Goal: Information Seeking & Learning: Learn about a topic

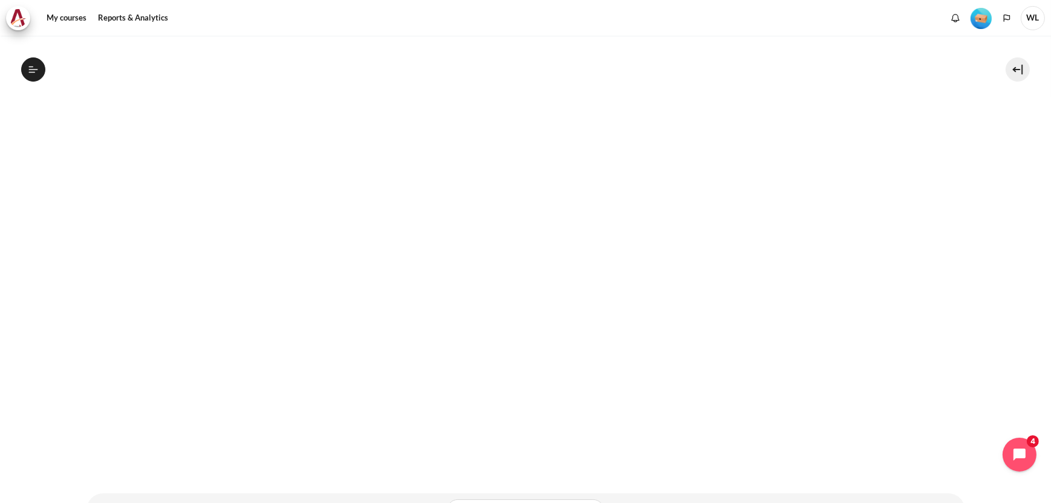
scroll to position [301, 0]
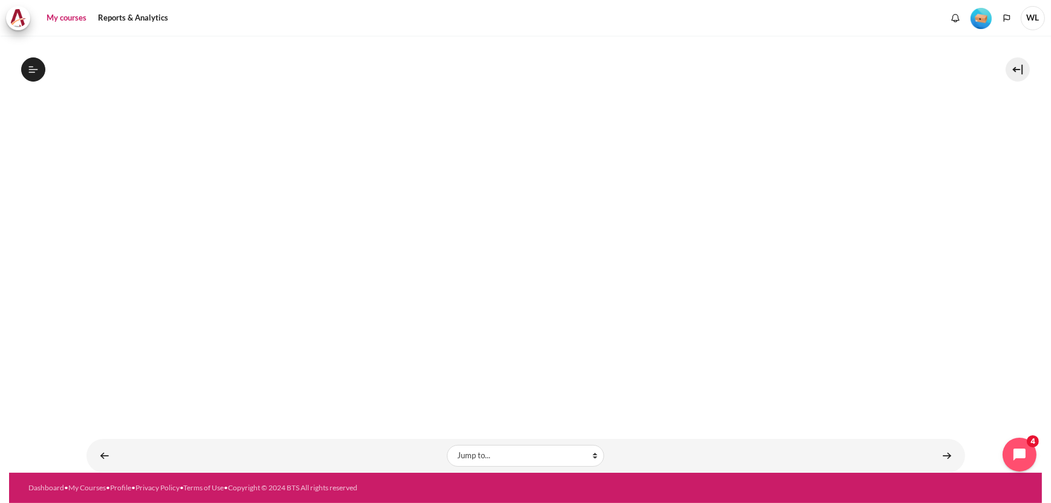
click at [70, 17] on link "My courses" at bounding box center [66, 18] width 48 height 24
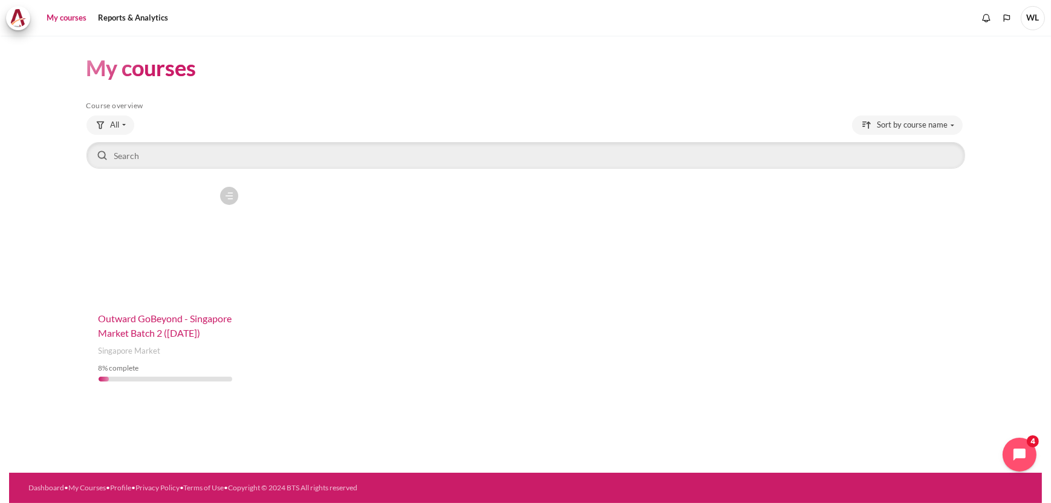
click at [131, 316] on span "Outward GoBeyond - Singapore Market Batch 2 ([DATE])" at bounding box center [166, 326] width 134 height 26
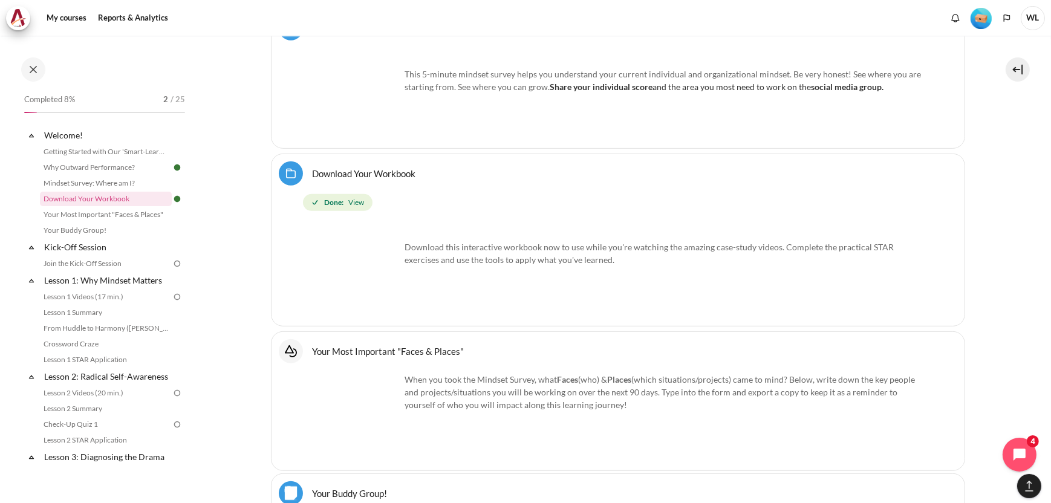
scroll to position [820, 0]
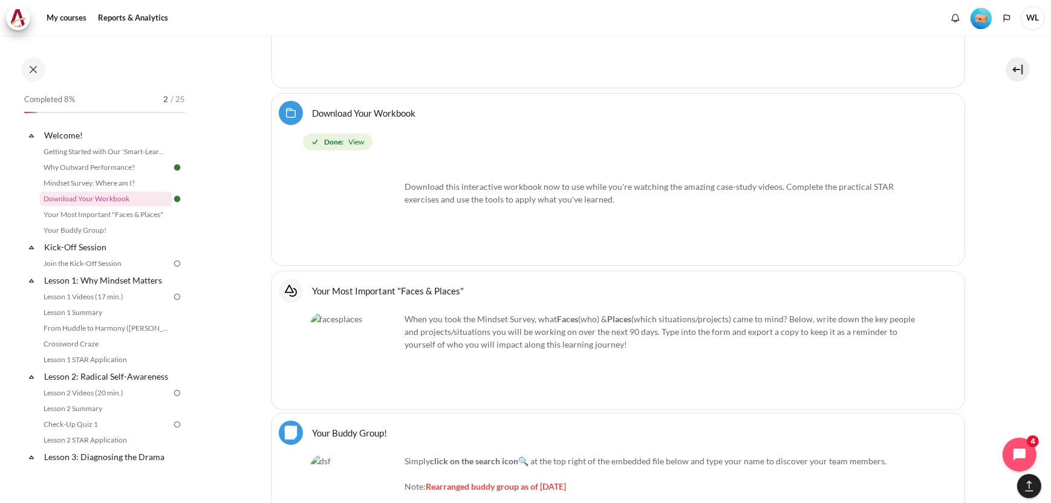
click at [404, 285] on link "Your Most Important "Faces & Places" Interactive Content" at bounding box center [389, 290] width 152 height 11
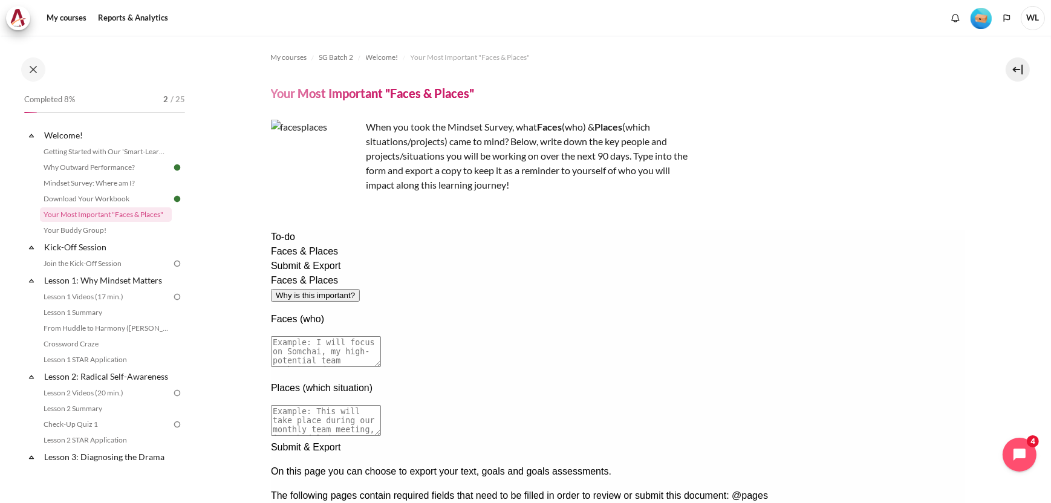
click at [359, 289] on button "Why is this important?" at bounding box center [314, 295] width 89 height 13
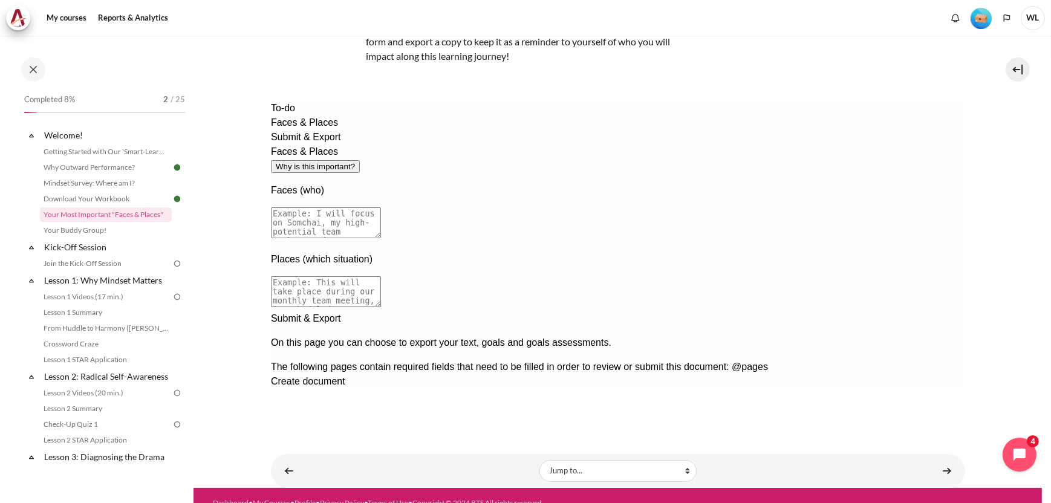
scroll to position [144, 0]
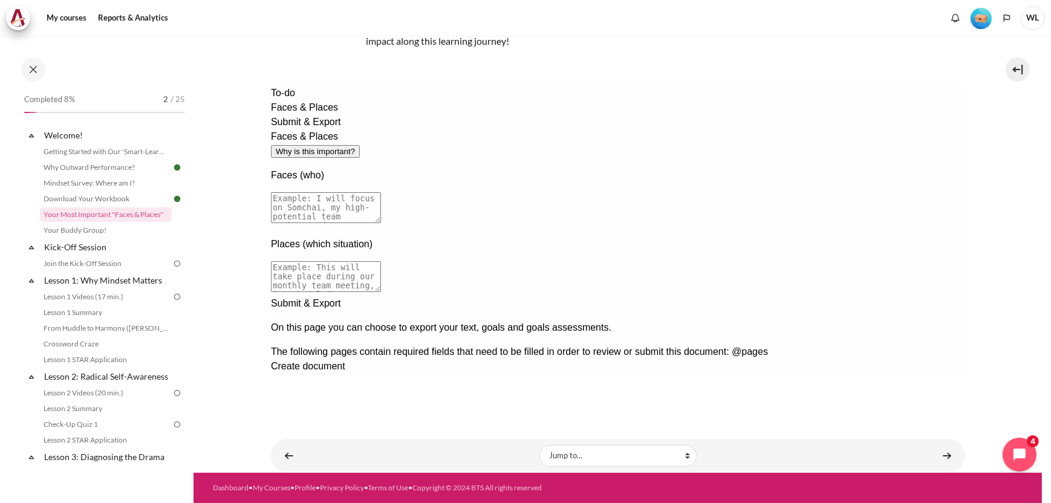
click at [940, 296] on div "Next documentation step" at bounding box center [617, 296] width 694 height 0
click at [78, 232] on link "Your Buddy Group!" at bounding box center [106, 230] width 132 height 15
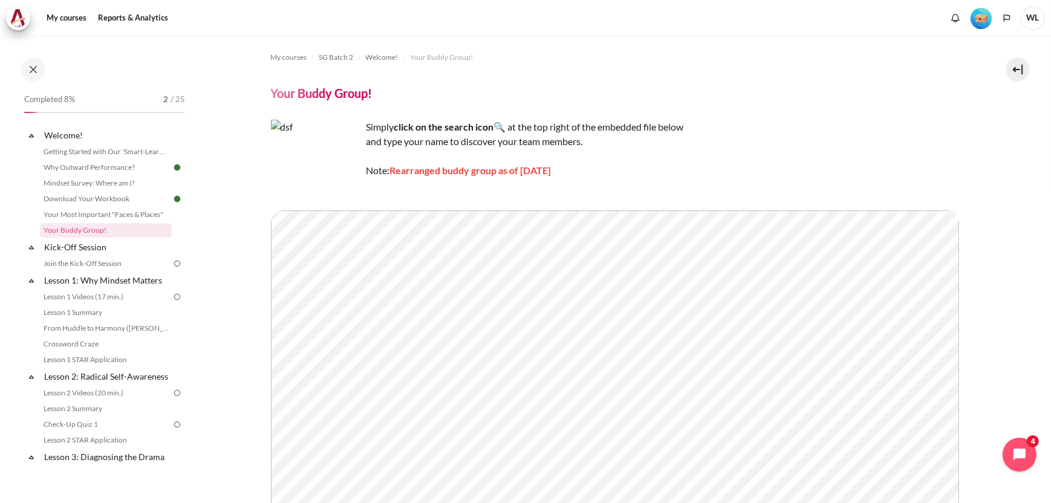
scroll to position [60, 0]
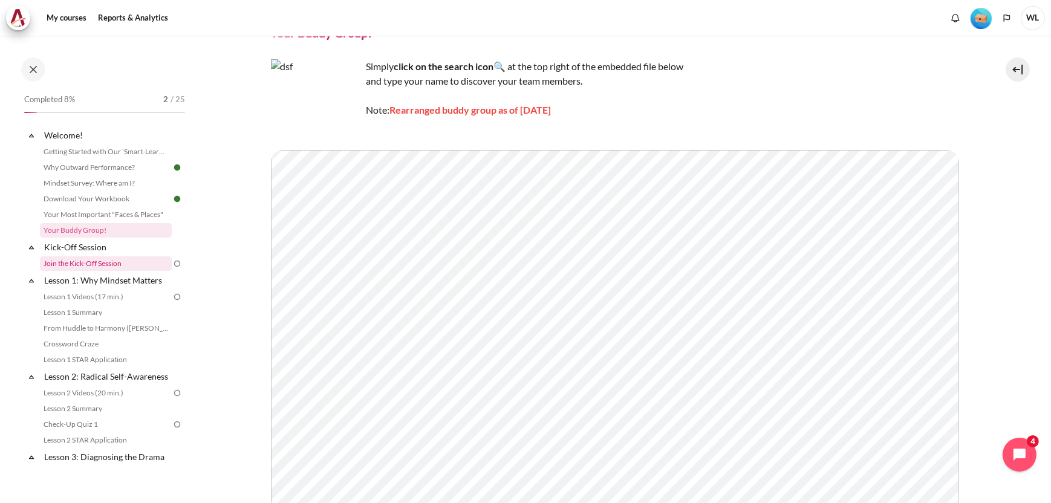
click at [125, 264] on link "Join the Kick-Off Session" at bounding box center [106, 264] width 132 height 15
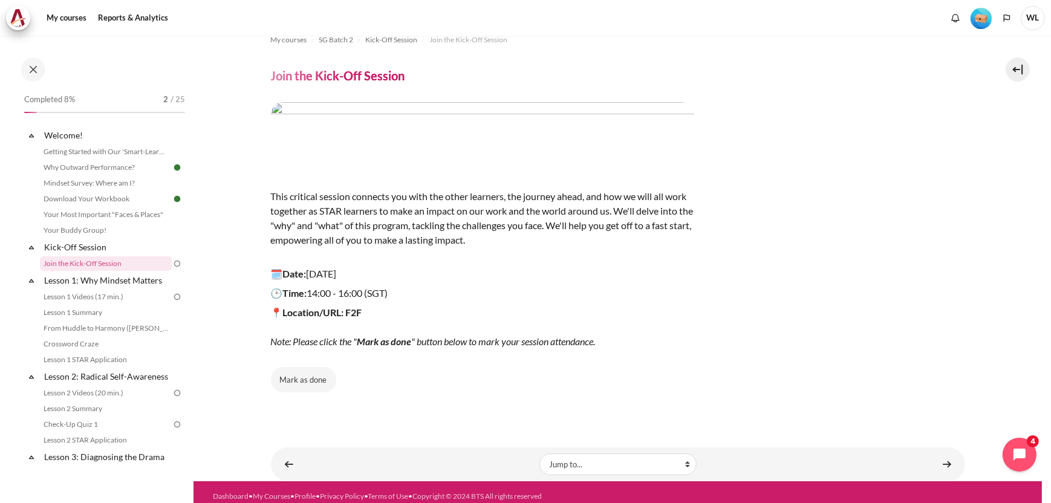
scroll to position [26, 0]
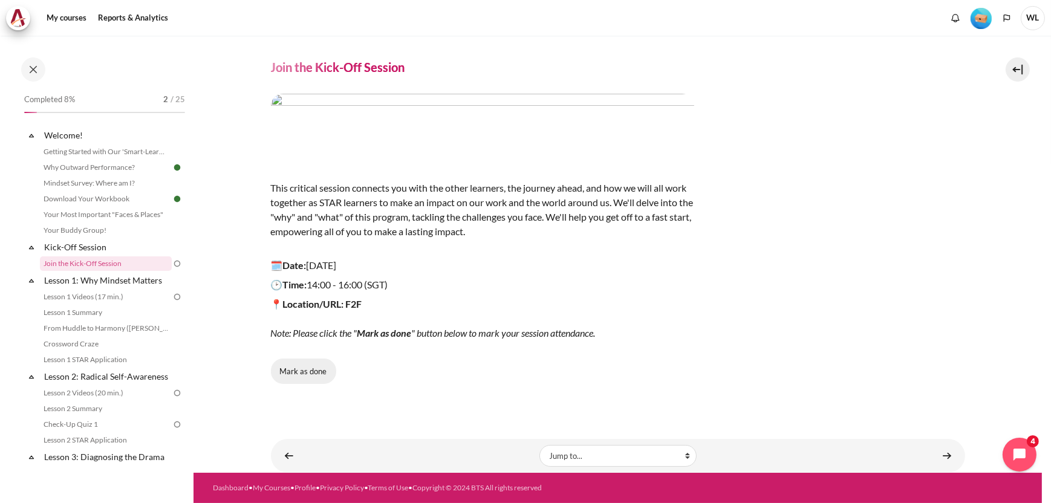
click at [295, 373] on button "Mark as done" at bounding box center [303, 371] width 65 height 25
click at [142, 282] on link "Lesson 1: Why Mindset Matters" at bounding box center [106, 280] width 129 height 16
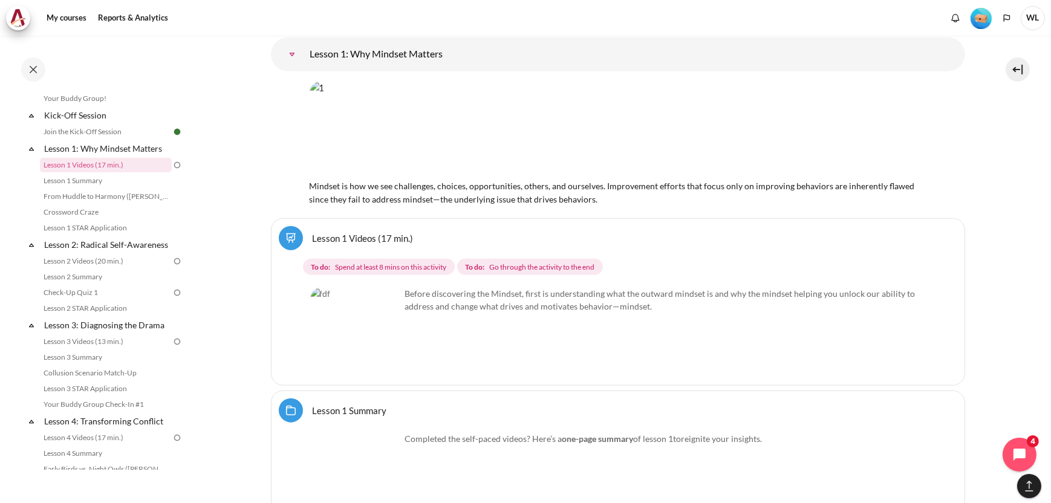
scroll to position [1724, 0]
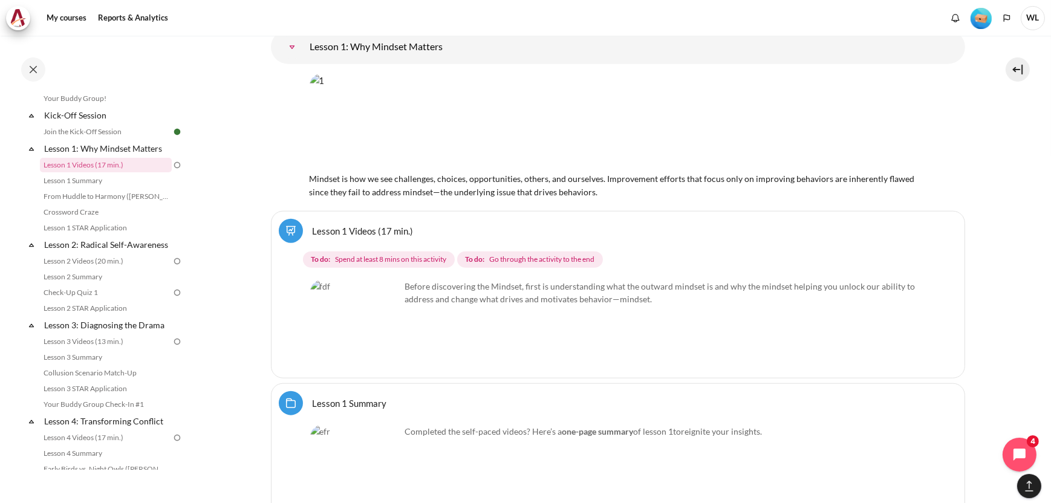
click at [388, 330] on img "Content" at bounding box center [355, 325] width 91 height 91
click at [351, 314] on img "Content" at bounding box center [355, 325] width 91 height 91
drag, startPoint x: 375, startPoint y: 274, endPoint x: 383, endPoint y: 276, distance: 8.1
click at [377, 280] on img "Content" at bounding box center [355, 325] width 91 height 91
click at [497, 286] on div "Before discovering the Mindset, first is understanding what the outward mindset…" at bounding box center [618, 301] width 616 height 43
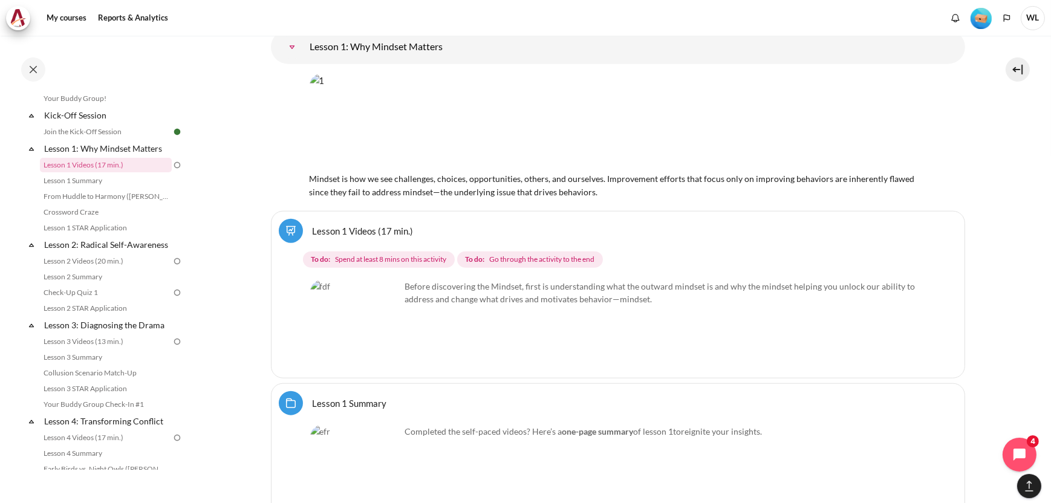
scroll to position [1785, 0]
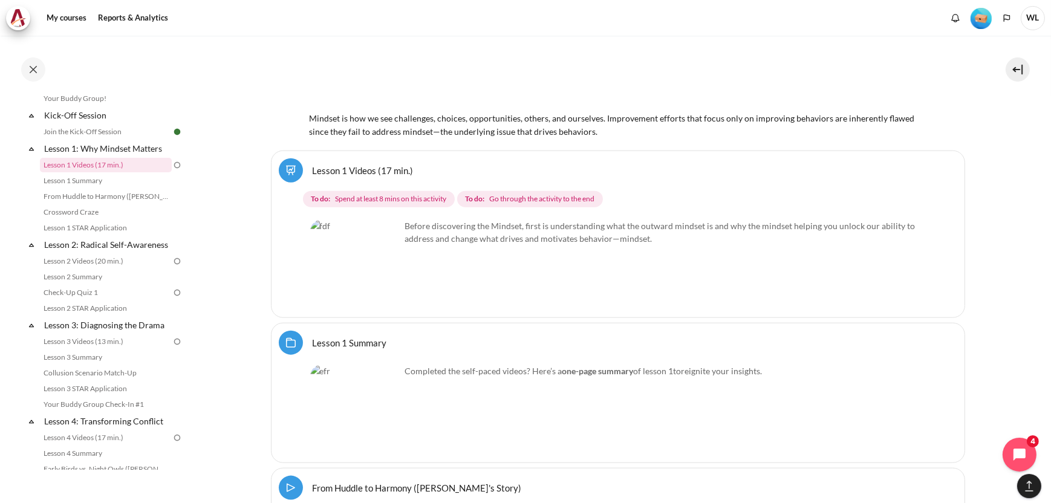
click at [403, 247] on div "Before discovering the Mindset, first is understanding what the outward mindset…" at bounding box center [618, 265] width 616 height 91
click at [370, 196] on div "Select activity Lesson 1 Videos (17 min.) Lesson 1 Videos (17 min.) To do: To d…" at bounding box center [618, 235] width 694 height 168
drag, startPoint x: 359, startPoint y: 175, endPoint x: 384, endPoint y: 175, distance: 24.8
click at [384, 194] on span "Spend at least 8 mins on this activity" at bounding box center [390, 199] width 111 height 11
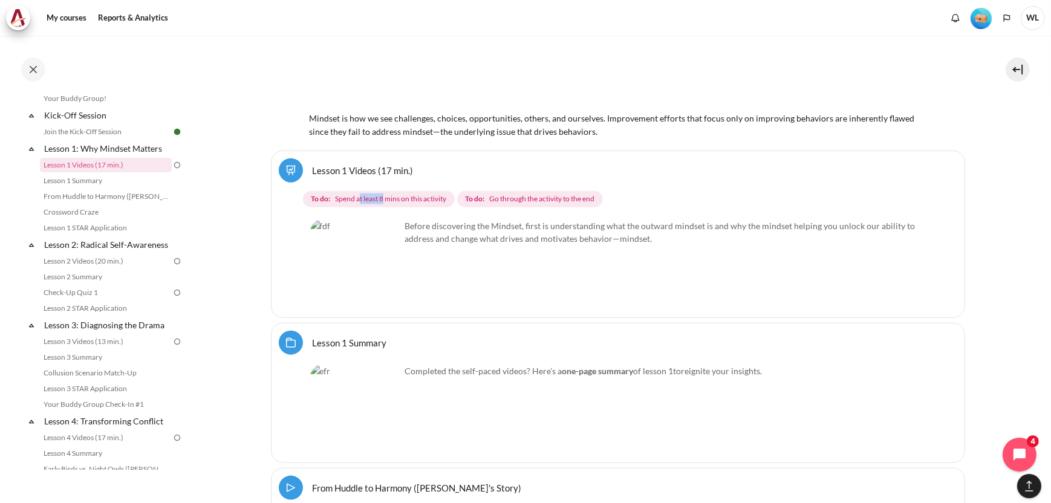
click at [376, 275] on img "Content" at bounding box center [355, 265] width 91 height 91
click at [376, 266] on img "Content" at bounding box center [355, 265] width 91 height 91
click at [350, 253] on img "Content" at bounding box center [355, 265] width 91 height 91
click at [318, 240] on img "Content" at bounding box center [355, 265] width 91 height 91
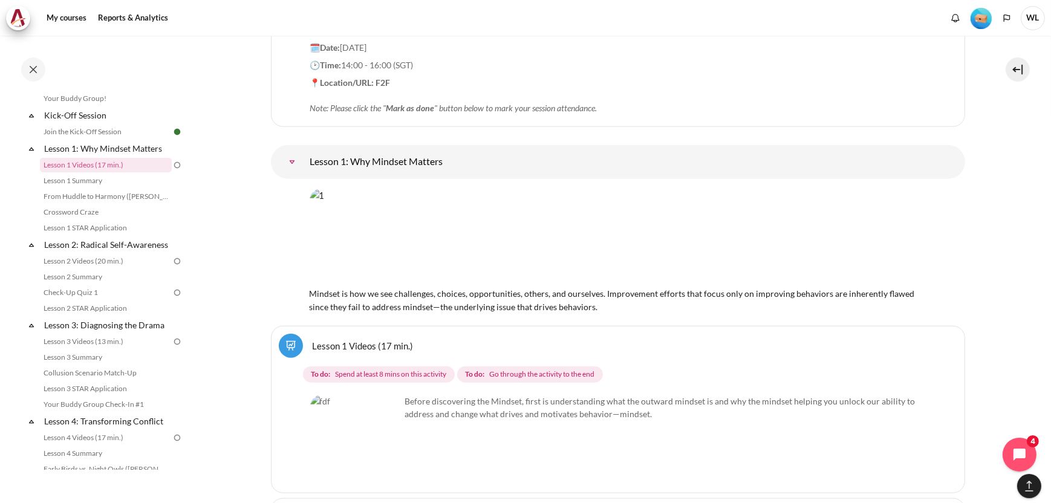
scroll to position [1681, 0]
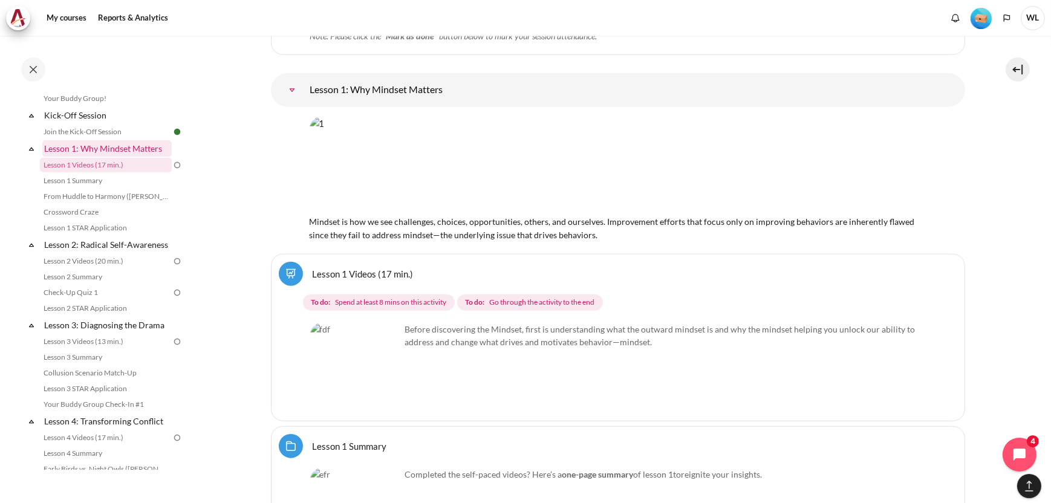
click at [152, 149] on link "Lesson 1: Why Mindset Matters" at bounding box center [106, 148] width 129 height 16
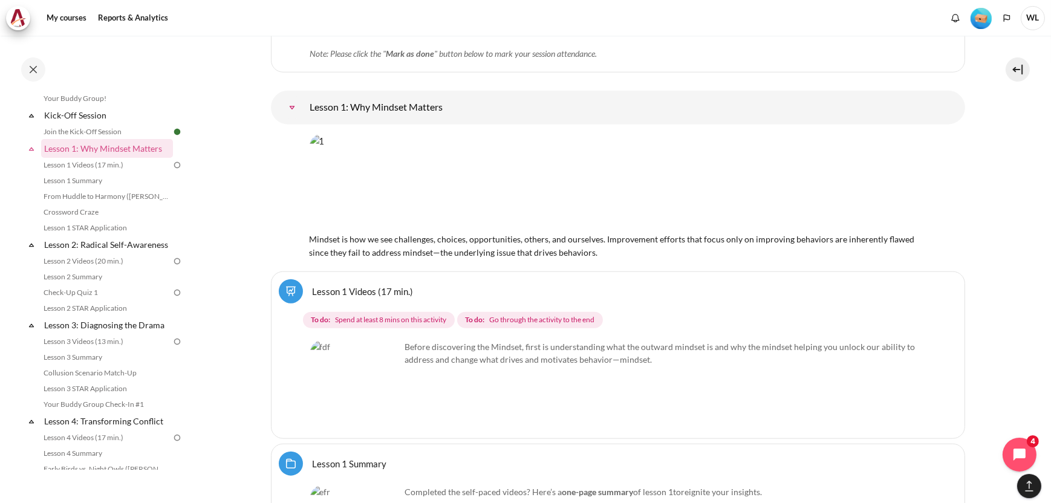
click at [524, 204] on img "Content" at bounding box center [618, 182] width 617 height 96
click at [289, 96] on link "Lesson 1: Why Mindset Matters" at bounding box center [292, 108] width 24 height 24
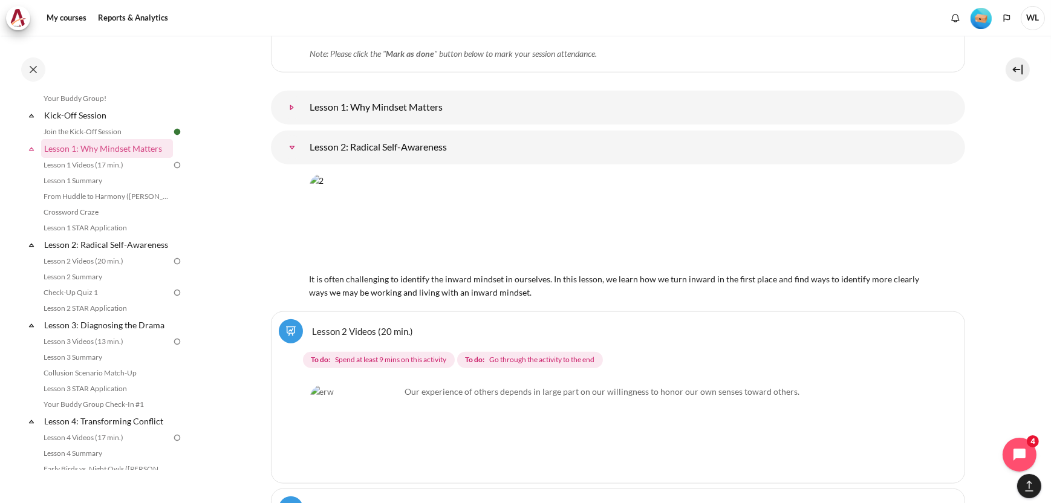
click at [289, 96] on link "Lesson 1: Why Mindset Matters" at bounding box center [292, 108] width 24 height 24
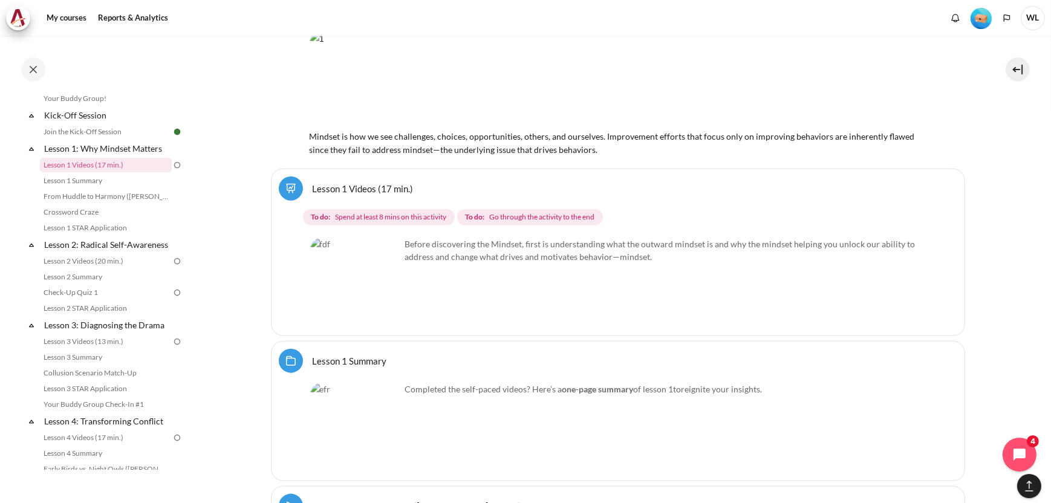
scroll to position [1785, 0]
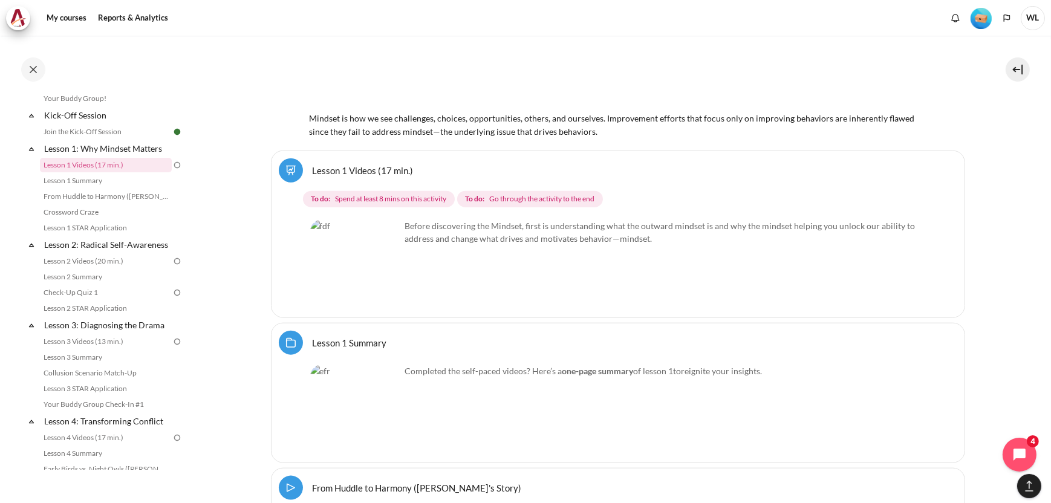
click at [353, 165] on link "Lesson 1 Videos (17 min.)" at bounding box center [363, 170] width 101 height 11
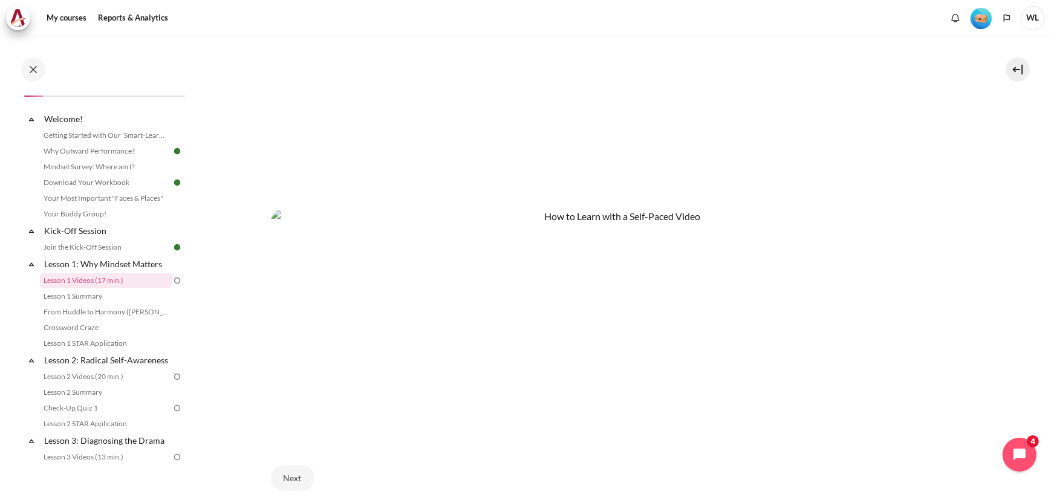
scroll to position [363, 0]
click at [126, 279] on link "Lesson 1 Videos (17 min.)" at bounding box center [106, 280] width 132 height 15
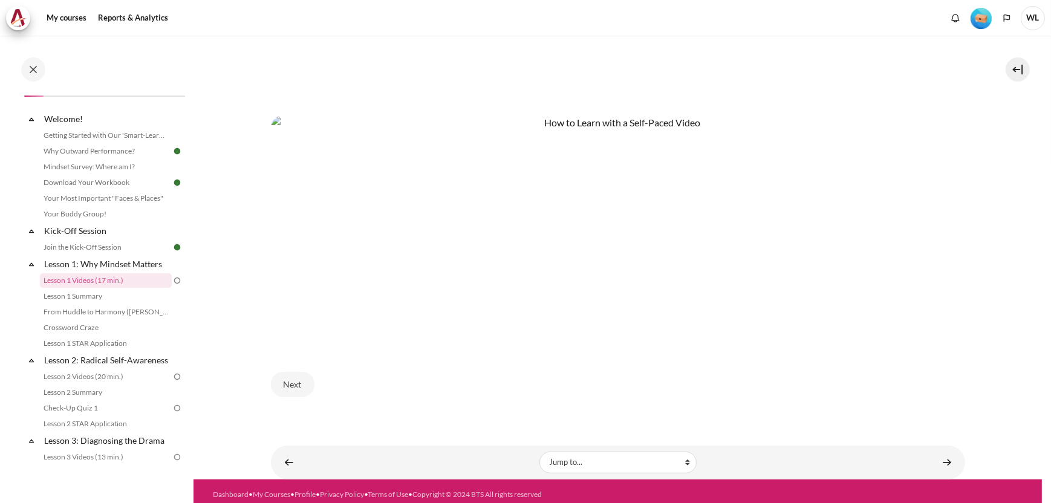
scroll to position [639, 0]
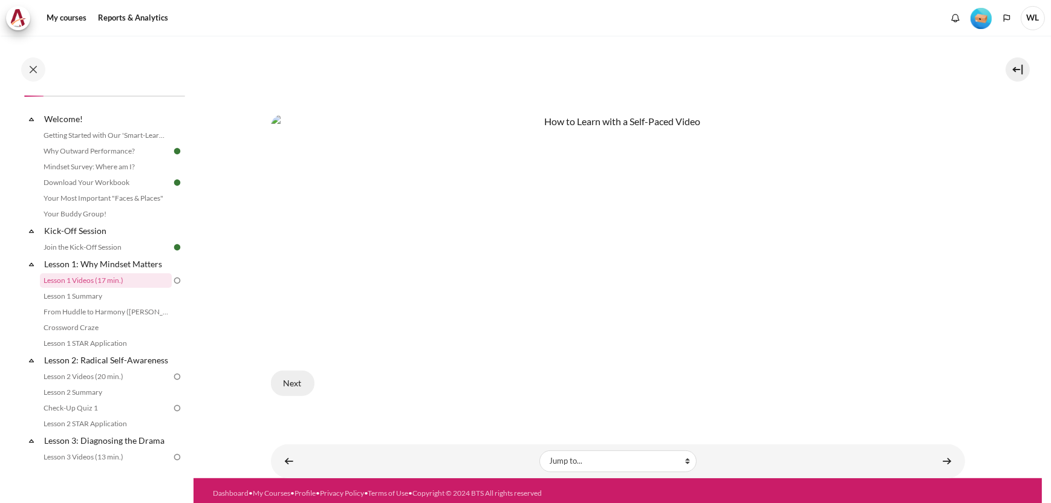
click at [285, 381] on button "Next" at bounding box center [293, 383] width 44 height 25
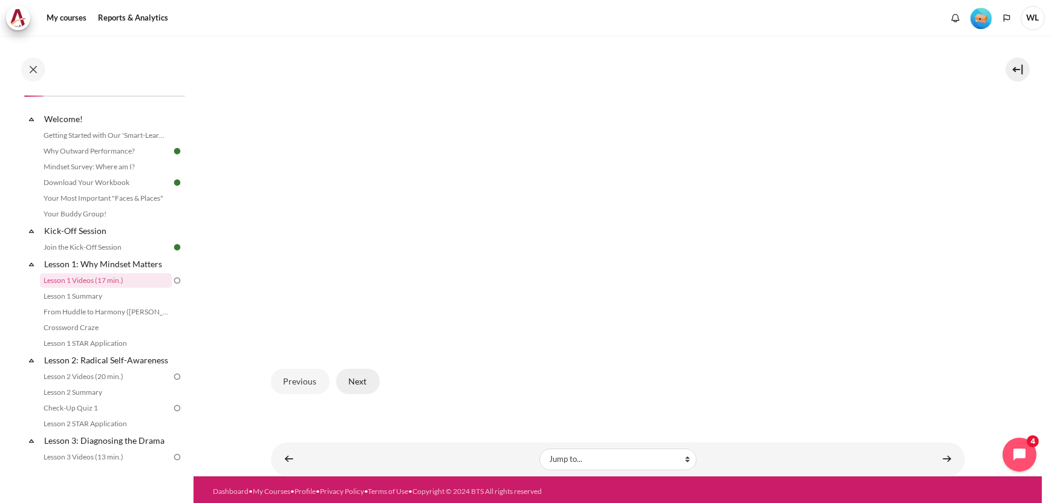
click at [354, 379] on button "Next" at bounding box center [358, 381] width 44 height 25
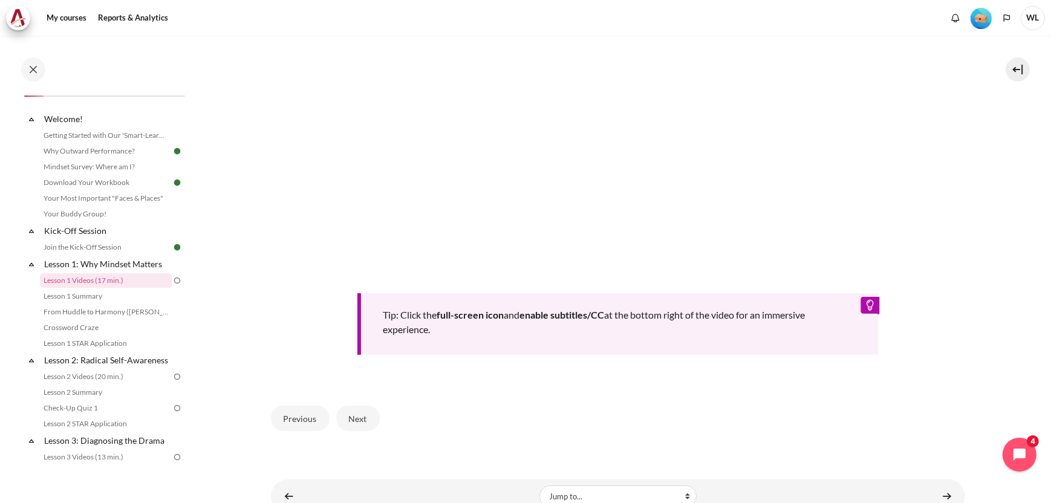
scroll to position [502, 0]
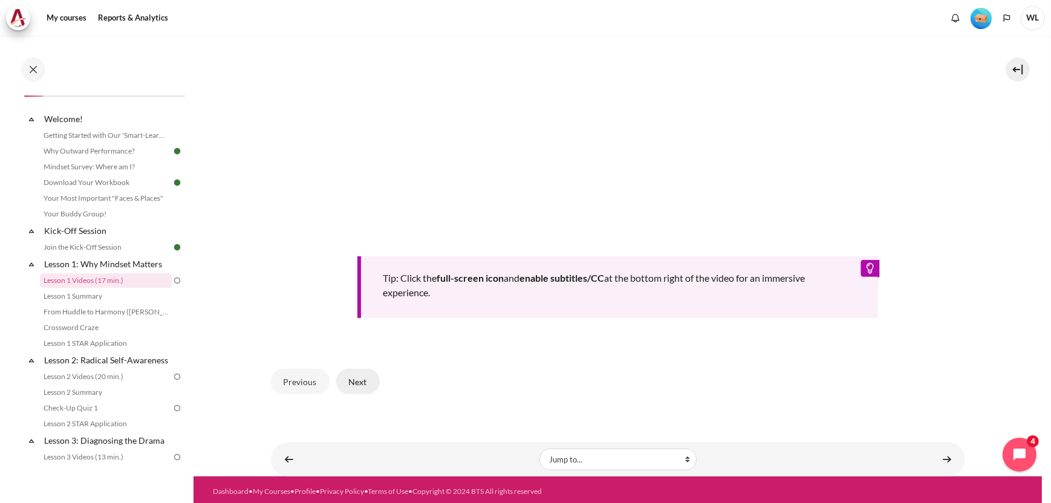
click at [370, 381] on button "Next" at bounding box center [358, 381] width 44 height 25
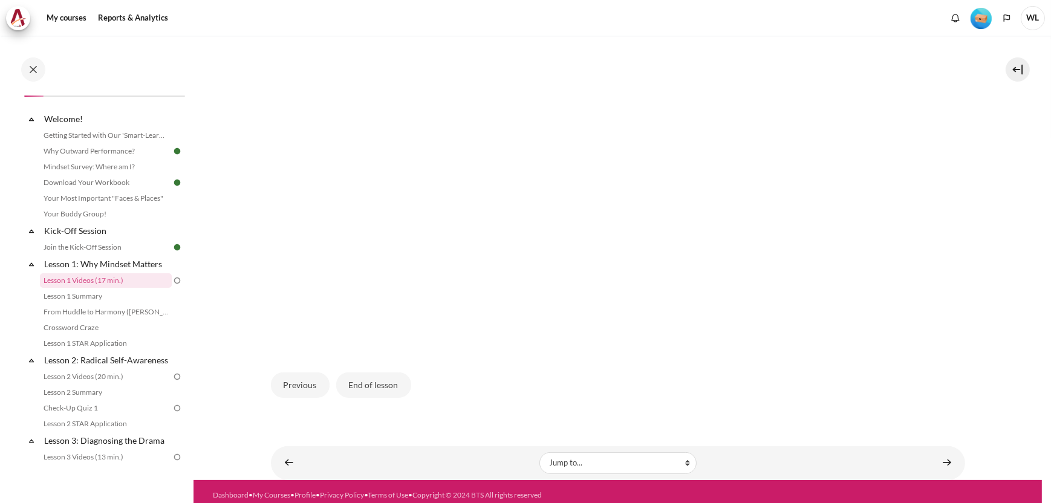
scroll to position [362, 0]
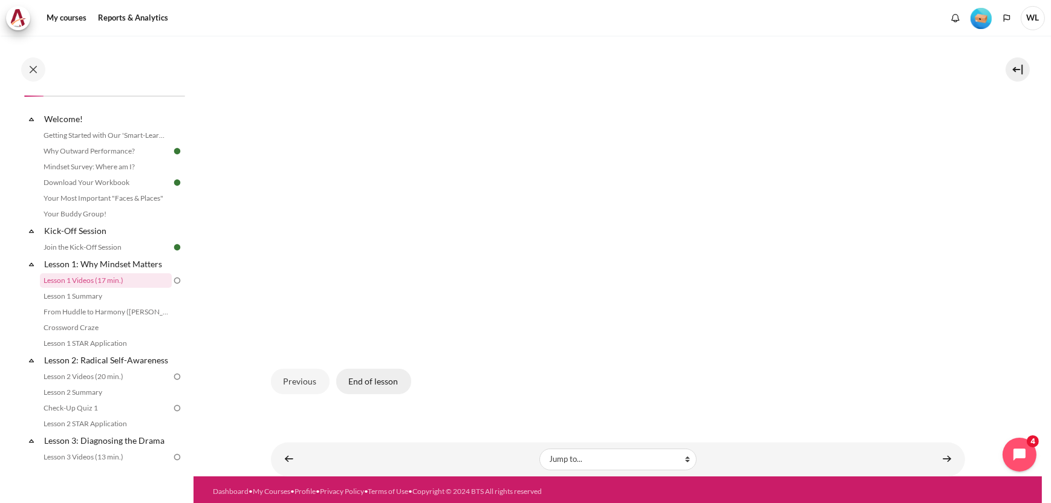
click at [370, 378] on button "End of lesson" at bounding box center [373, 381] width 75 height 25
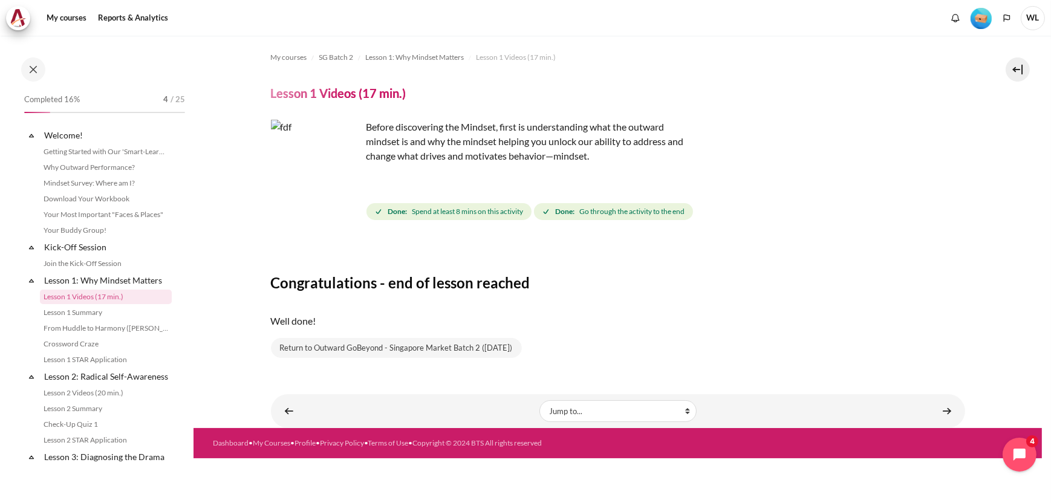
scroll to position [16, 0]
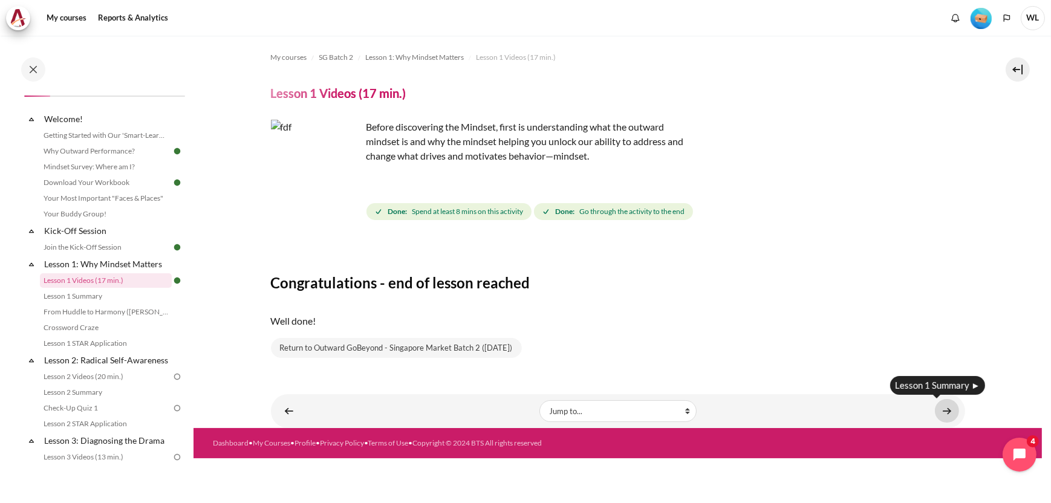
click at [938, 404] on link "Content" at bounding box center [947, 411] width 24 height 24
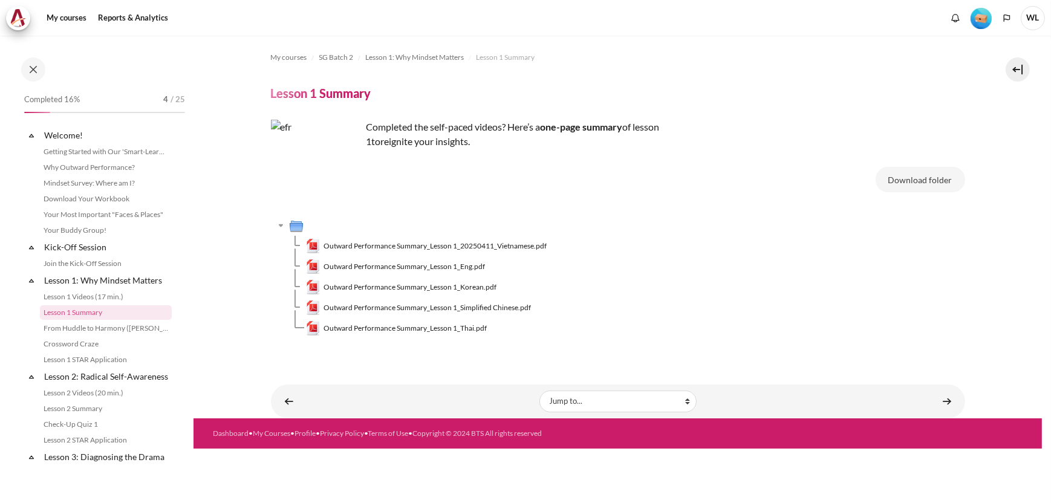
scroll to position [31, 0]
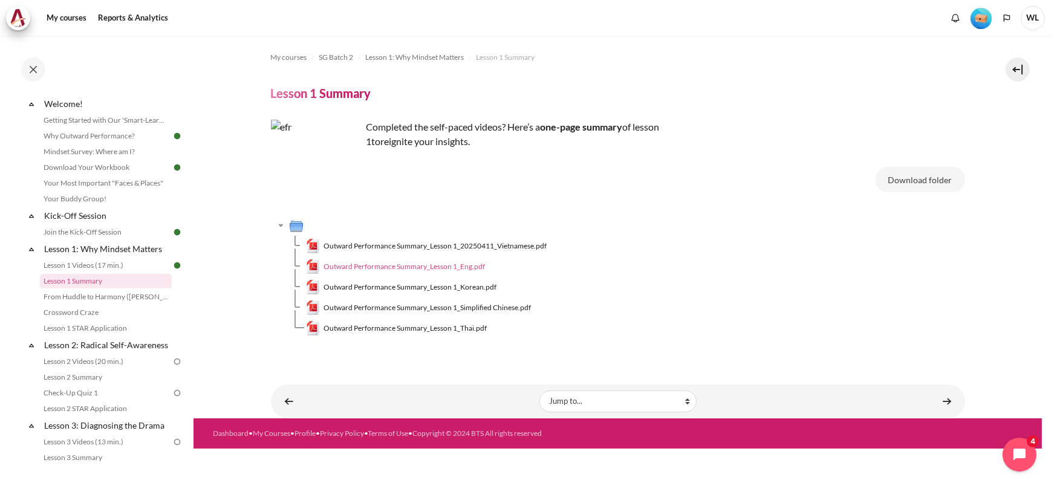
click at [478, 267] on span "Outward Performance Summary_Lesson 1_Eng.pdf" at bounding box center [405, 266] width 162 height 11
click at [704, 259] on td "Outward Performance Summary_Lesson 1_Eng.pdf" at bounding box center [635, 267] width 659 height 21
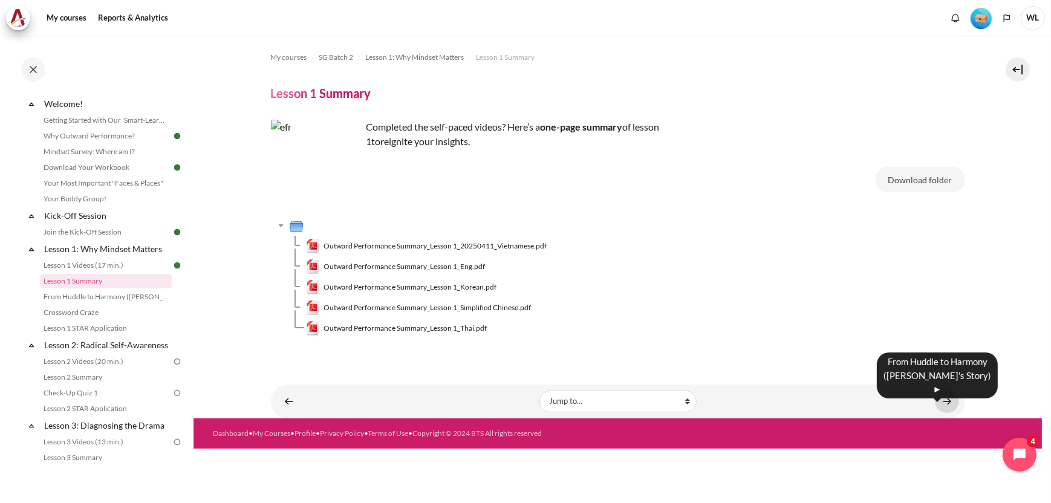
click at [950, 400] on link "Content" at bounding box center [947, 402] width 24 height 24
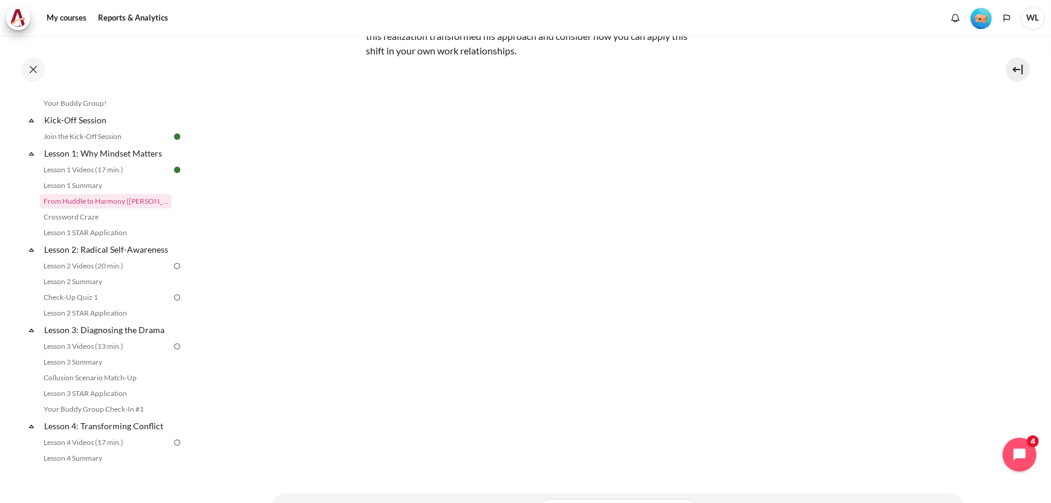
scroll to position [185, 0]
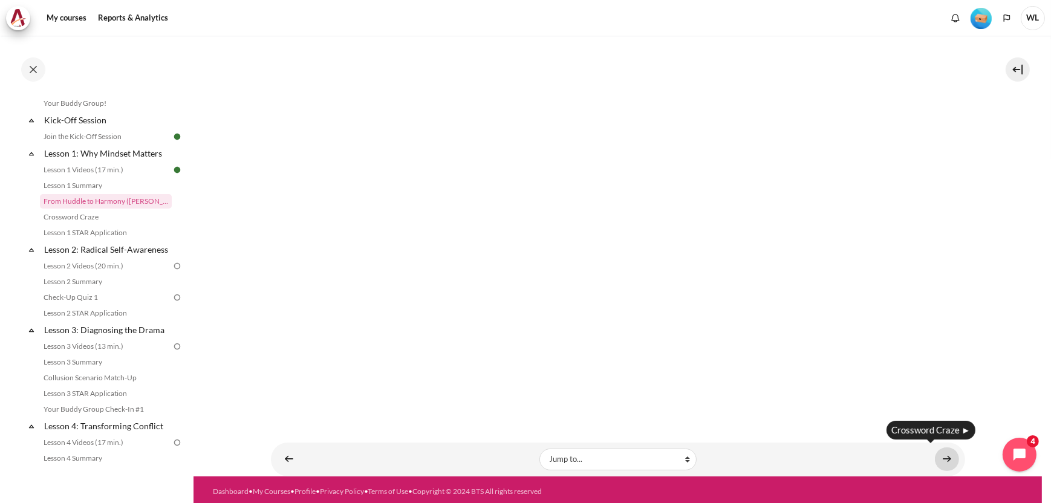
click at [938, 453] on link "Content" at bounding box center [947, 460] width 24 height 24
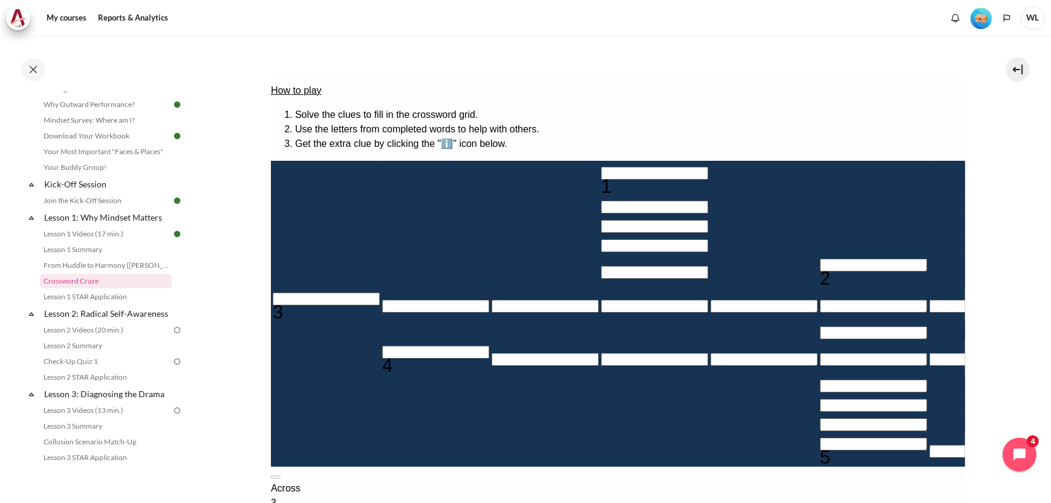
scroll to position [121, 0]
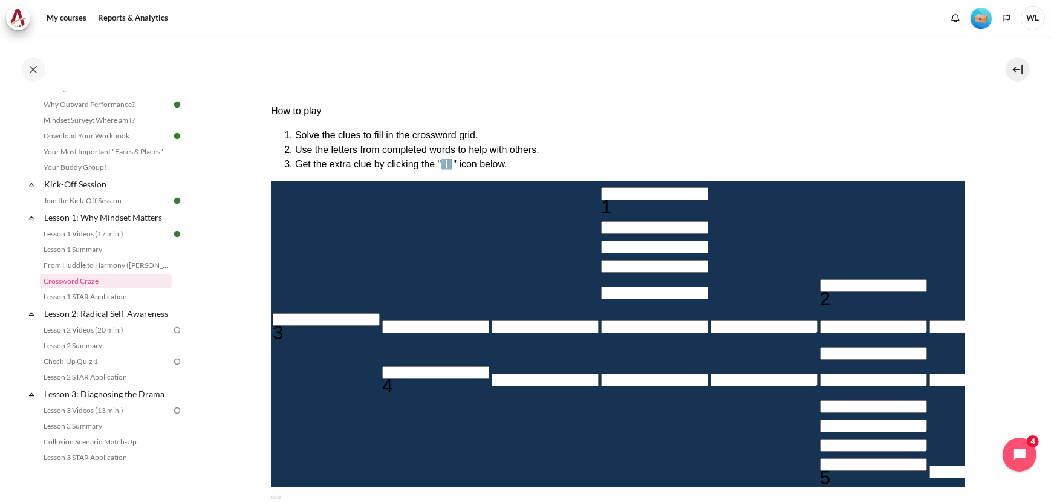
click at [280, 495] on button at bounding box center [275, 497] width 10 height 4
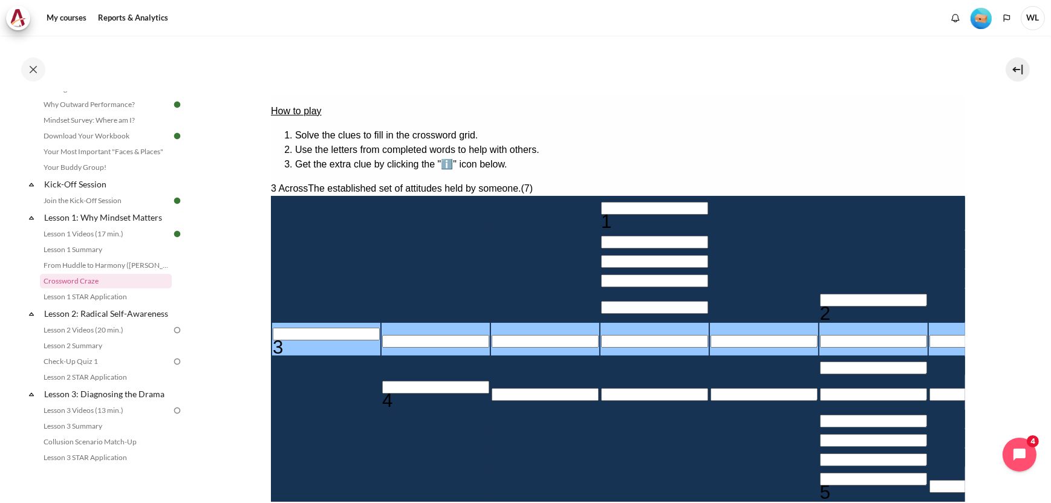
click at [286, 340] on input "Row 6, Column 1. 3 Across. The established set of attitudes held by someone., L…" at bounding box center [325, 333] width 107 height 13
type input "M＿＿＿＿＿＿"
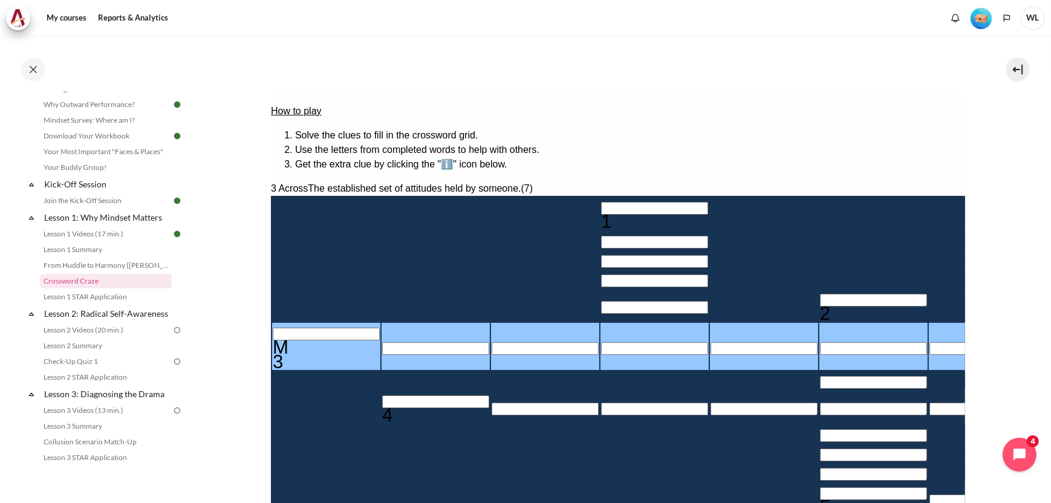
type input "MI＿＿＿＿＿"
type input "MIN＿＿＿＿"
type input "MIND＿＿＿"
type input "＿＿＿＿＿D"
type input "MINDS＿＿"
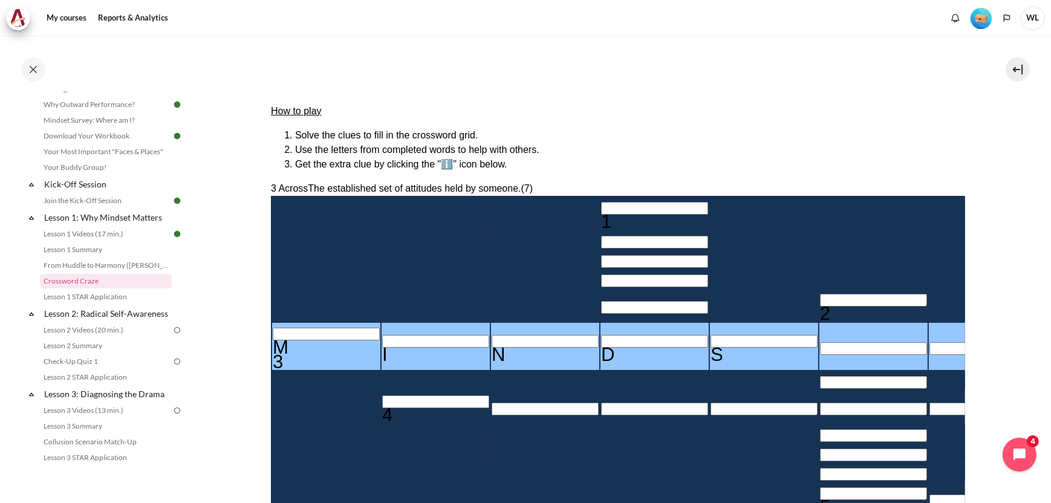
type input "MINDSE＿"
type input "＿E＿＿＿＿＿＿"
type input "MINDSET"
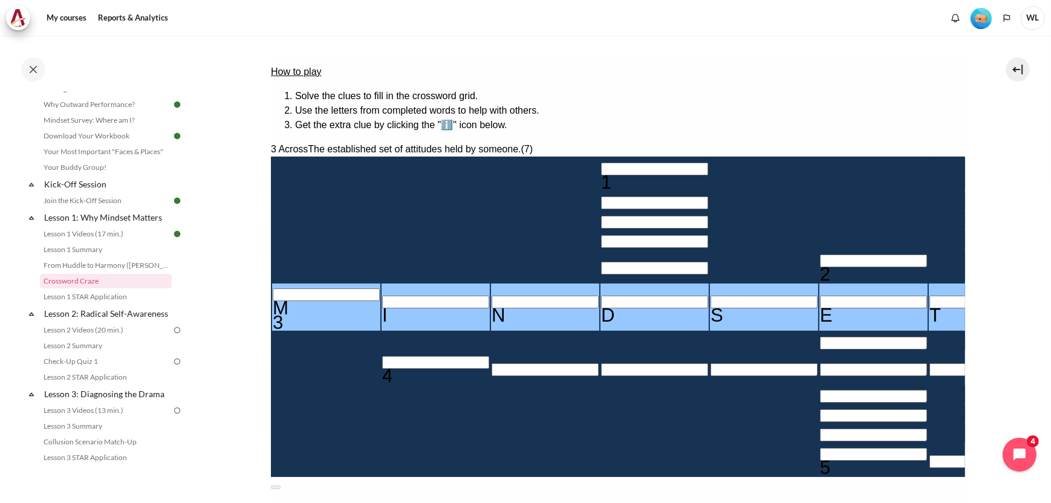
scroll to position [181, 0]
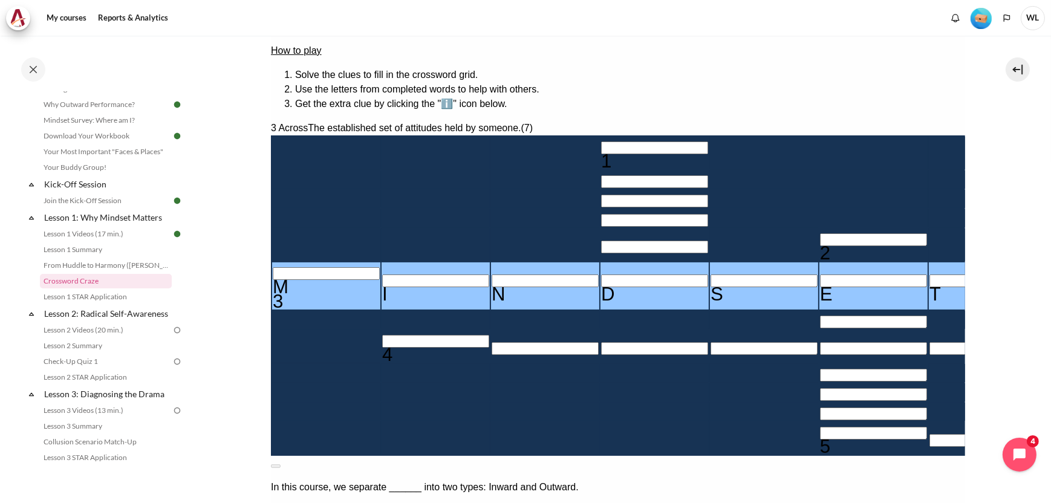
click at [280, 465] on button at bounding box center [275, 467] width 10 height 4
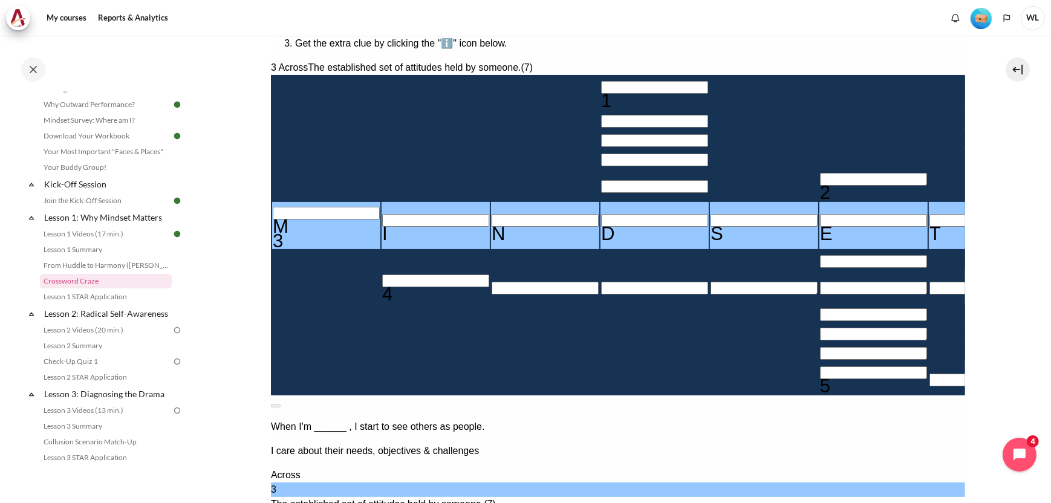
scroll to position [363, 0]
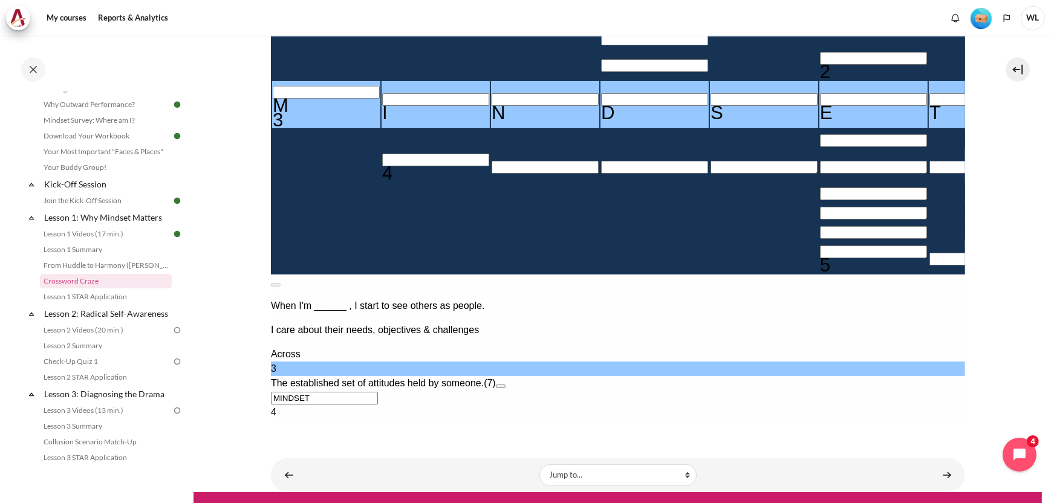
click at [820, 259] on input "Crossword grid. Use arrow keys to navigate and the keyboard to enter characters…" at bounding box center [873, 252] width 107 height 13
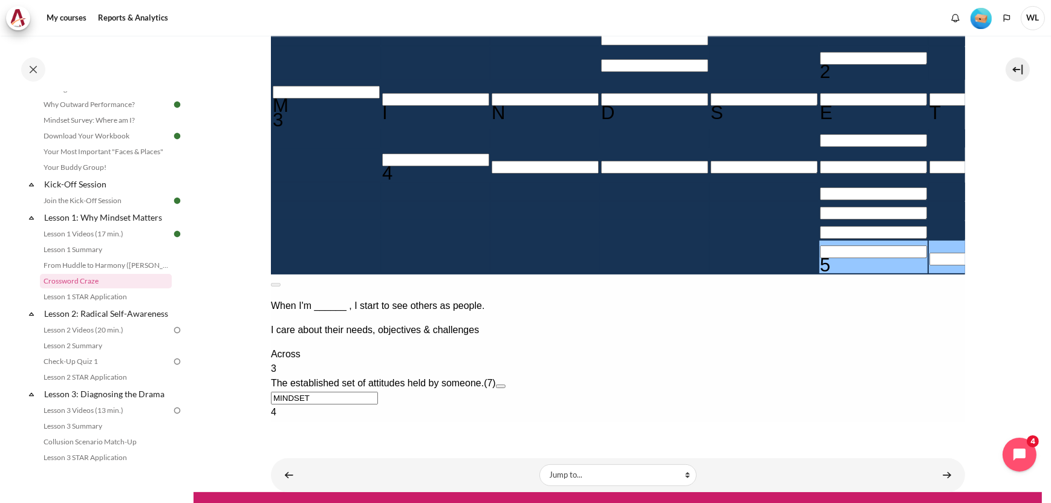
type input "R＿＿＿＿＿＿"
type input "＿E＿＿＿＿＿R"
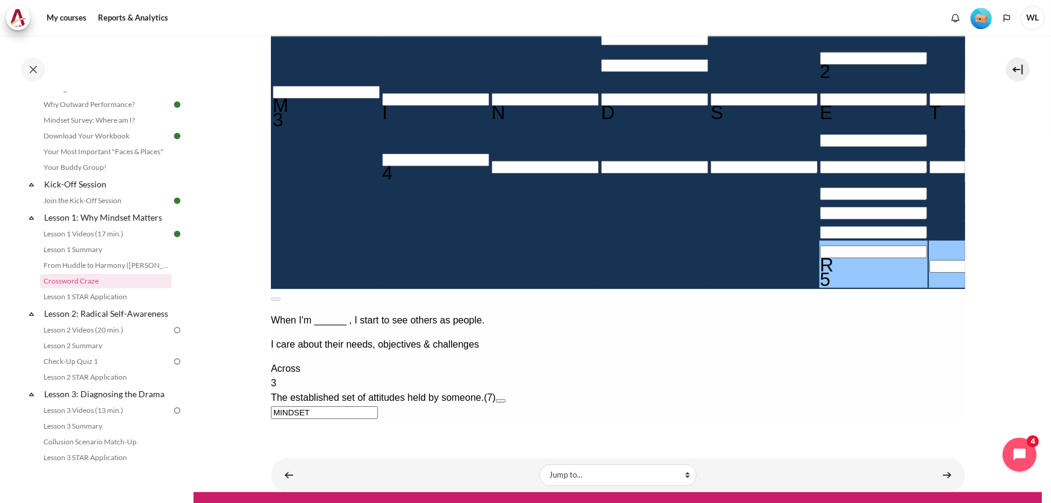
type input "E＿＿＿＿＿＿"
type input "＿E＿＿＿＿＿E"
type input "S＿＿＿＿＿＿"
type input "＿E＿＿＿＿＿S"
type input "U＿＿＿＿＿＿"
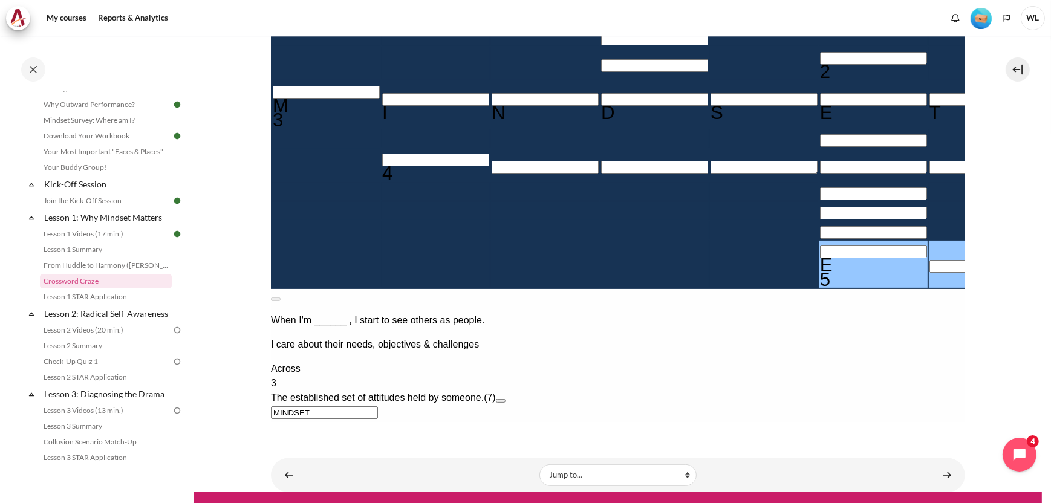
type input "＿E＿＿＿＿＿U"
type input "L＿＿＿＿＿＿"
type input "＿E＿＿＿＿＿L"
type input "T＿＿＿＿＿＿"
type input "＿E＿＿＿＿＿T"
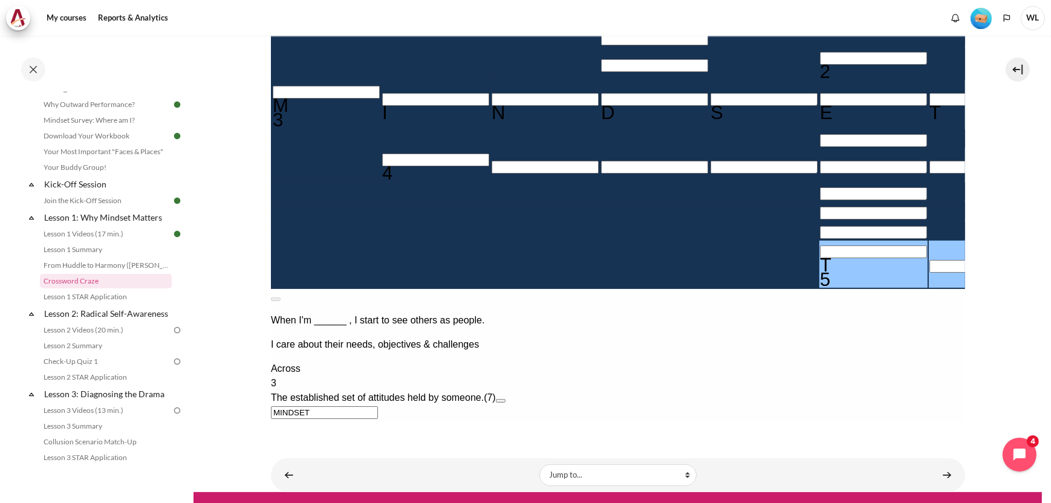
type input "E＿＿＿＿＿＿"
type input "＿E＿＿＿＿＿E"
type input "＿＿＿＿＿＿＿"
type input "＿E＿＿＿＿＿＿"
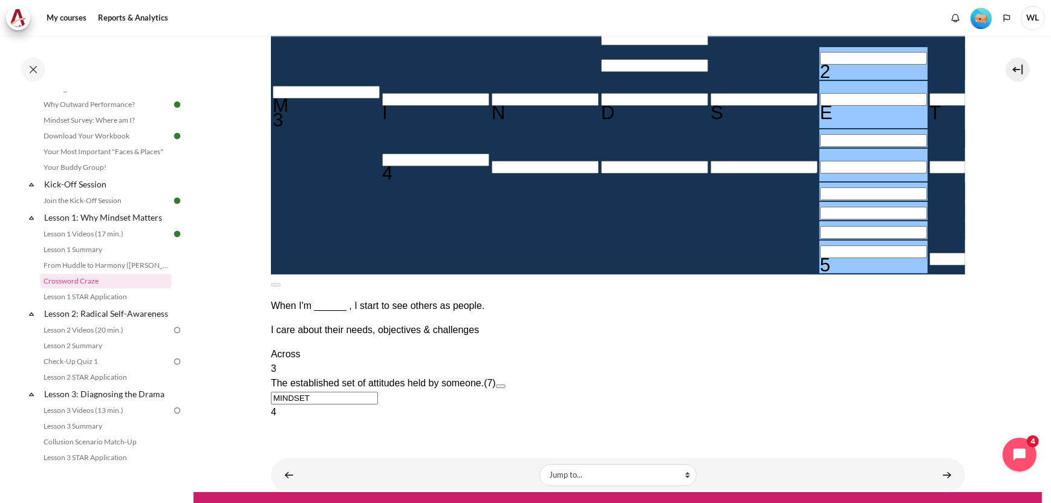
type input "R＿＿＿＿＿＿"
type input "＿E＿＿＿＿＿R"
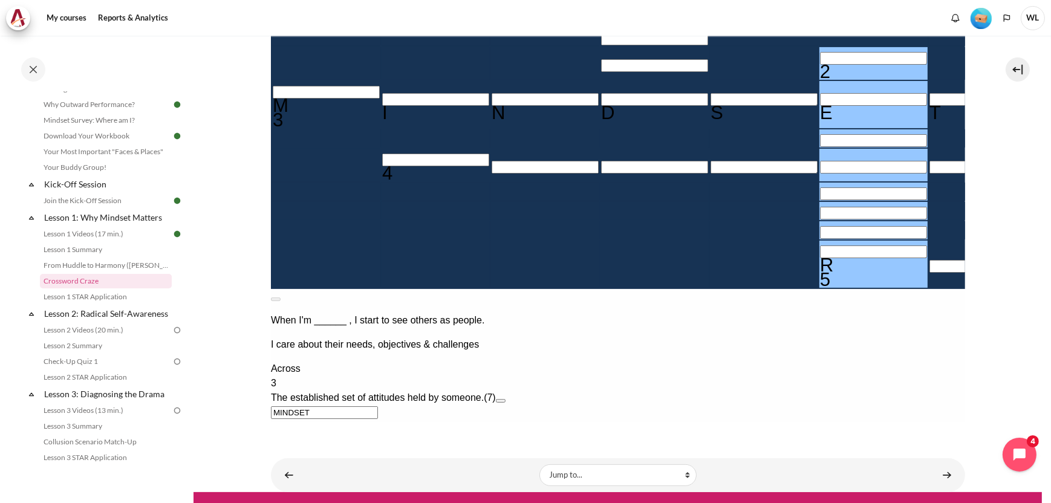
click at [929, 273] on input "Row 12, Column 7. 5 Across. Mindset drives behaviors that drive _______., Lette…" at bounding box center [982, 267] width 107 height 13
type input "RE＿＿＿＿＿"
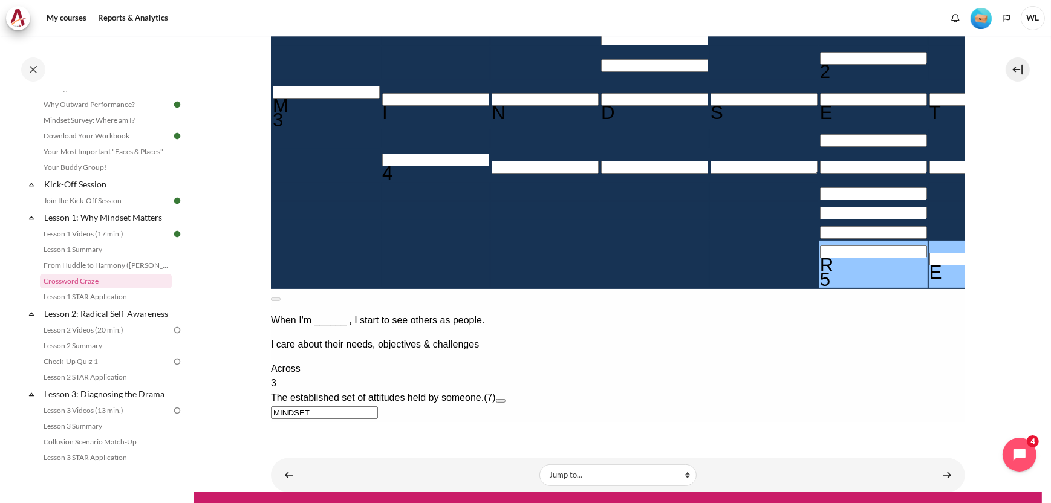
type input "RES＿＿＿＿"
type input "RESI＿＿＿"
type input "RESU＿＿＿"
type input "RESUL＿＿"
type input "RESULT＿"
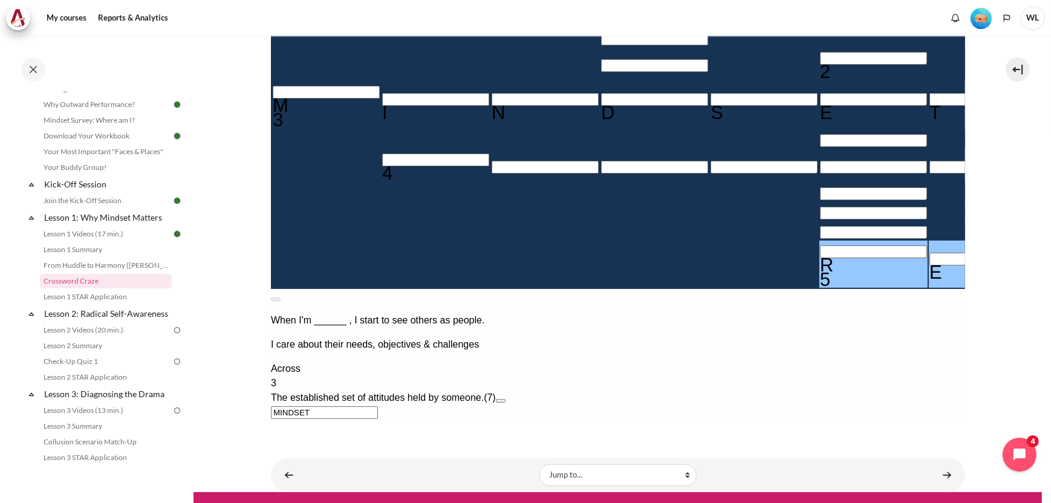
type input "RESULTS"
click at [832, 362] on div "Across 3 The established set of attitudes held by someone. (7) MINDSET 4 The mi…" at bounding box center [617, 485] width 694 height 247
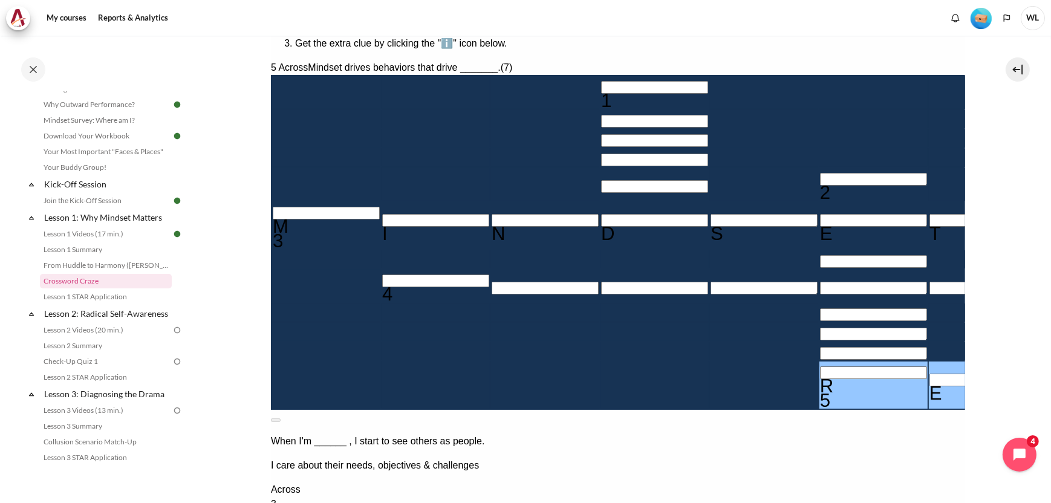
scroll to position [181, 0]
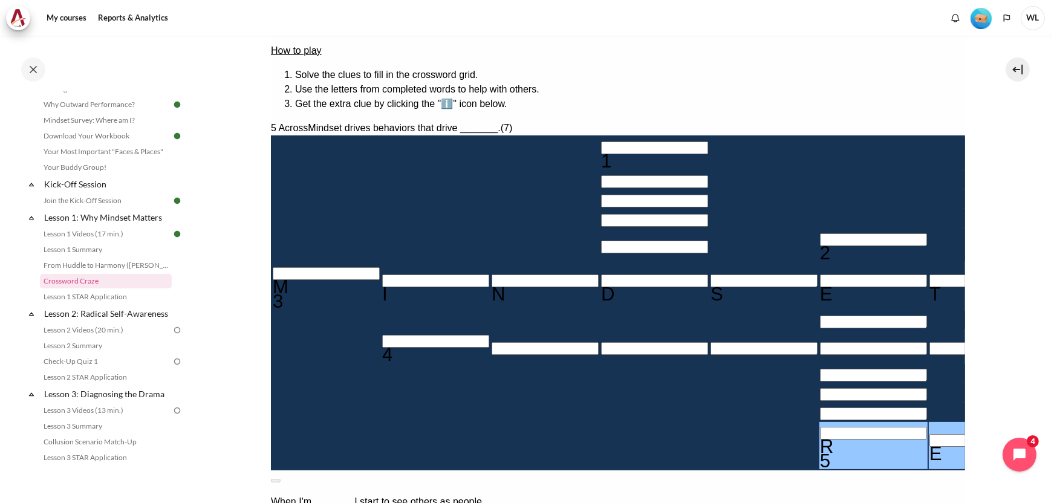
click at [601, 142] on input "Crossword grid. Use arrow keys to navigate and the keyboard to enter characters…" at bounding box center [654, 148] width 107 height 13
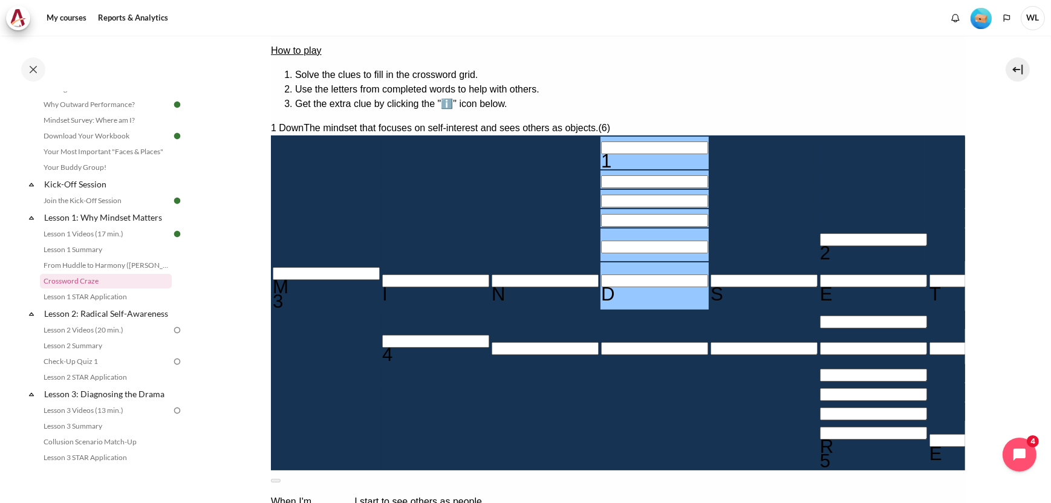
click at [601, 142] on input "Row 1, Column 4. 1 Down. The mindset that focuses on self-interest and sees oth…" at bounding box center [654, 148] width 107 height 13
type input "I＿＿＿＿D"
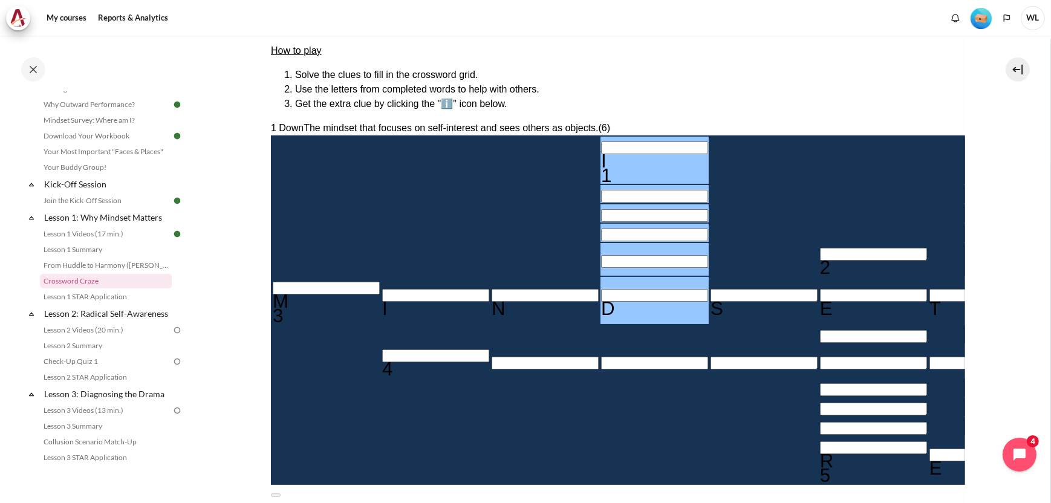
type input "IN＿＿＿D"
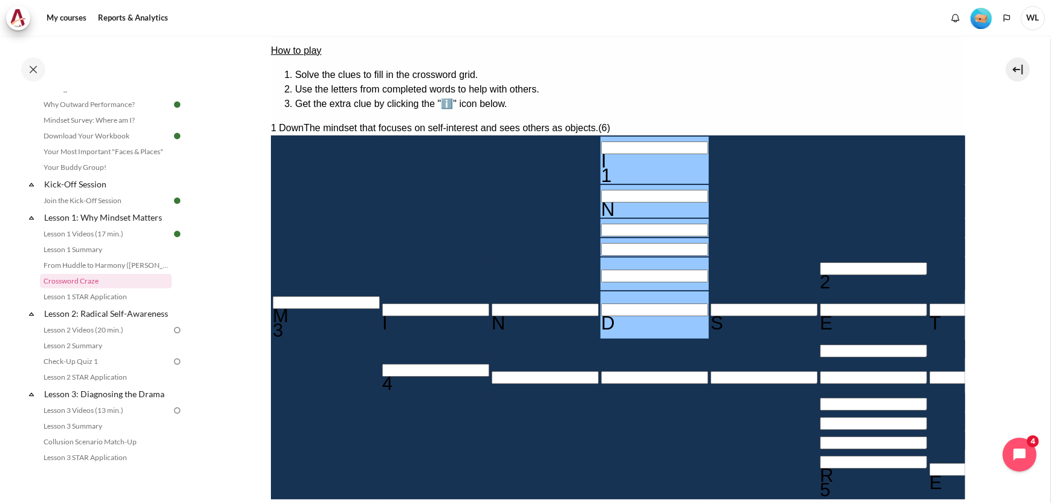
type input "INW＿＿D"
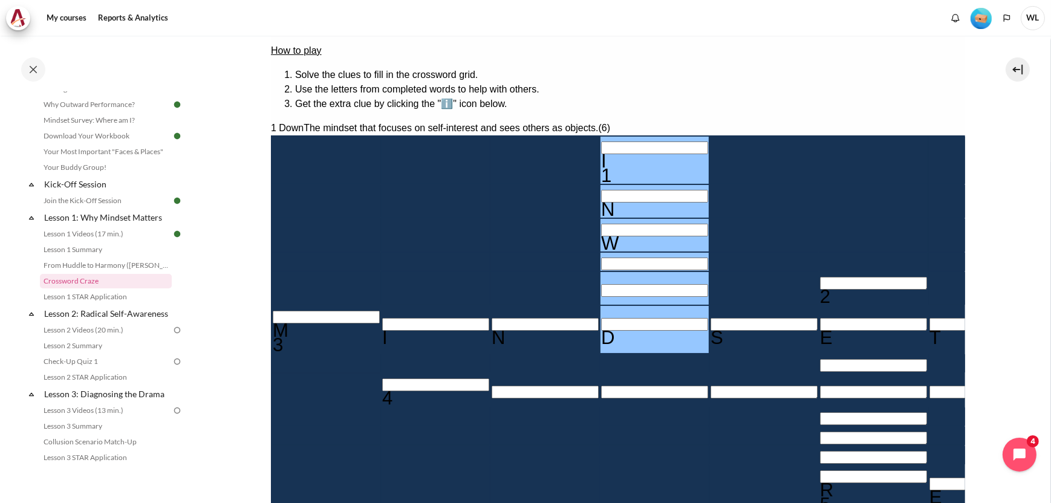
type input "INWA＿D"
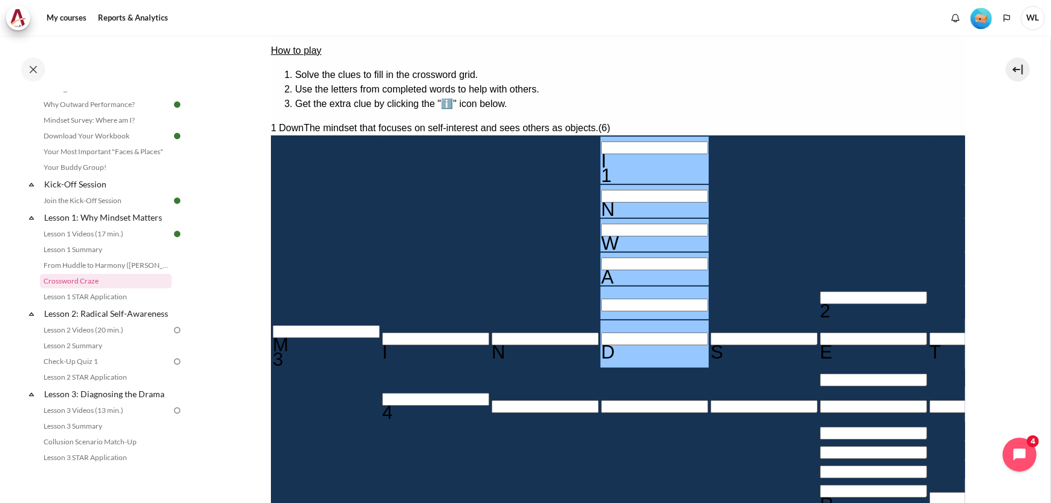
type input "INWARD"
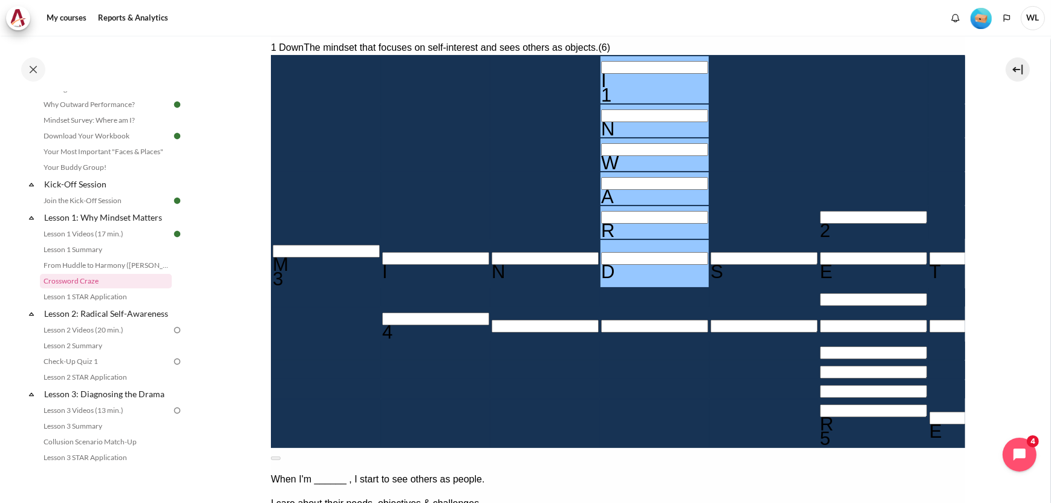
scroll to position [242, 0]
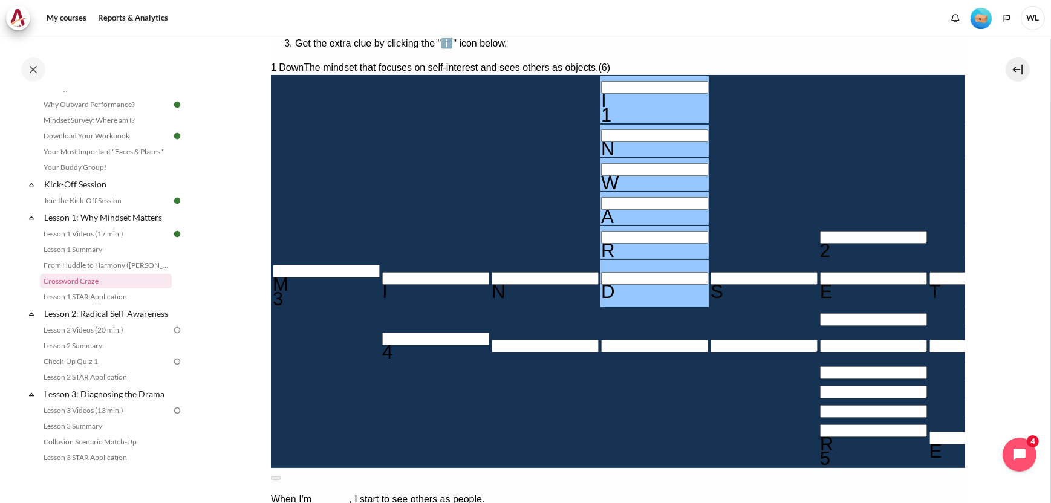
drag, startPoint x: 324, startPoint y: 329, endPoint x: 338, endPoint y: 339, distance: 16.5
click at [382, 339] on input "Crossword grid. Use arrow keys to navigate and the keyboard to enter characters…" at bounding box center [435, 339] width 107 height 13
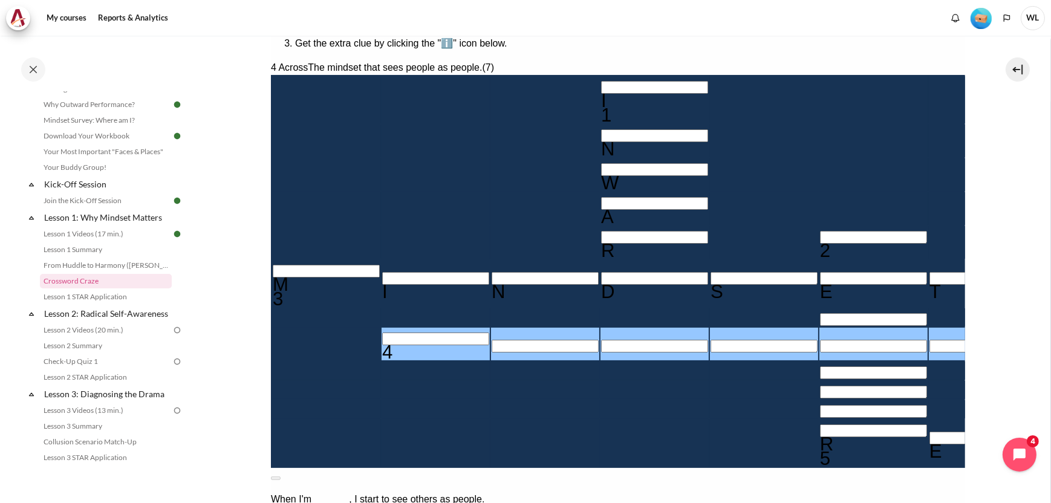
type input "O＿＿＿＿＿＿"
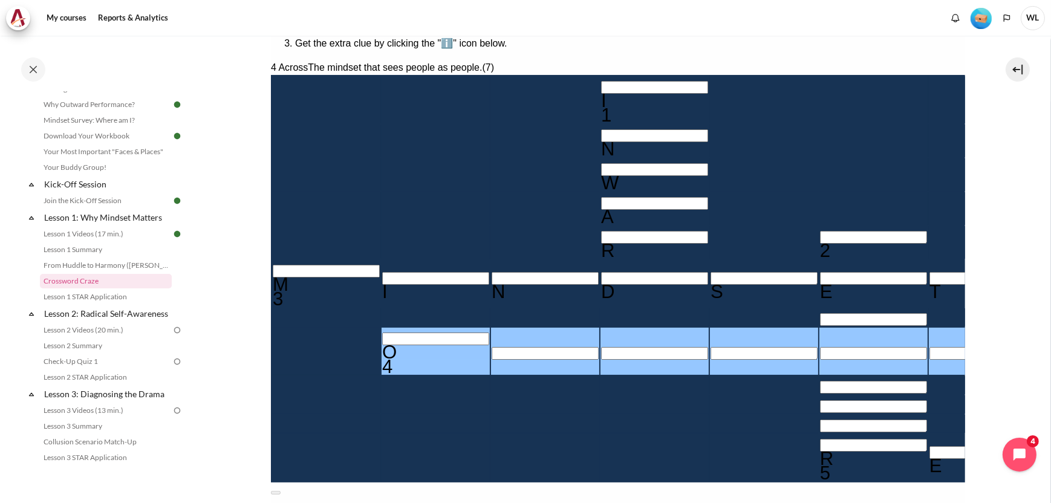
type input "OU＿＿＿＿＿"
type input "OUT＿＿＿＿"
type input "OUTW＿＿＿"
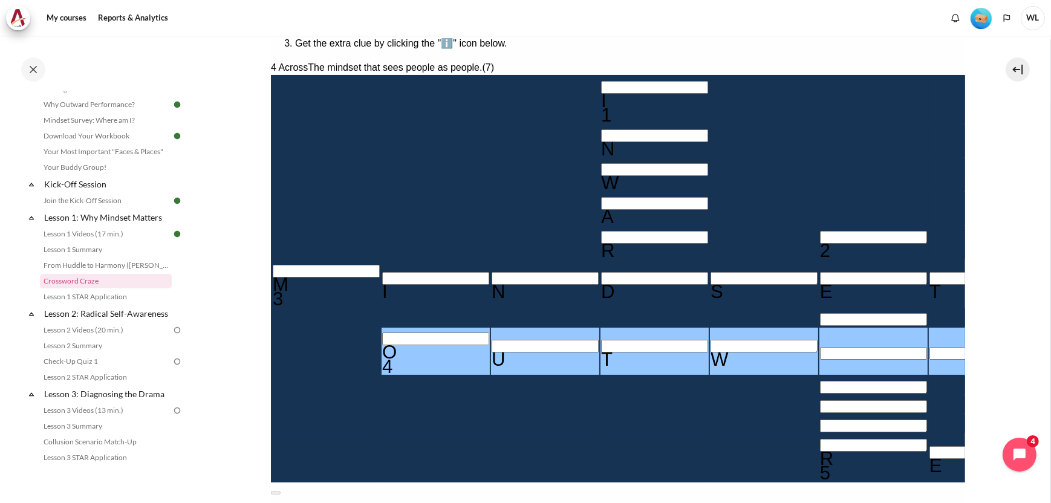
type input "OUTWA＿＿"
type input "＿E＿A＿＿＿R"
type input "OUTWAR＿"
type input "OUTWARD"
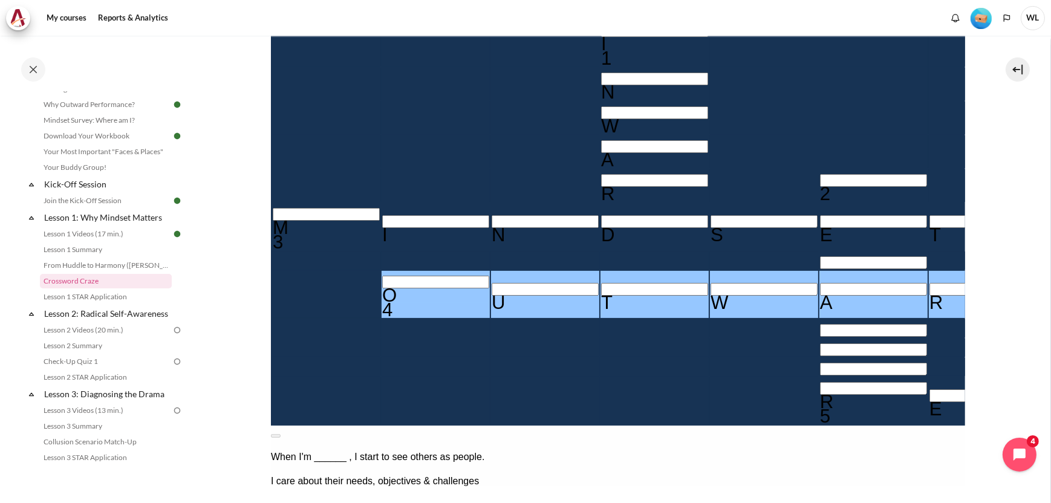
scroll to position [302, 0]
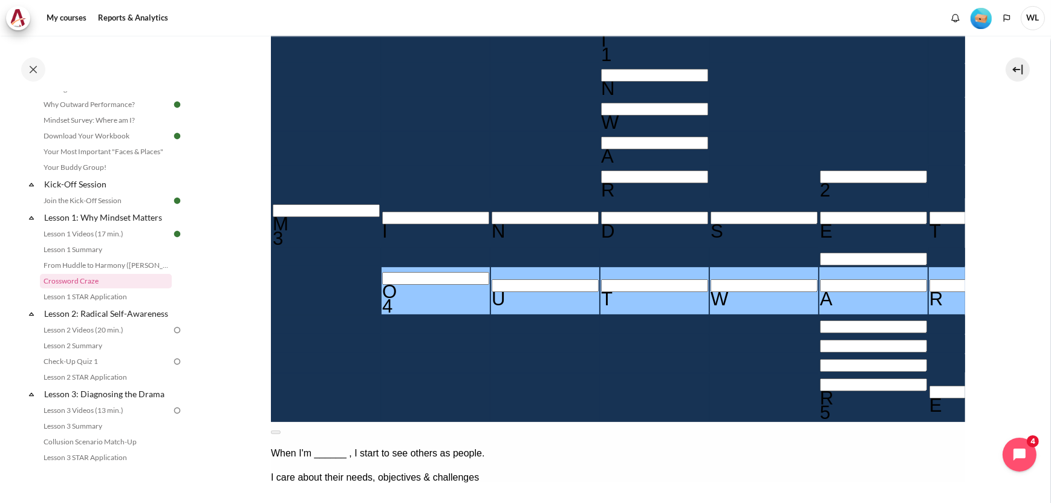
click at [280, 431] on button at bounding box center [275, 433] width 10 height 4
click at [820, 171] on input "Row 5, Column 6. 2 Down. Focusing on changing mindset before ________ yields gr…" at bounding box center [873, 177] width 107 height 13
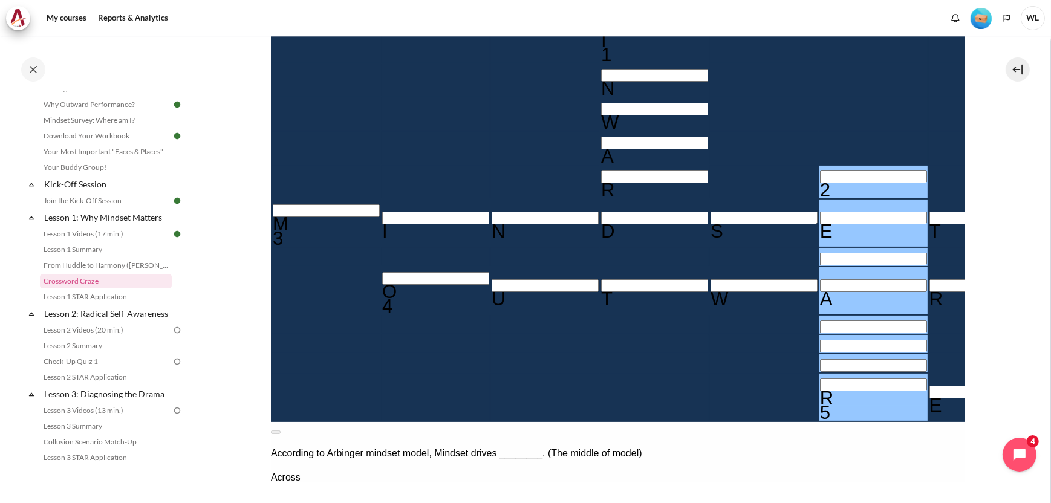
type input "BE＿A＿＿＿R"
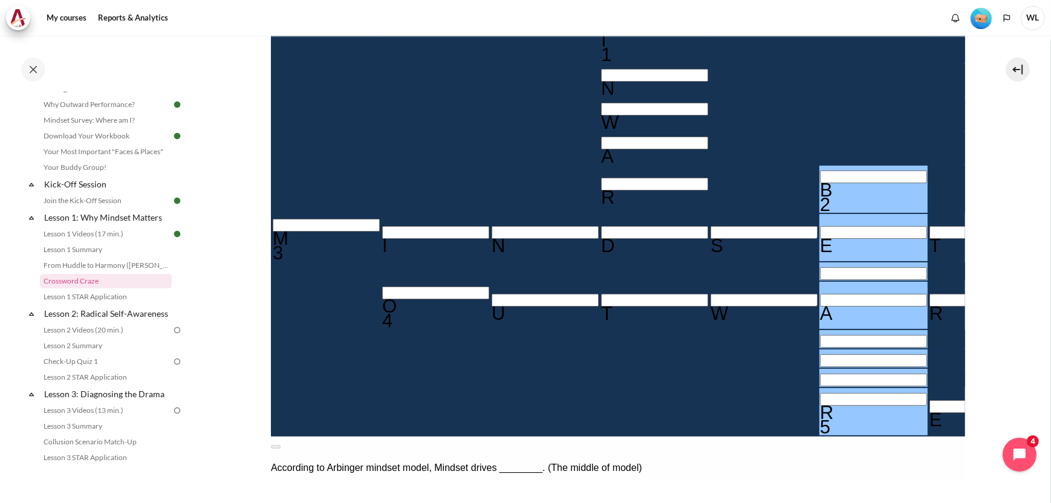
type input "BEHA＿＿＿R"
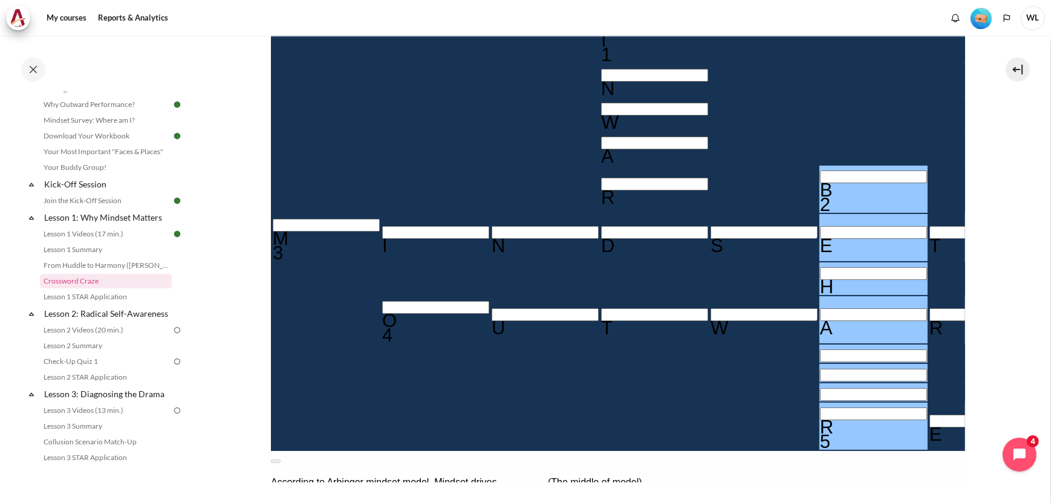
type input "BEHAV＿＿R"
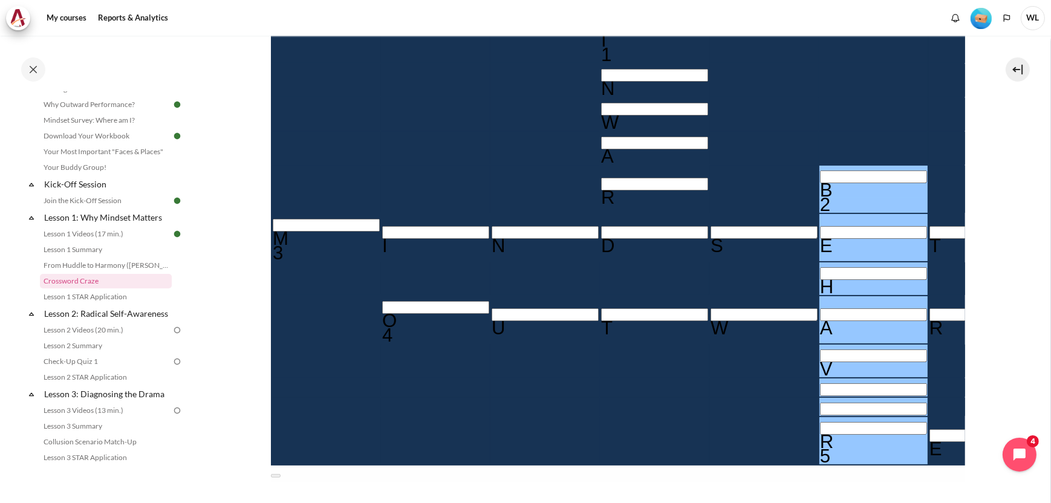
type input "BEHAVI＿R"
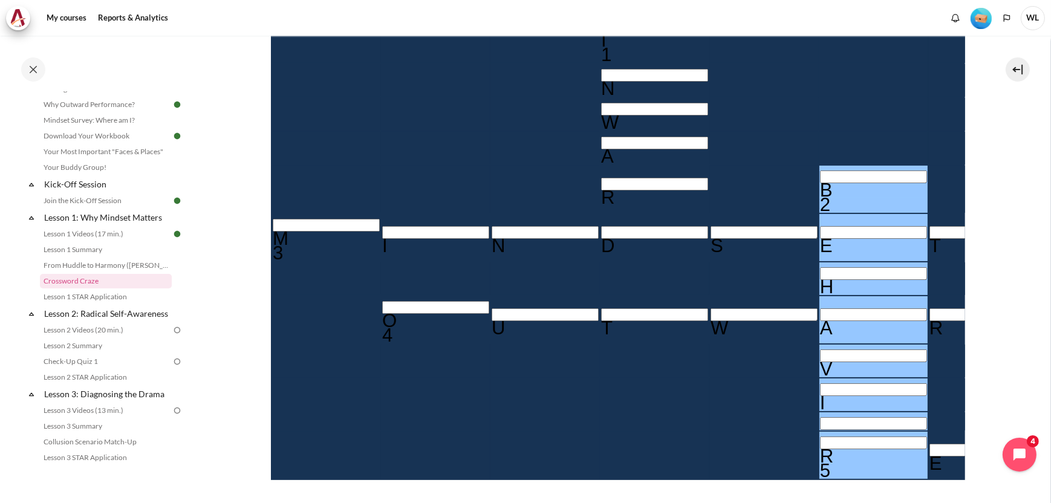
type input "BEHAVIOR"
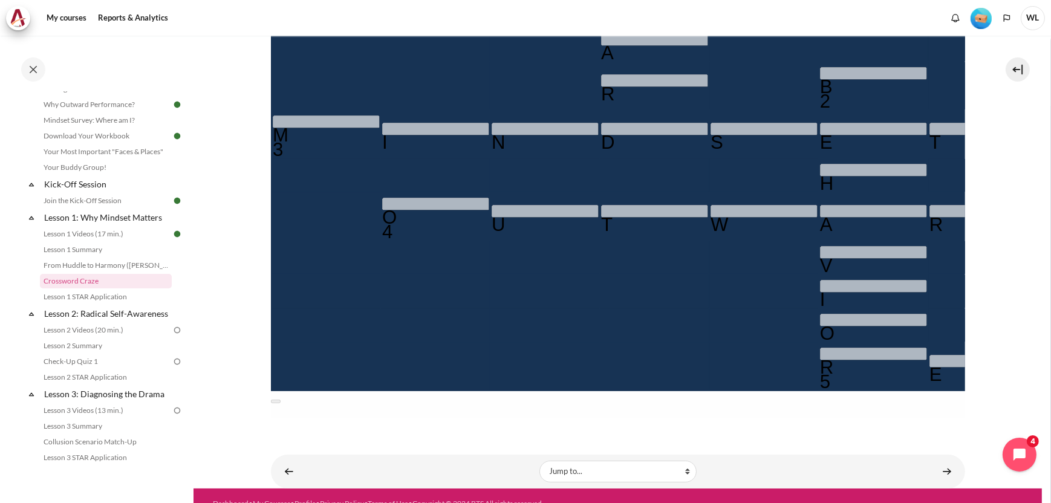
scroll to position [407, 0]
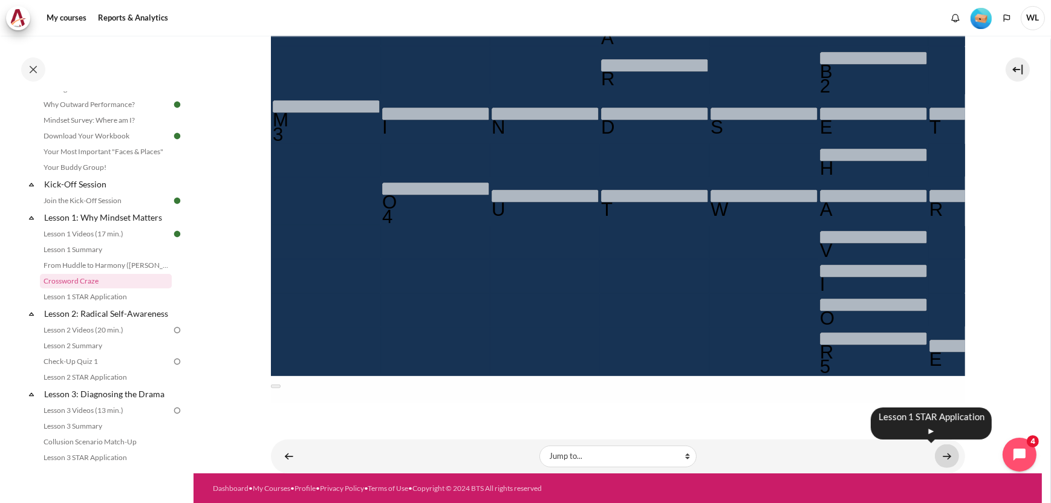
click at [948, 452] on link "Content" at bounding box center [947, 457] width 24 height 24
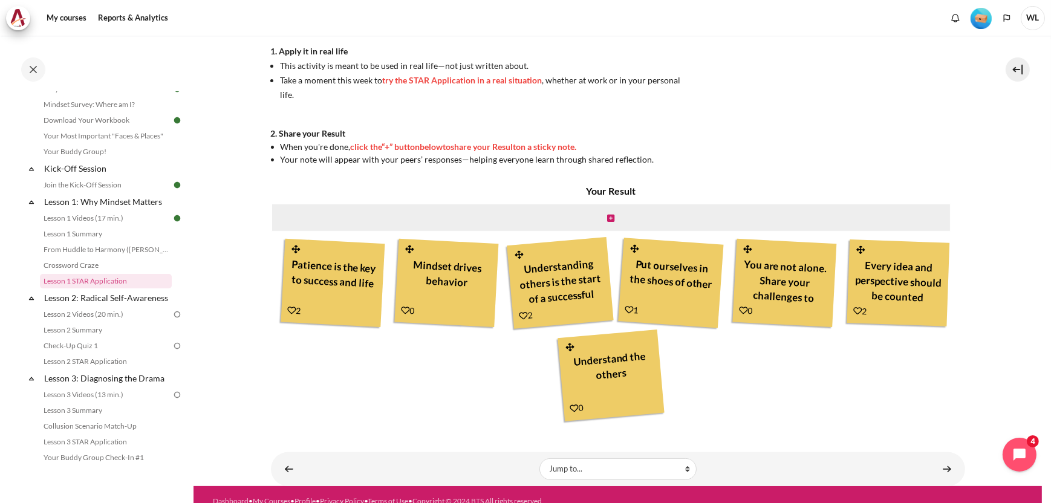
scroll to position [339, 0]
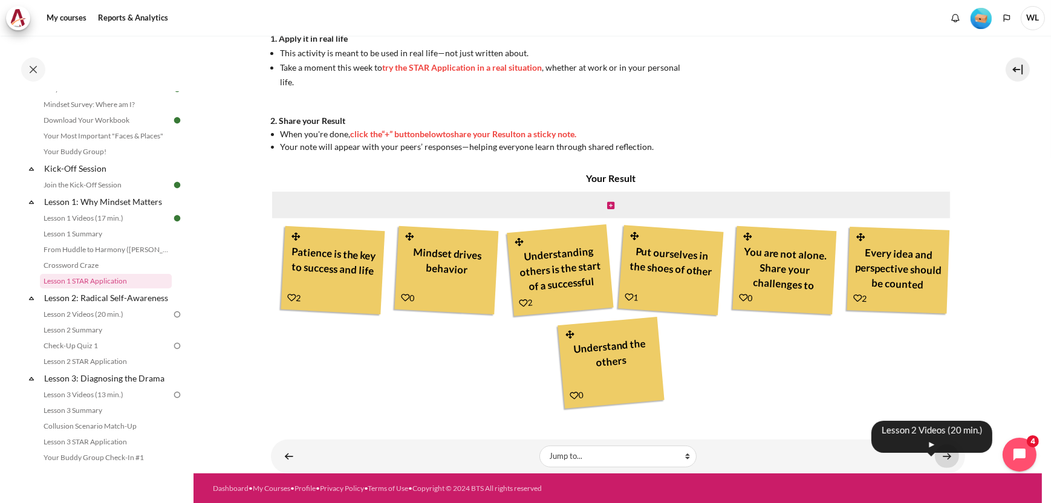
click at [938, 451] on link "Content" at bounding box center [947, 457] width 24 height 24
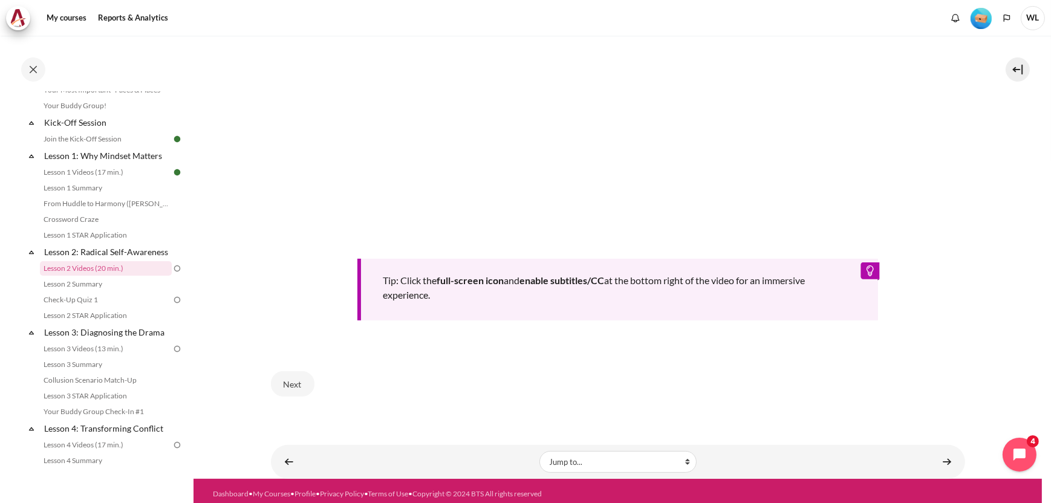
scroll to position [492, 0]
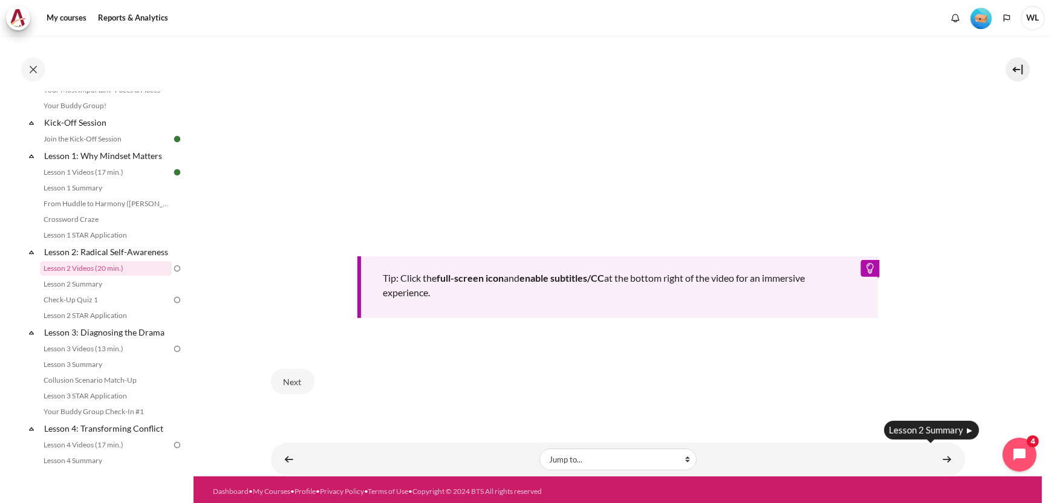
drag, startPoint x: 939, startPoint y: 451, endPoint x: 929, endPoint y: 448, distance: 10.1
click at [939, 451] on link "Content" at bounding box center [947, 460] width 24 height 24
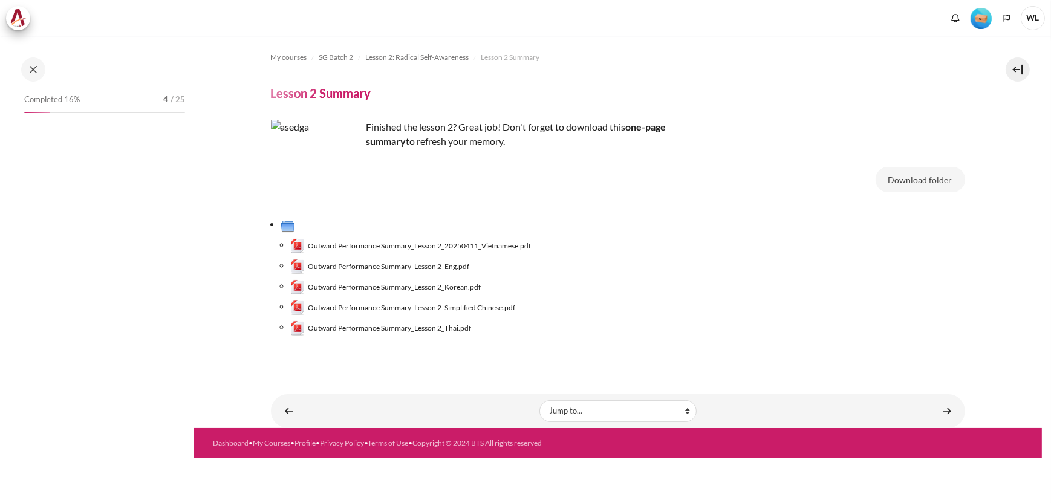
scroll to position [140, 0]
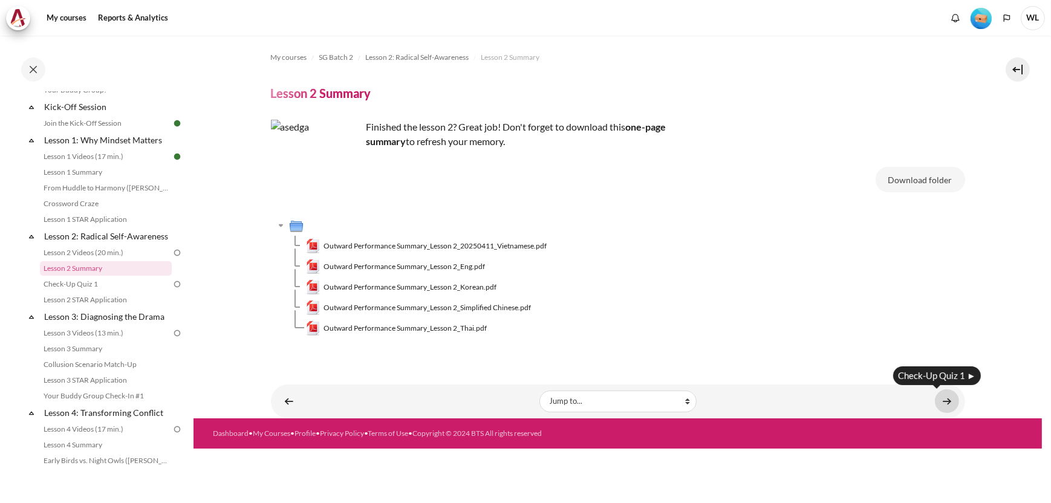
click at [949, 397] on link "Content" at bounding box center [947, 402] width 24 height 24
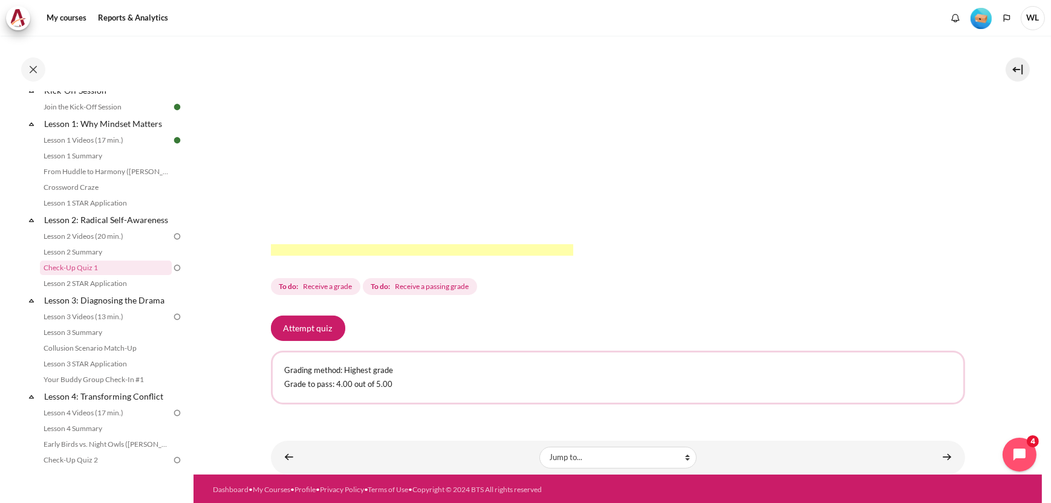
scroll to position [298, 0]
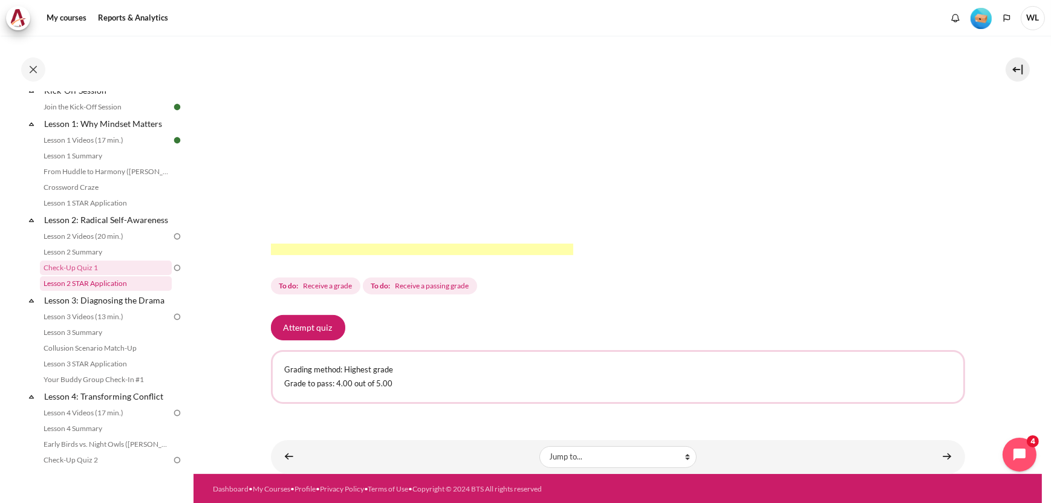
click at [130, 290] on link "Lesson 2 STAR Application" at bounding box center [106, 283] width 132 height 15
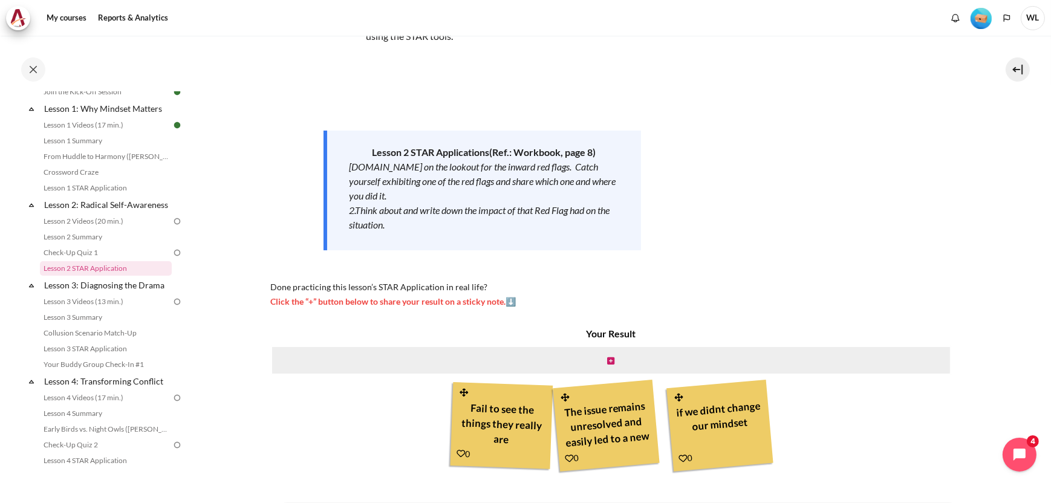
scroll to position [60, 0]
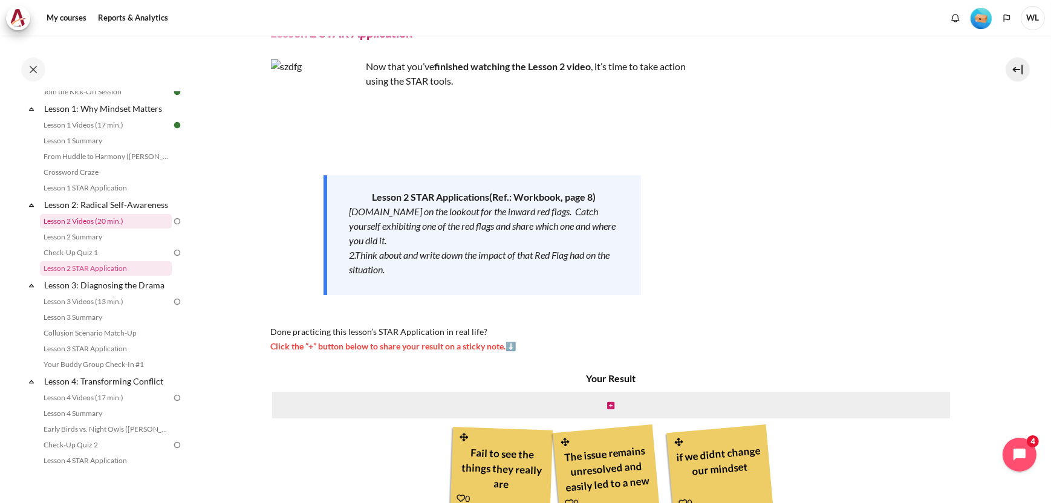
click at [132, 229] on link "Lesson 2 Videos (20 min.)" at bounding box center [106, 221] width 132 height 15
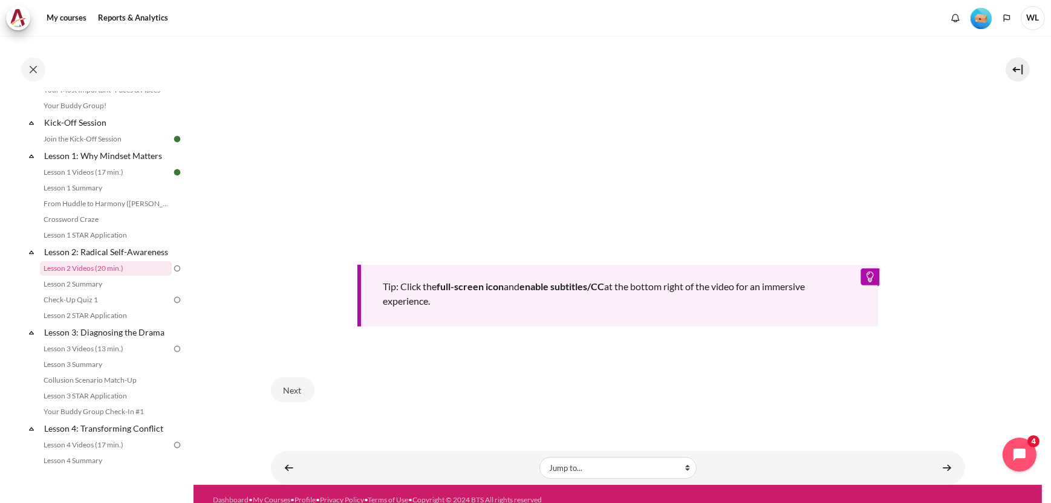
scroll to position [492, 0]
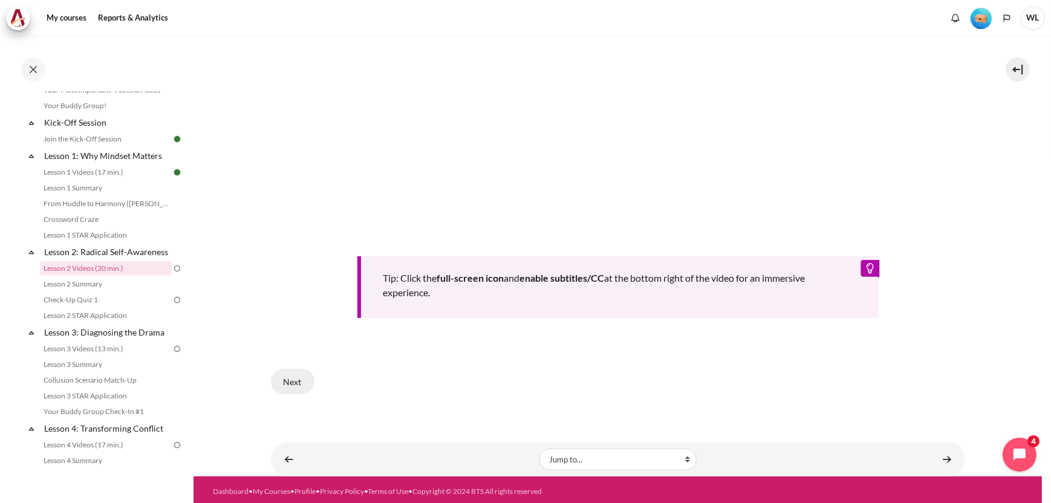
click at [300, 374] on button "Next" at bounding box center [293, 381] width 44 height 25
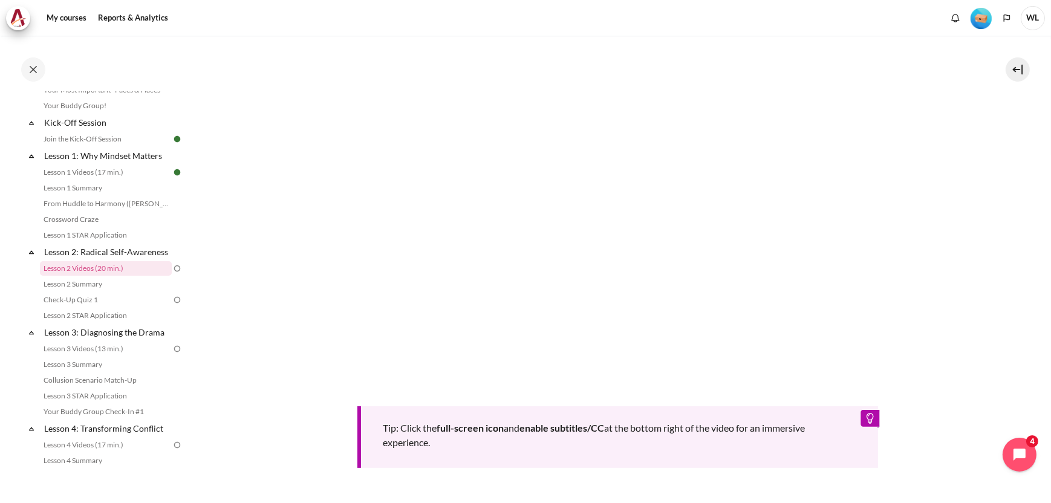
scroll to position [334, 0]
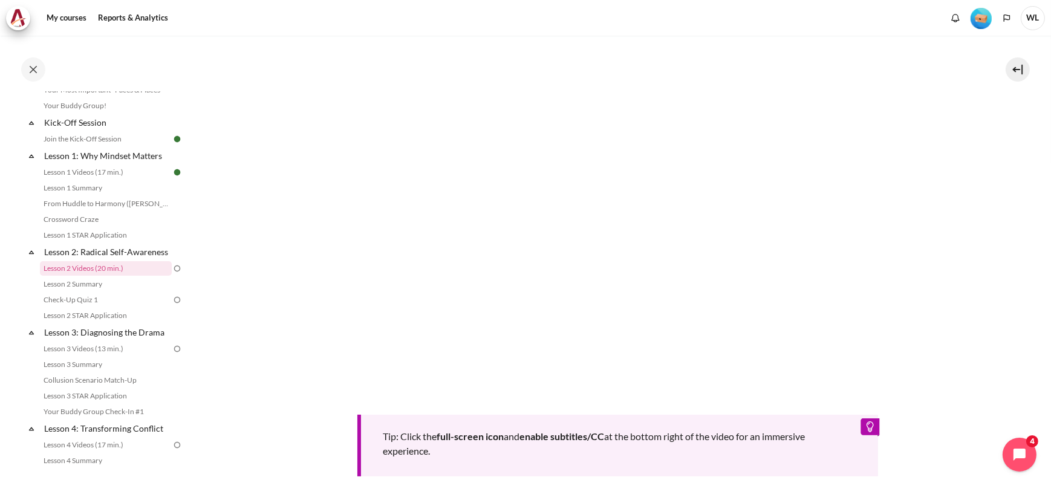
drag, startPoint x: 1044, startPoint y: 298, endPoint x: 1047, endPoint y: 324, distance: 26.2
click at [1042, 368] on div "My courses SG Batch 2 Lesson 2: Radical Self-Awareness Lesson 2 Videos (20 min.…" at bounding box center [525, 270] width 1051 height 468
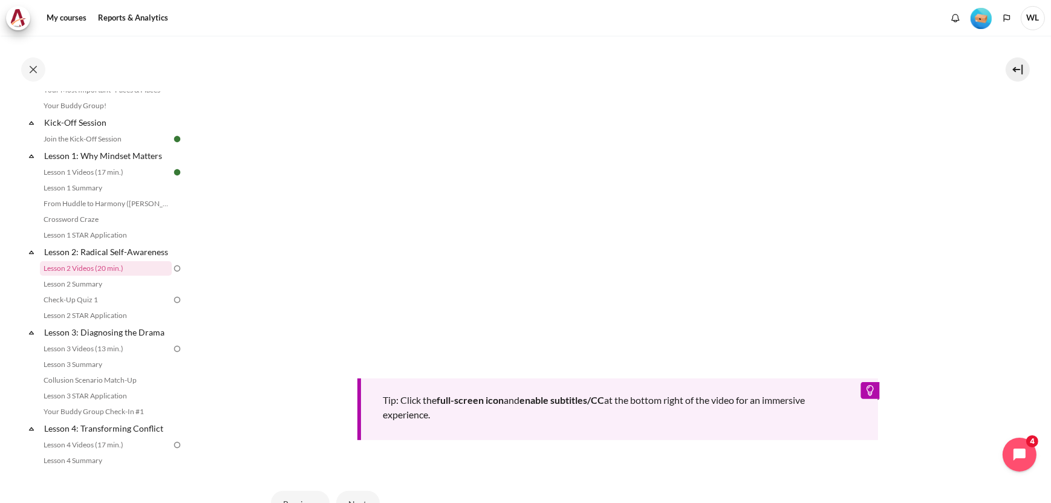
scroll to position [431, 0]
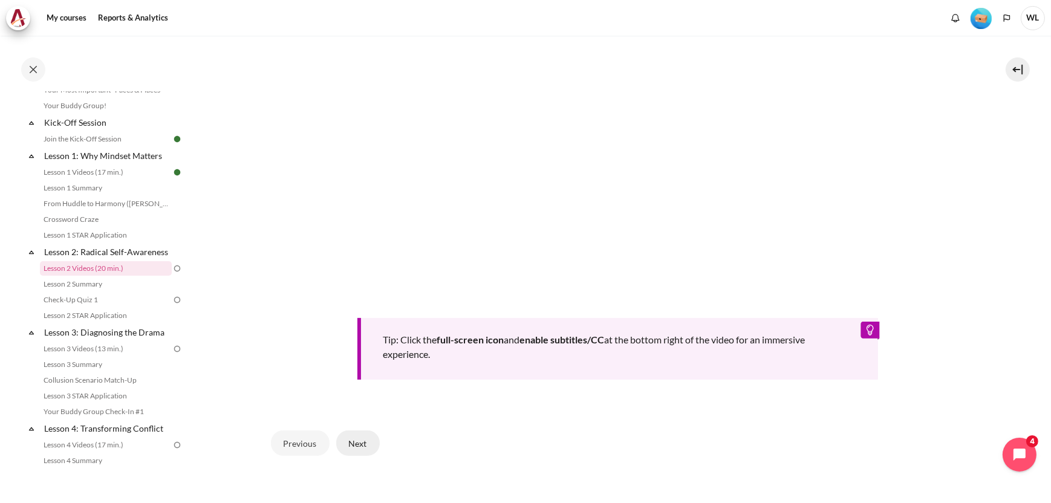
click at [361, 445] on button "Next" at bounding box center [358, 443] width 44 height 25
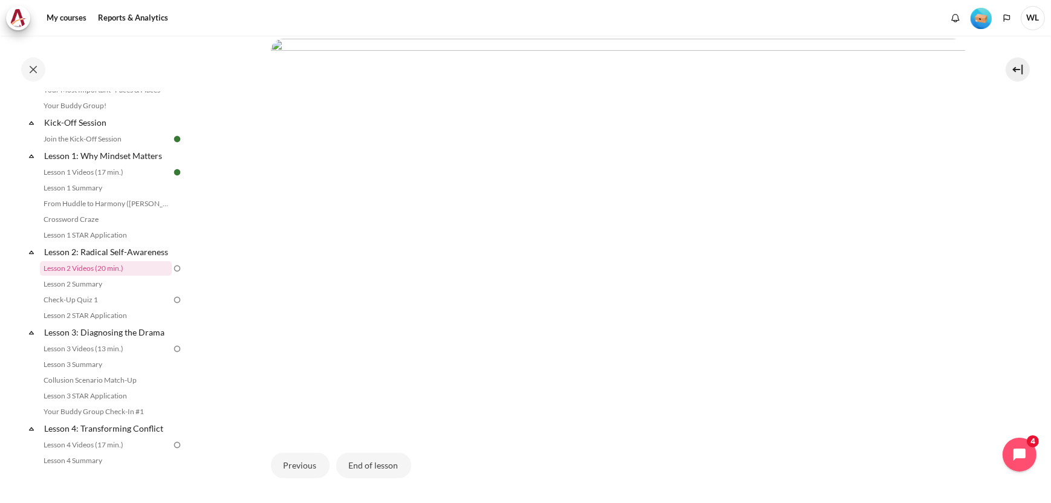
scroll to position [353, 0]
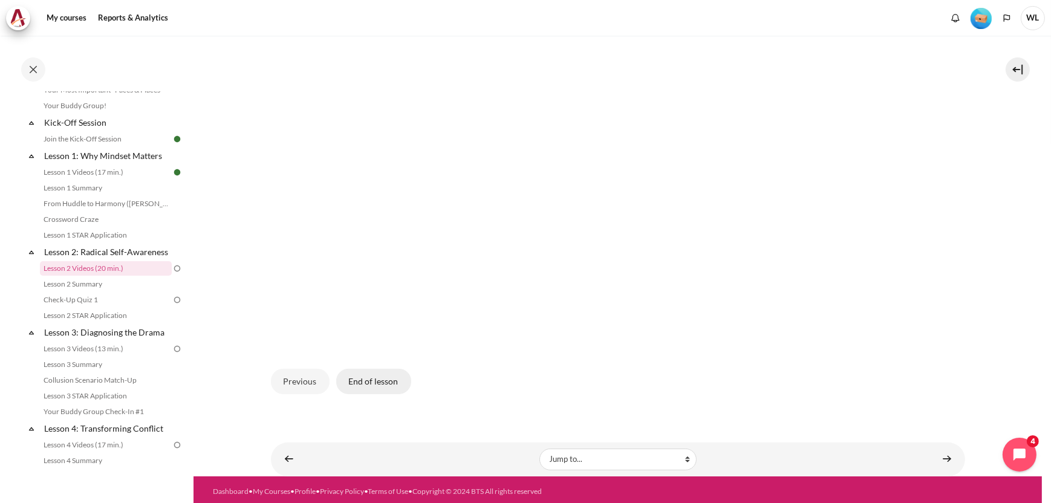
click at [384, 373] on button "End of lesson" at bounding box center [373, 381] width 75 height 25
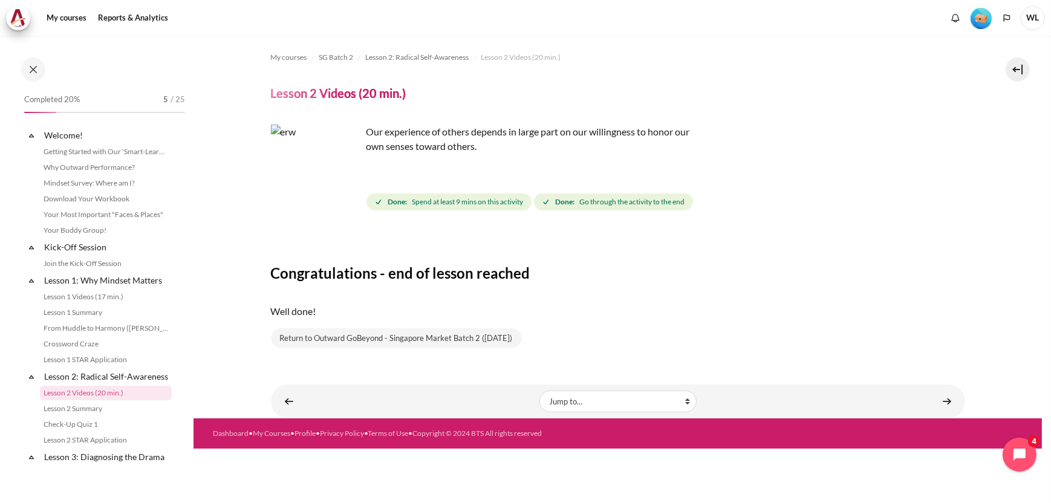
scroll to position [125, 0]
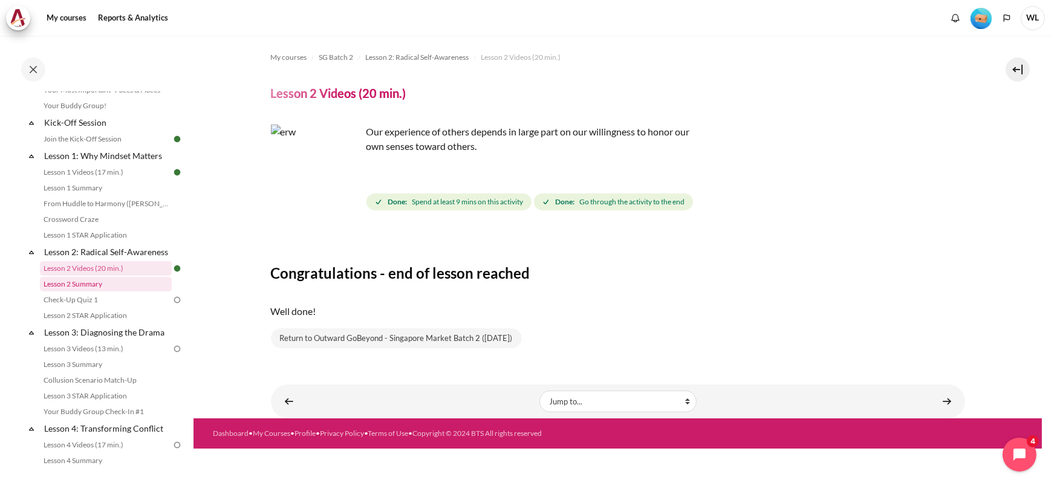
click at [85, 292] on link "Lesson 2 Summary" at bounding box center [106, 284] width 132 height 15
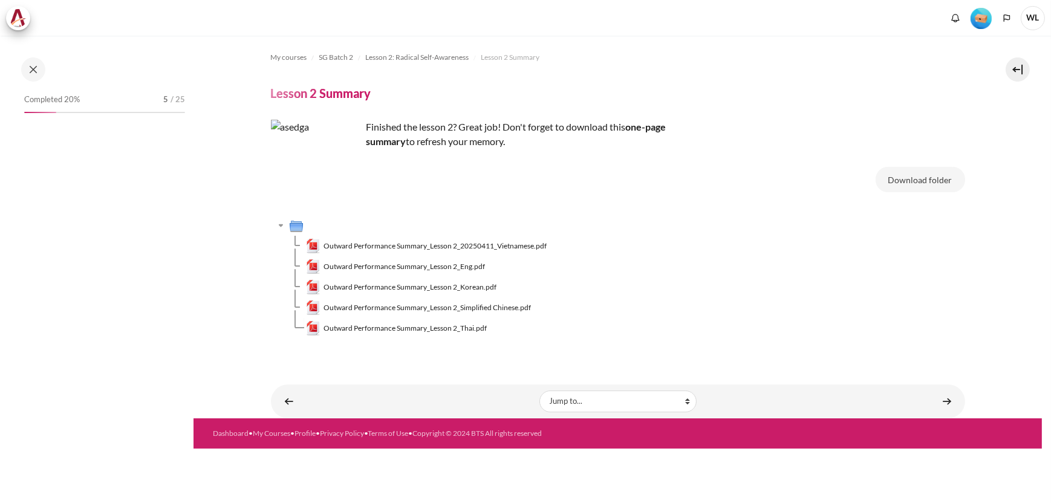
scroll to position [140, 0]
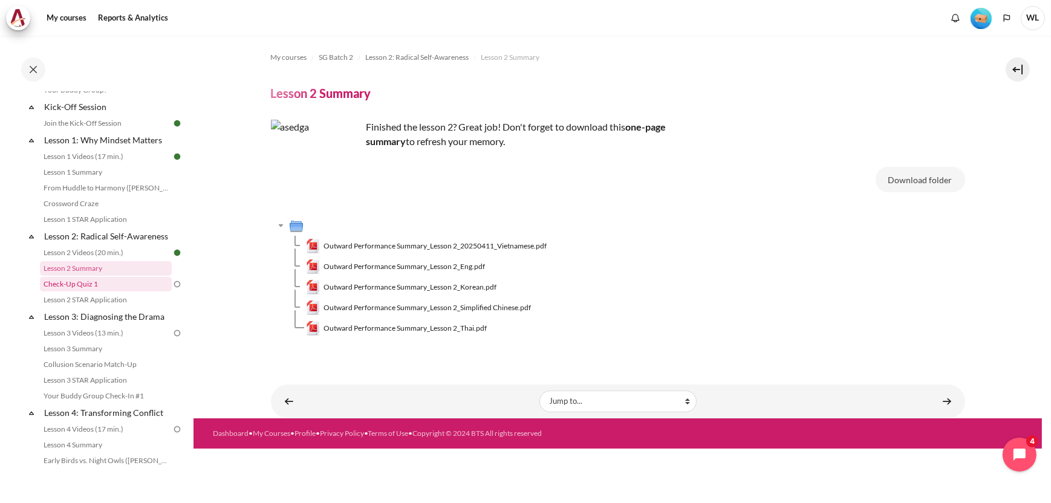
click at [89, 292] on link "Check-Up Quiz 1" at bounding box center [106, 284] width 132 height 15
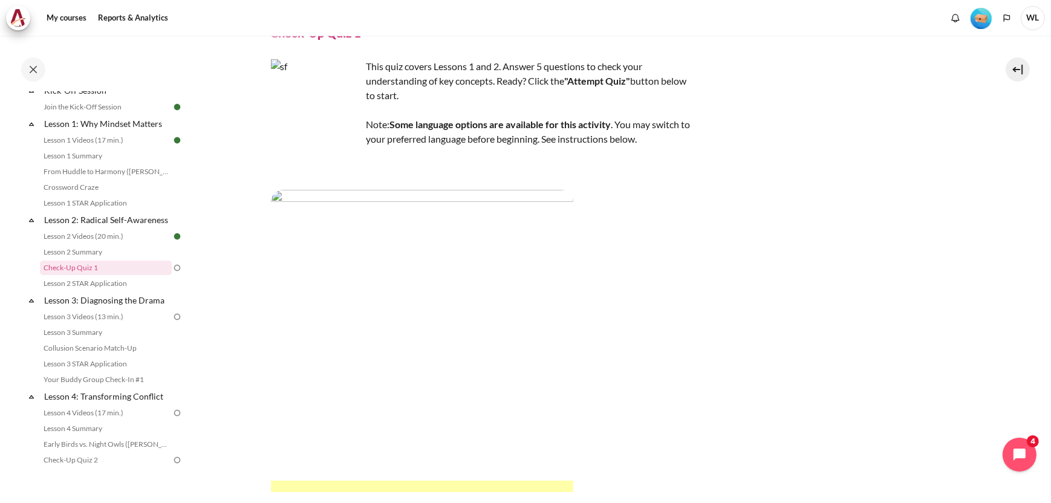
scroll to position [181, 0]
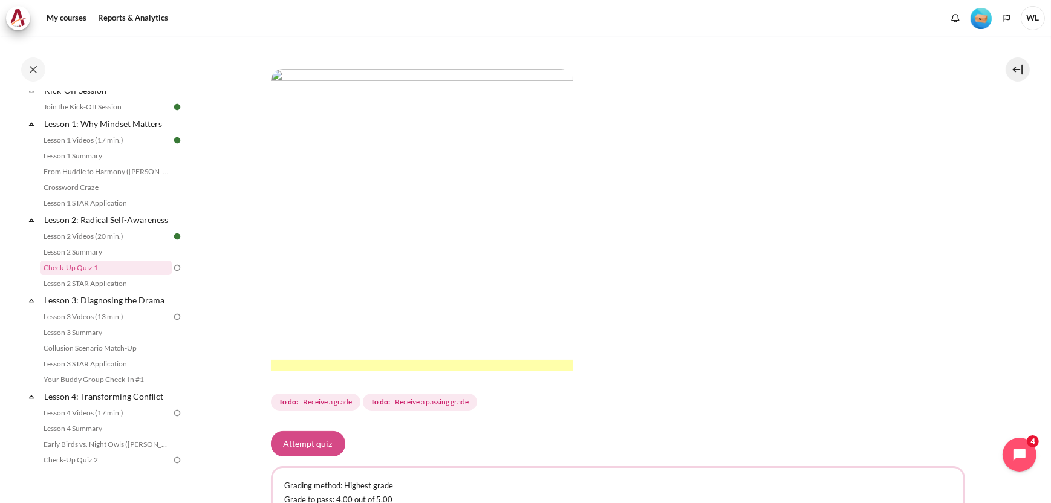
click at [307, 443] on button "Attempt quiz" at bounding box center [308, 443] width 74 height 25
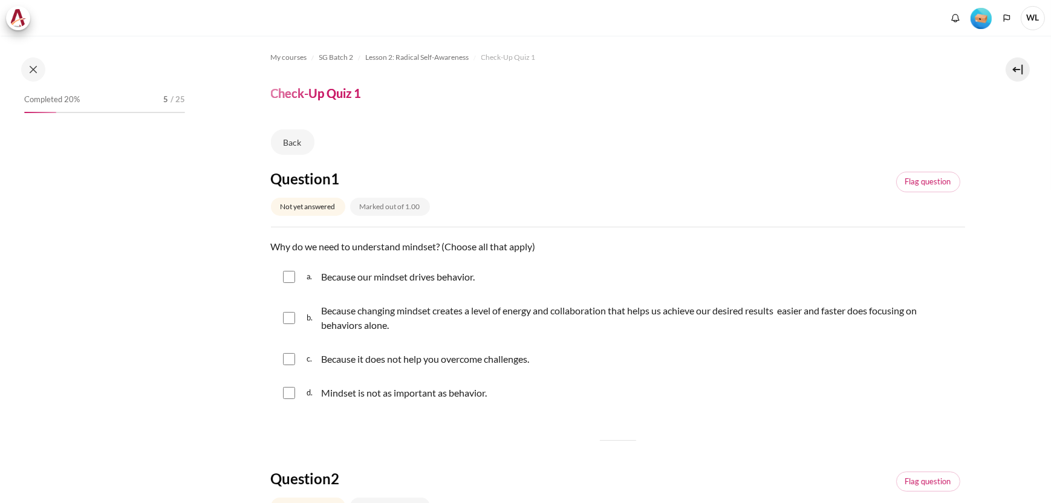
scroll to position [157, 0]
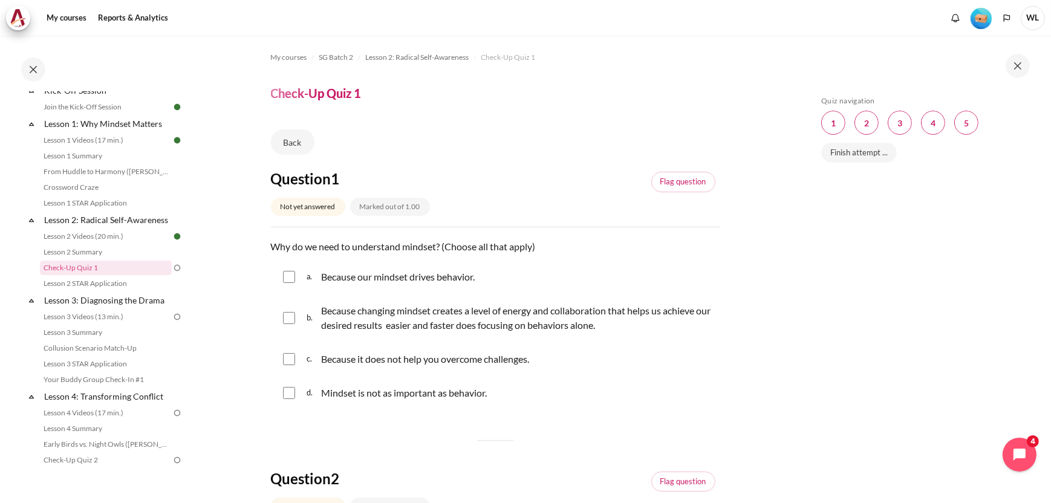
click at [289, 276] on input "Content" at bounding box center [289, 277] width 12 height 12
checkbox input "true"
click at [289, 318] on input "Content" at bounding box center [289, 318] width 12 height 12
checkbox input "true"
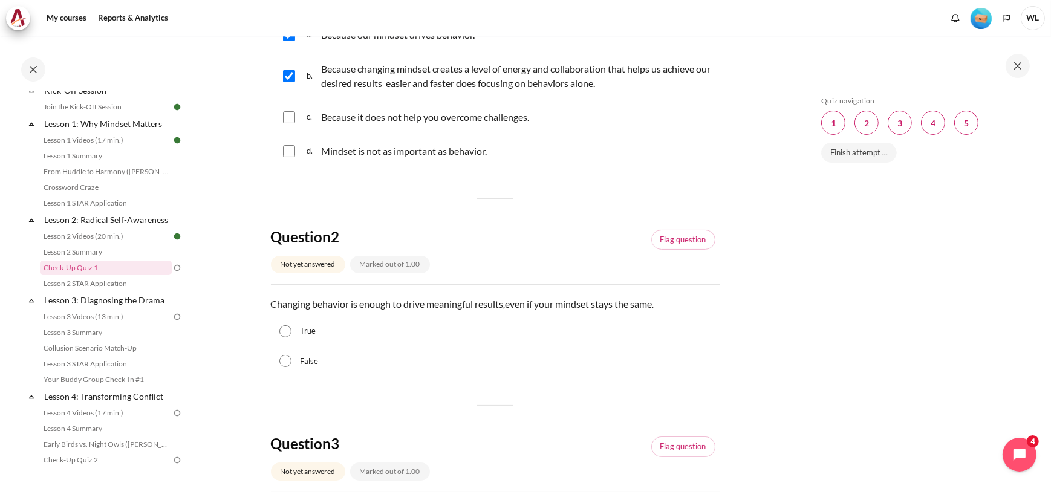
scroll to position [302, 0]
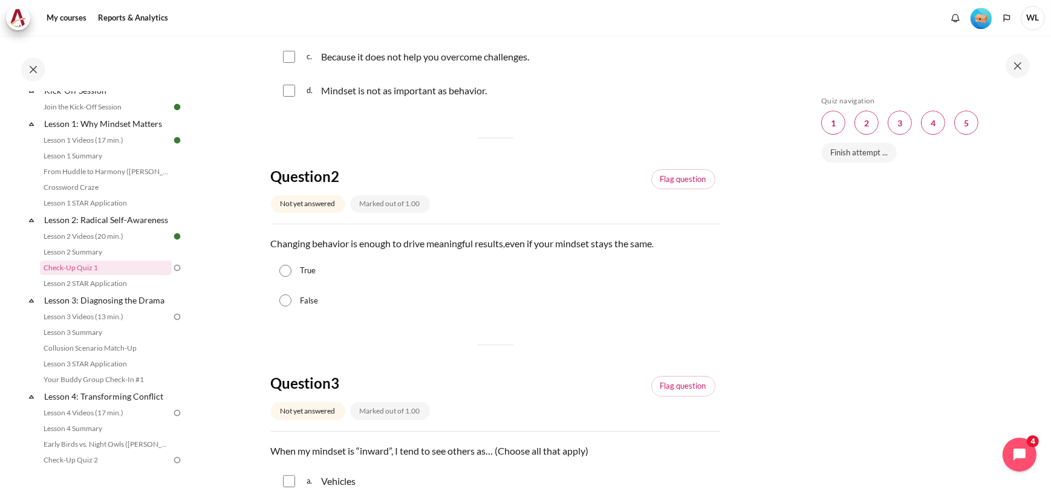
click at [282, 303] on input "False" at bounding box center [285, 301] width 12 height 12
radio input "true"
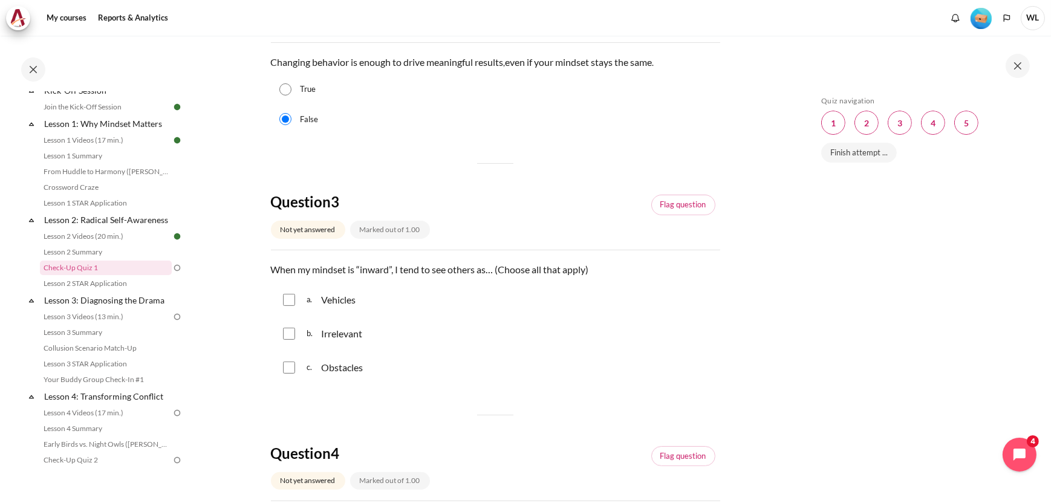
scroll to position [544, 0]
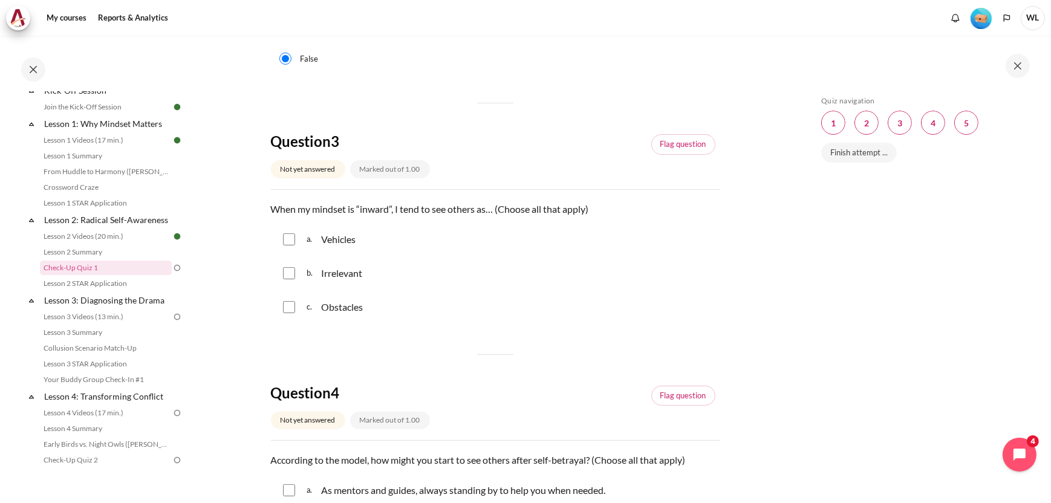
click at [287, 239] on input "Content" at bounding box center [289, 240] width 12 height 12
checkbox input "true"
click at [288, 270] on input "Content" at bounding box center [289, 273] width 12 height 12
checkbox input "true"
click at [290, 306] on input "Content" at bounding box center [289, 307] width 12 height 12
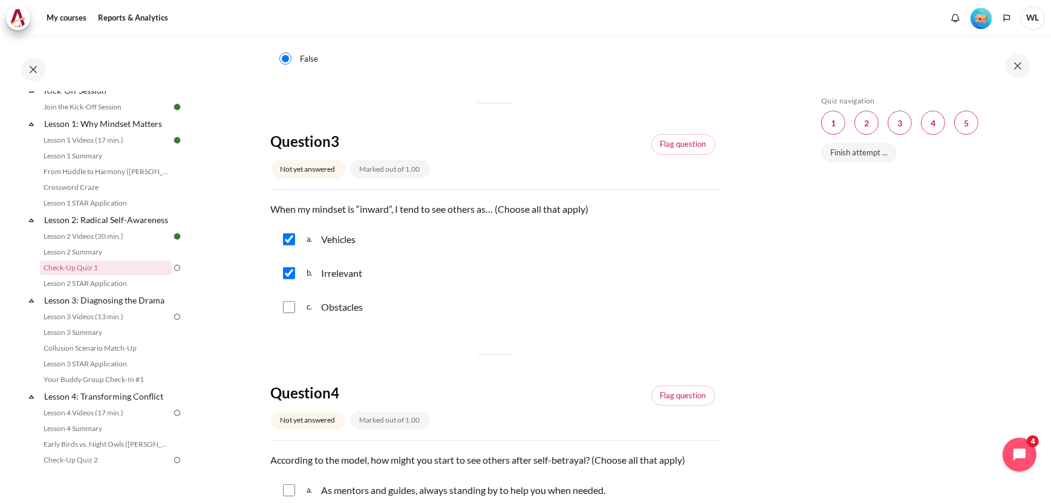
checkbox input "true"
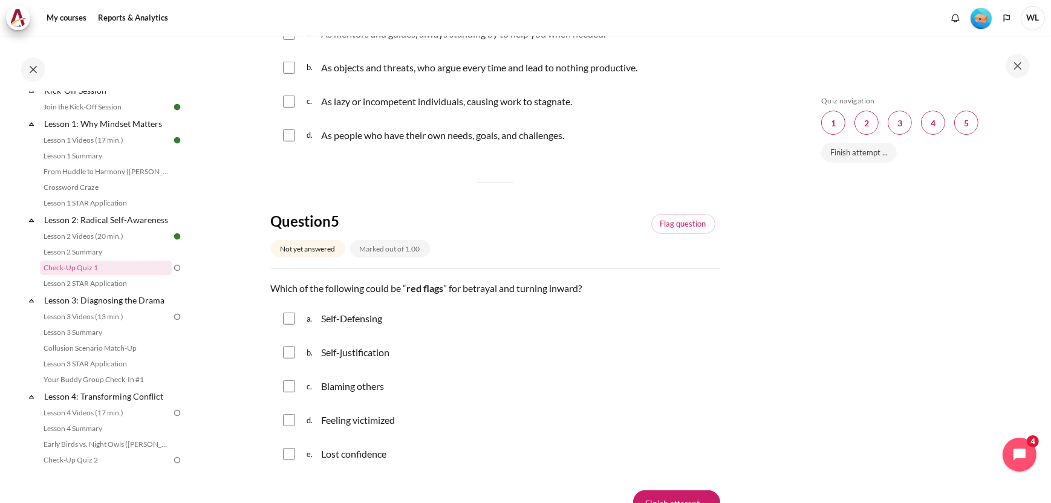
scroll to position [1028, 0]
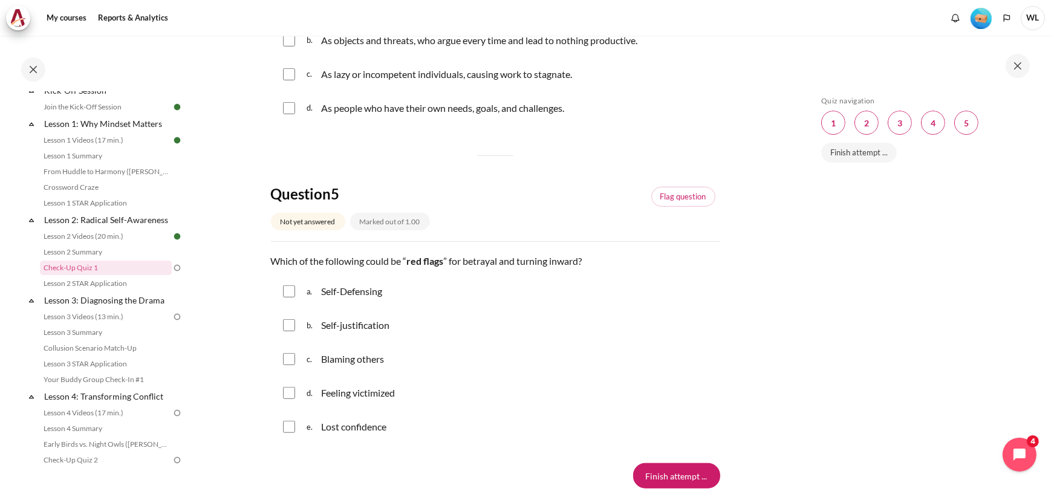
click at [290, 291] on input "Content" at bounding box center [289, 292] width 12 height 12
checkbox input "true"
click at [292, 359] on input "Content" at bounding box center [289, 359] width 12 height 12
checkbox input "true"
click at [290, 388] on input "Content" at bounding box center [289, 393] width 12 height 12
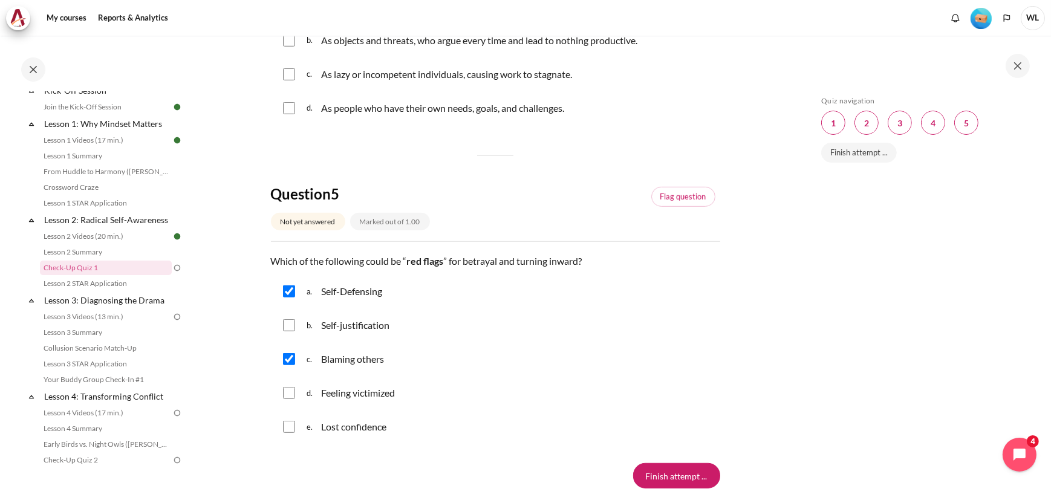
checkbox input "true"
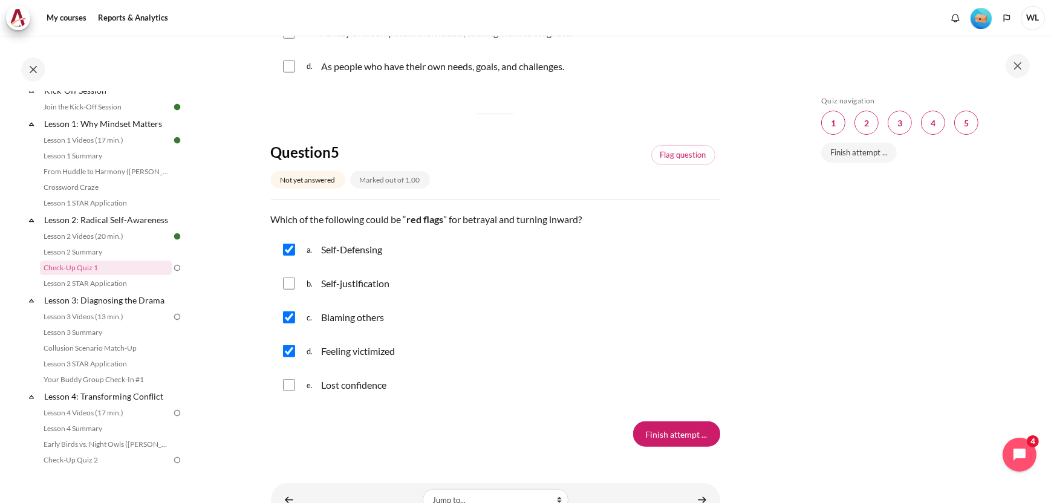
scroll to position [1089, 0]
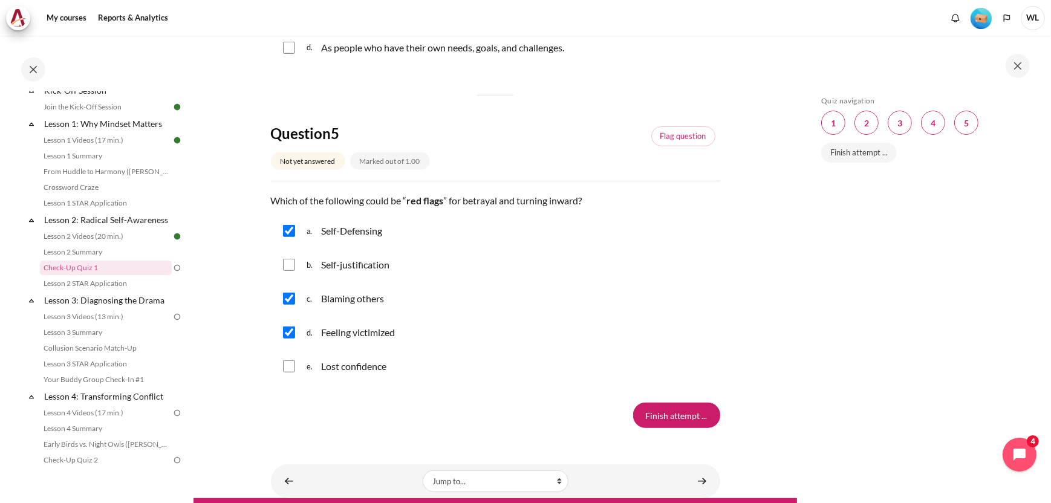
click at [288, 264] on input "Content" at bounding box center [289, 265] width 12 height 12
checkbox input "true"
click at [290, 371] on input "Content" at bounding box center [289, 367] width 12 height 12
checkbox input "true"
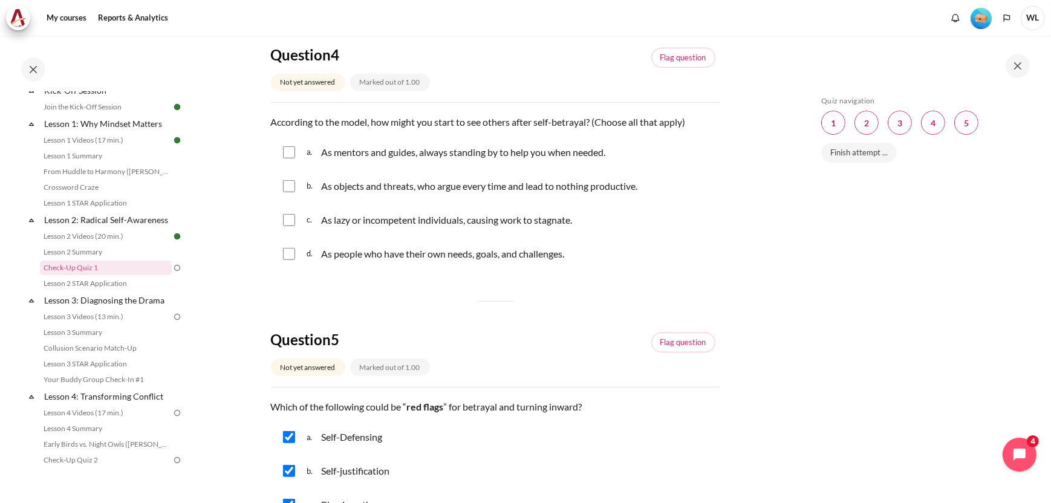
scroll to position [822, 0]
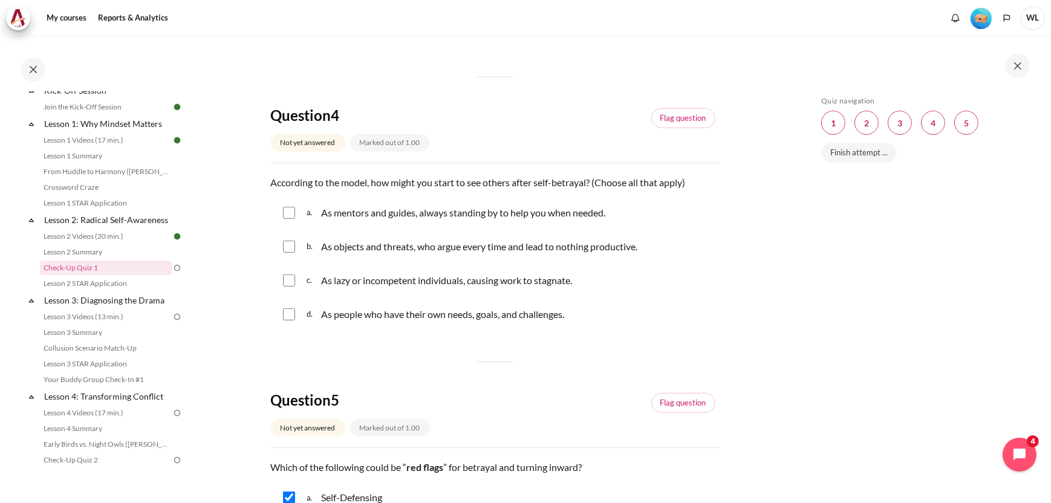
click at [285, 279] on input "Content" at bounding box center [289, 281] width 12 height 12
checkbox input "true"
click at [288, 248] on input "Content" at bounding box center [289, 247] width 12 height 12
checkbox input "true"
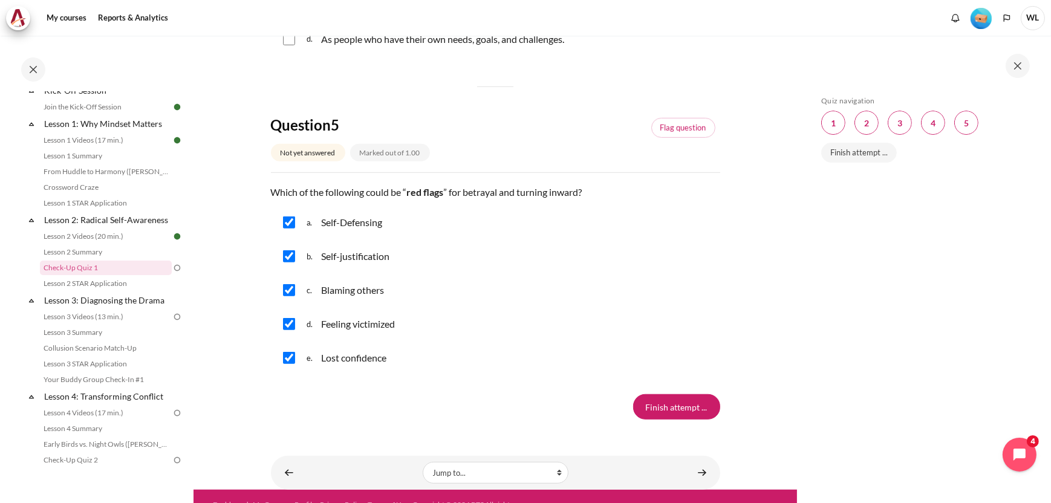
scroll to position [1125, 0]
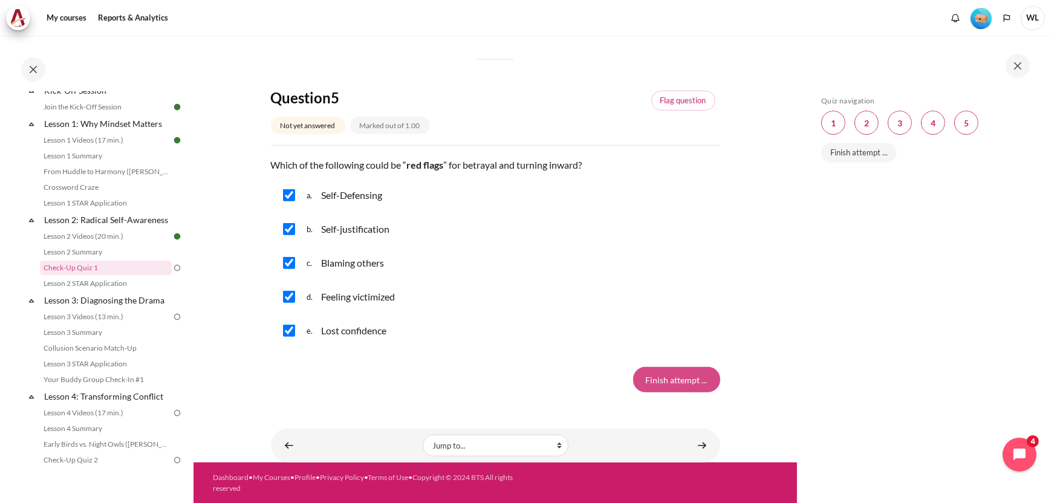
click at [652, 382] on input "Finish attempt ..." at bounding box center [676, 379] width 87 height 25
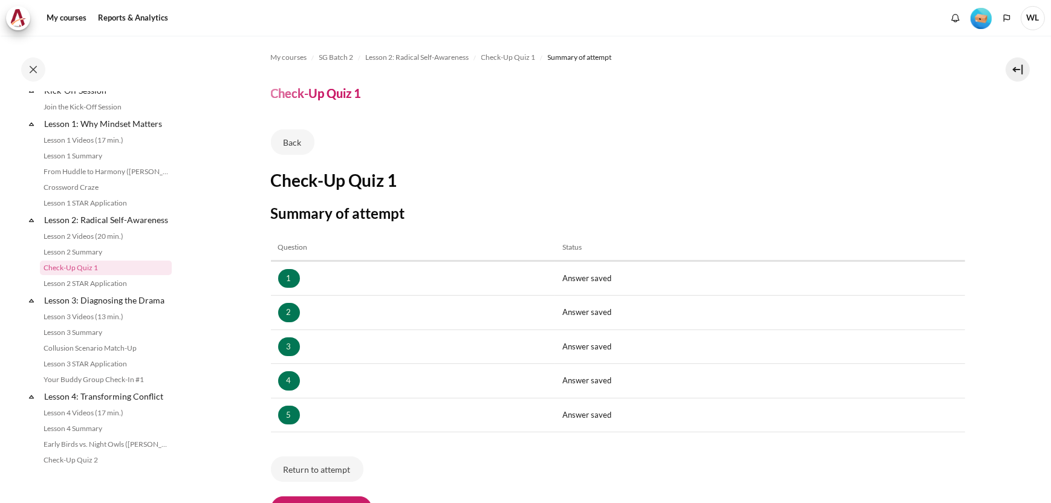
scroll to position [60, 0]
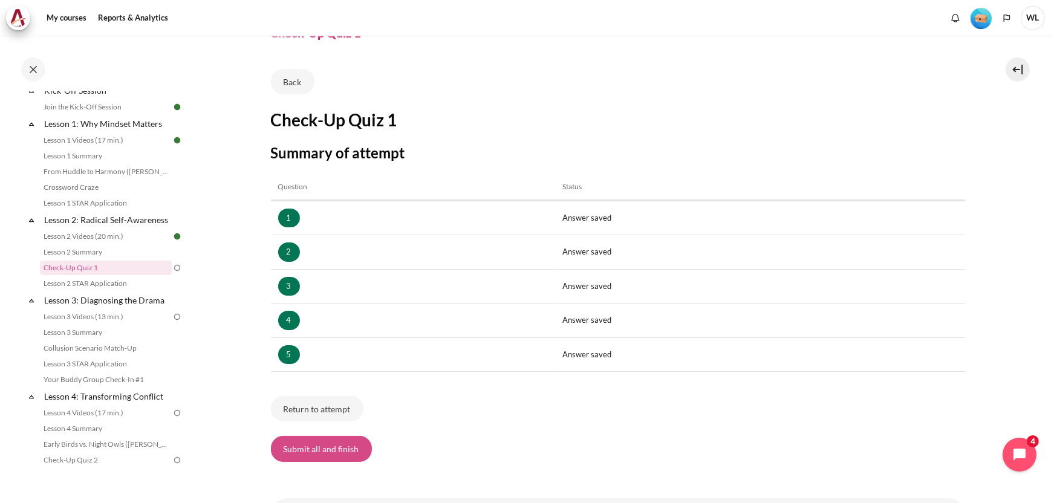
click at [330, 451] on button "Submit all and finish" at bounding box center [321, 448] width 101 height 25
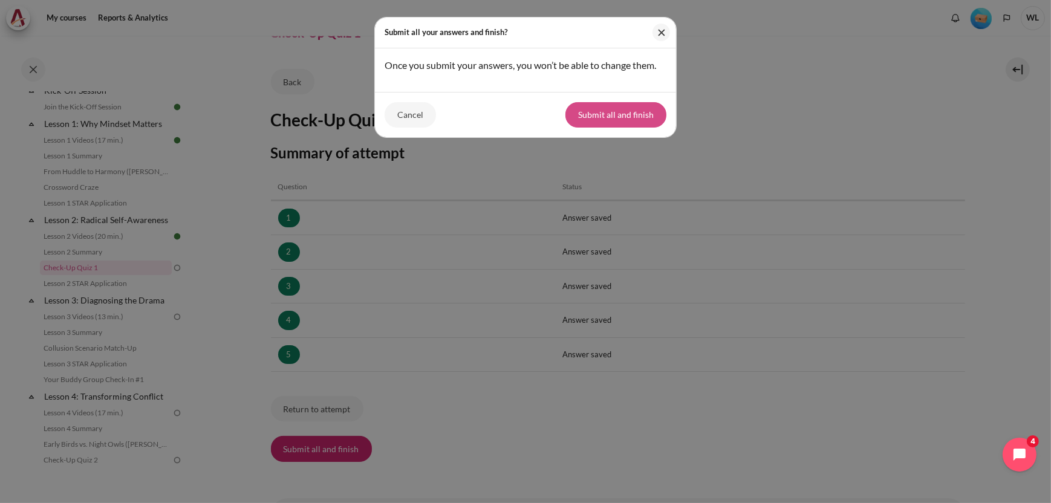
click at [590, 118] on button "Submit all and finish" at bounding box center [616, 114] width 101 height 25
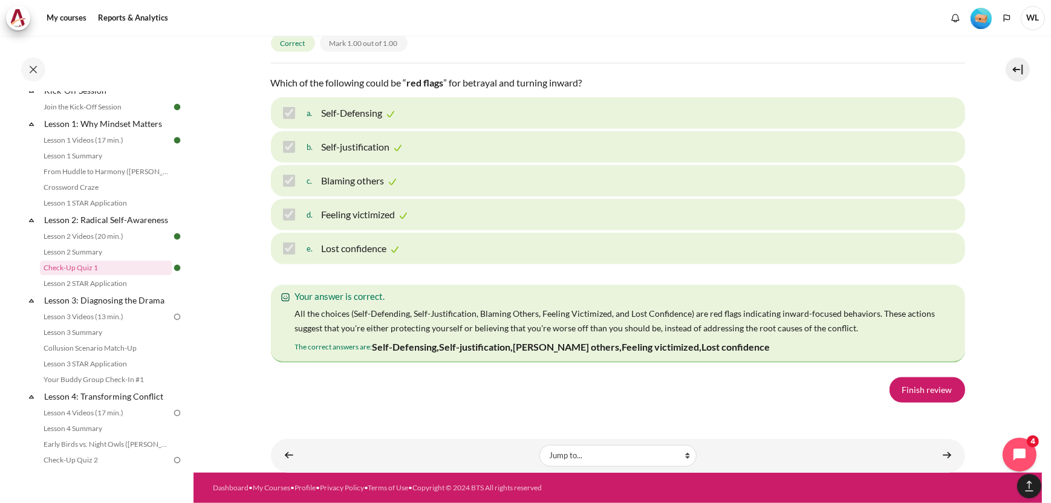
scroll to position [1944, 0]
click at [905, 386] on link "Finish review" at bounding box center [928, 389] width 76 height 25
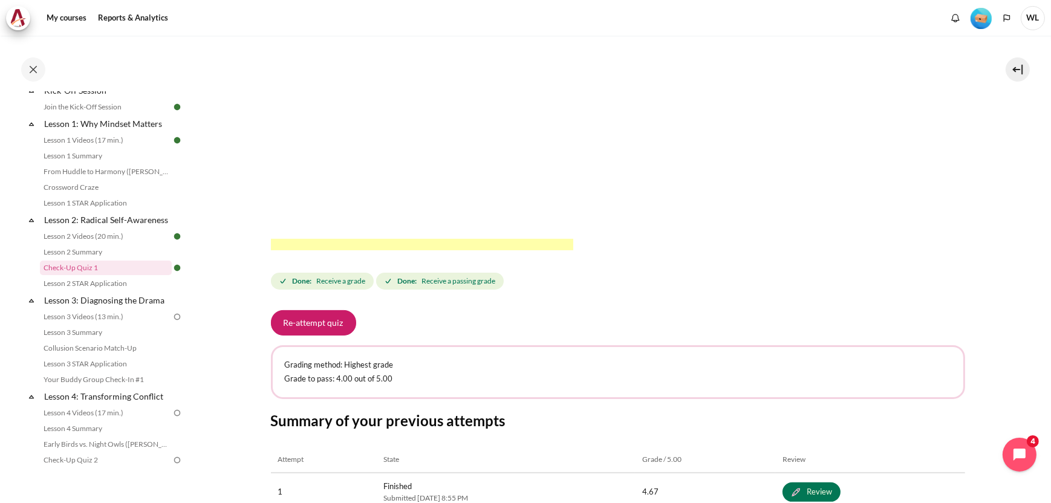
scroll to position [443, 0]
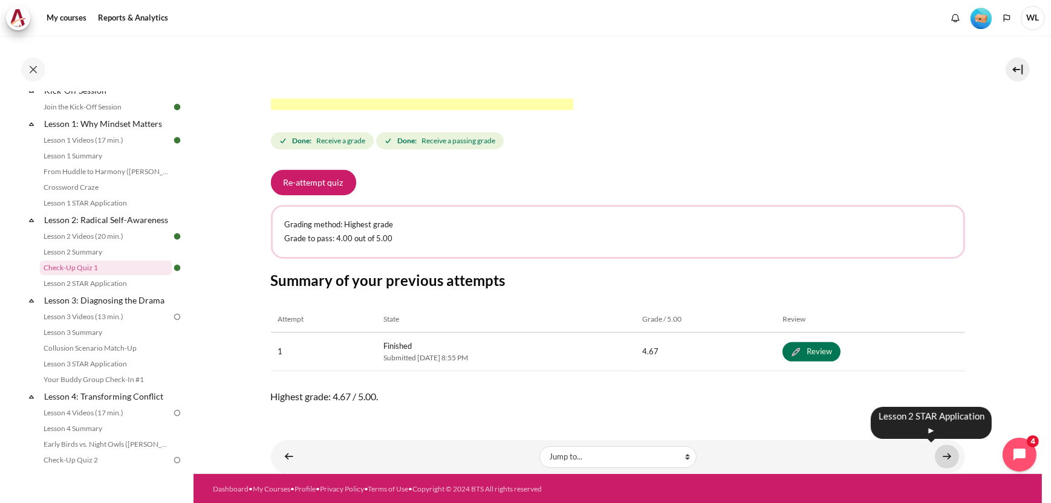
click at [943, 457] on link "Content" at bounding box center [947, 457] width 24 height 24
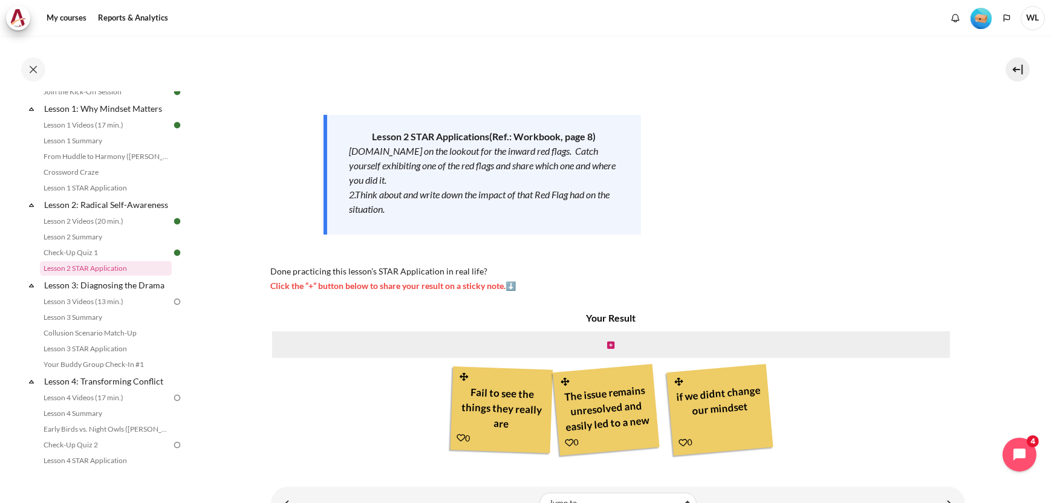
scroll to position [168, 0]
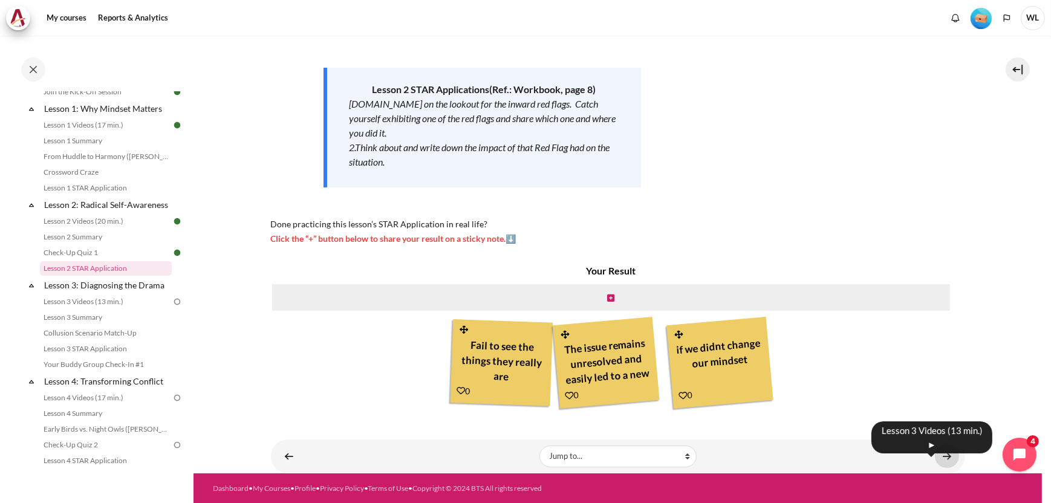
click at [946, 456] on link "Content" at bounding box center [947, 457] width 24 height 24
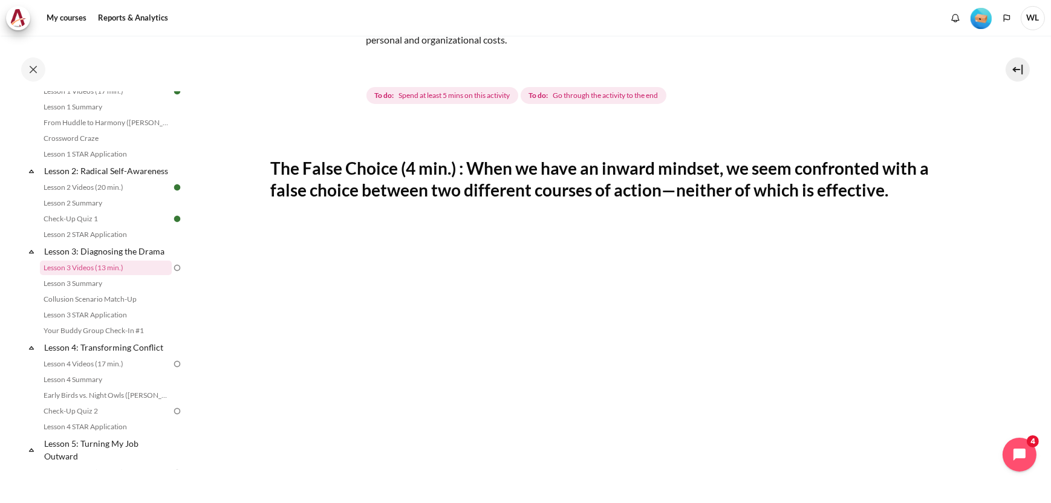
scroll to position [181, 0]
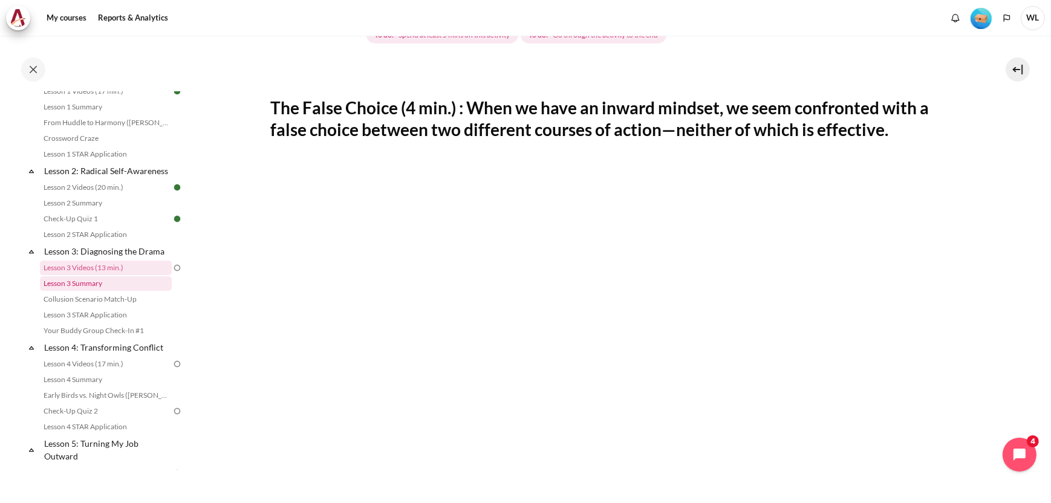
click at [82, 291] on link "Lesson 3 Summary" at bounding box center [106, 283] width 132 height 15
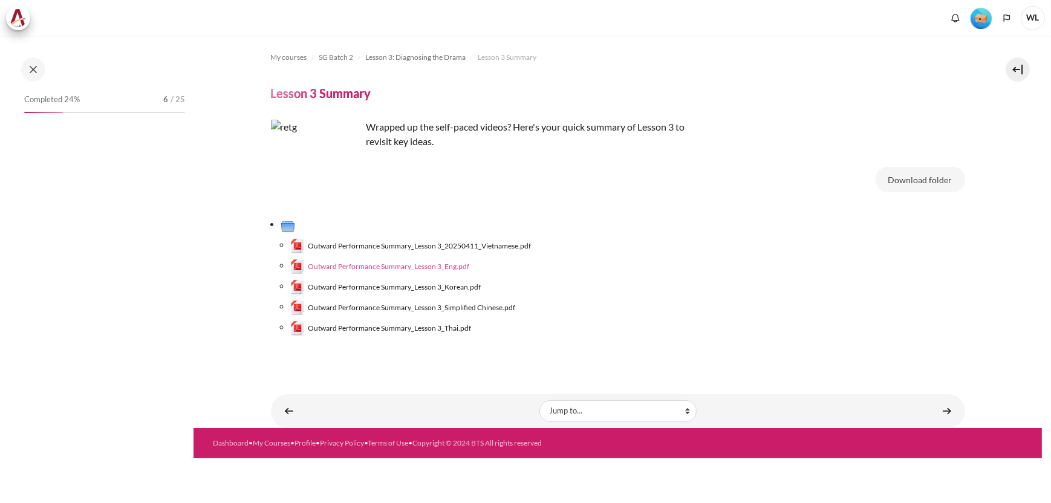
drag, startPoint x: 0, startPoint y: 0, endPoint x: 463, endPoint y: 267, distance: 535.0
click at [463, 267] on span "Outward Performance Summary_Lesson 3_Eng.pdf" at bounding box center [389, 266] width 162 height 11
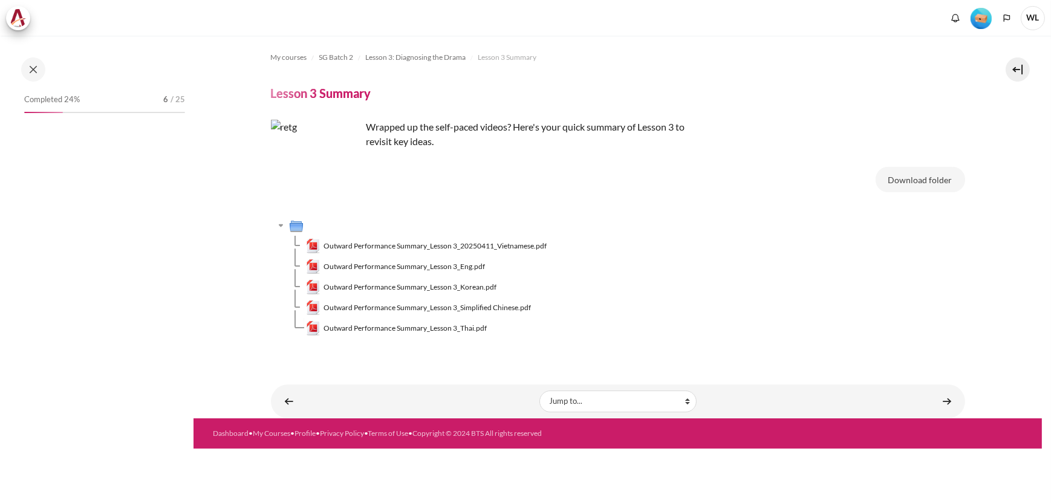
scroll to position [221, 0]
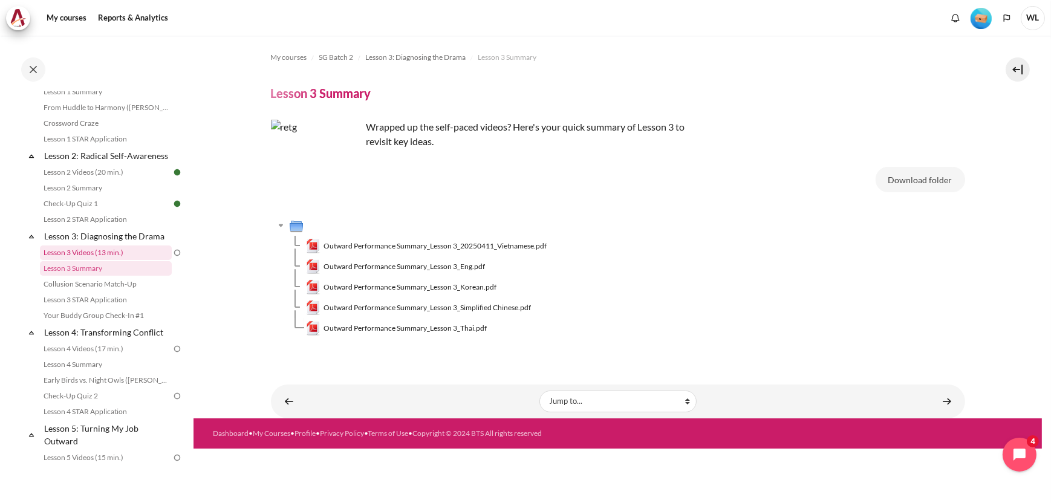
click at [117, 260] on link "Lesson 3 Videos (13 min.)" at bounding box center [106, 253] width 132 height 15
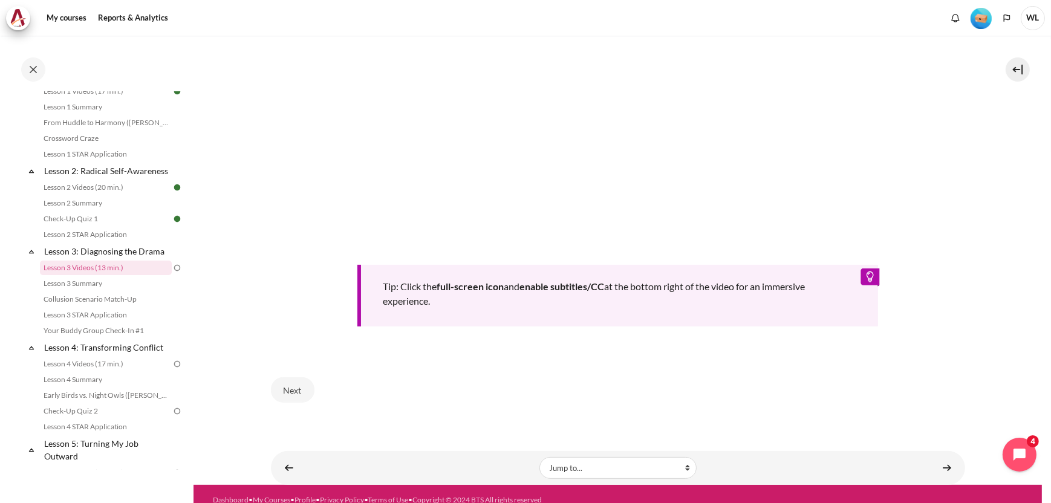
scroll to position [507, 0]
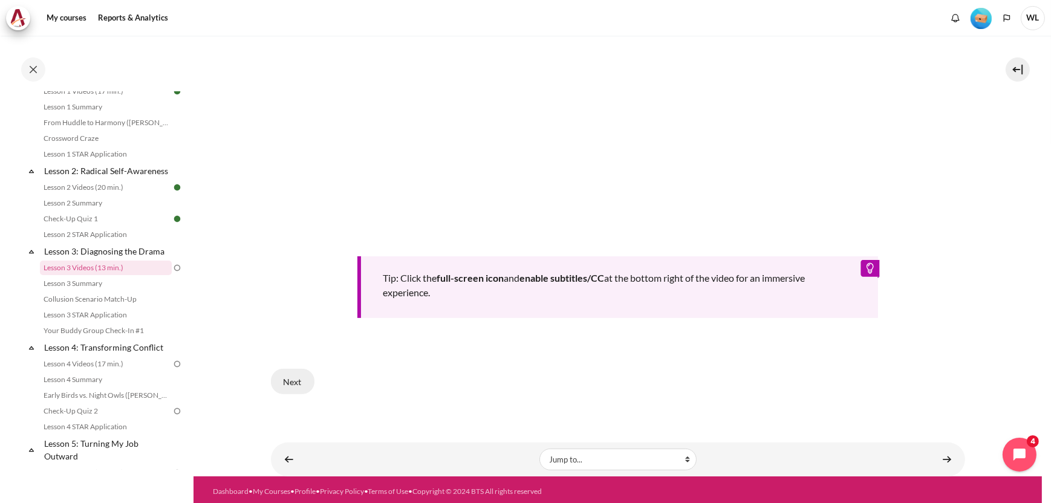
click at [292, 381] on button "Next" at bounding box center [293, 381] width 44 height 25
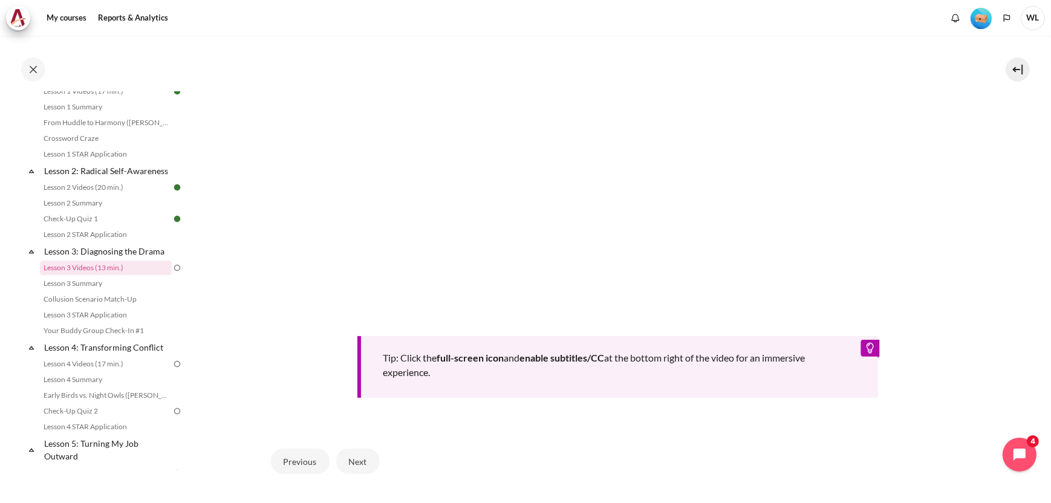
scroll to position [446, 0]
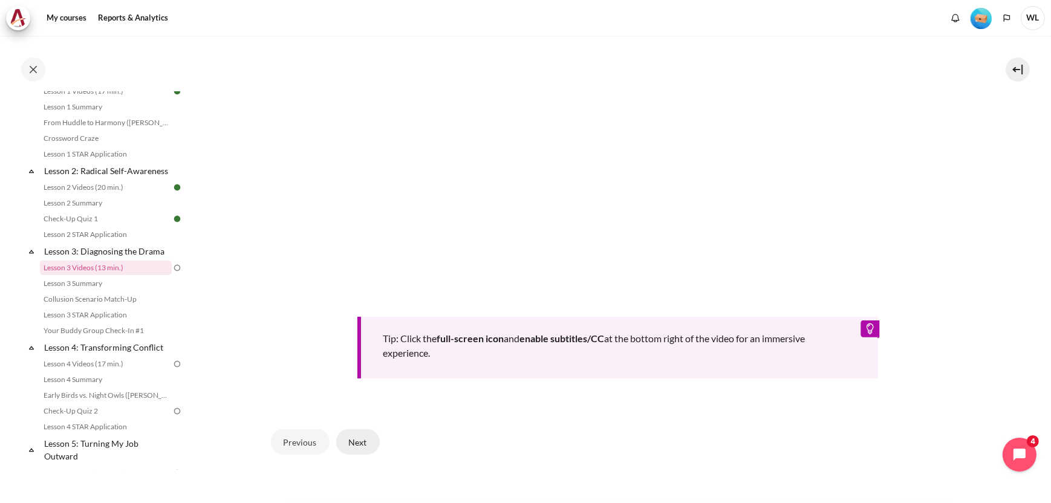
click at [350, 436] on button "Next" at bounding box center [358, 442] width 44 height 25
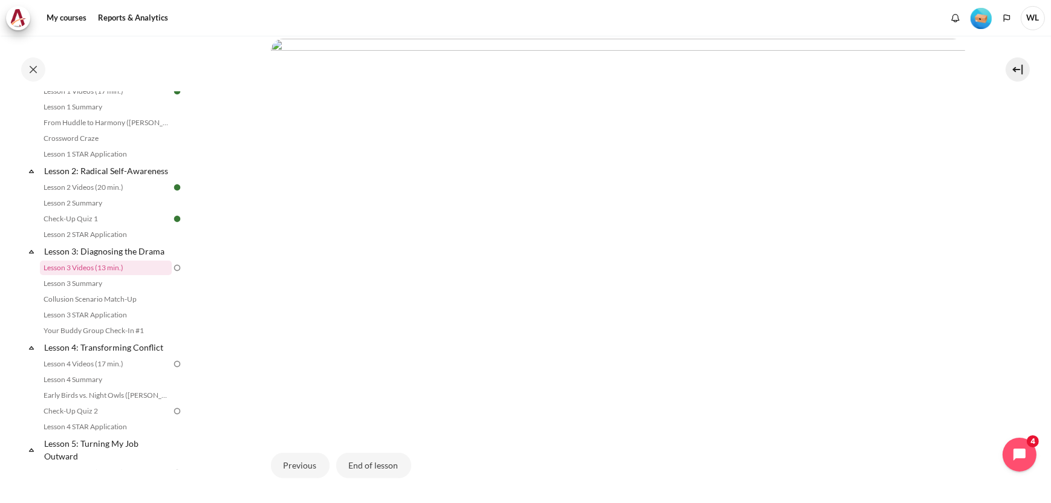
scroll to position [302, 0]
click at [361, 448] on button "End of lesson" at bounding box center [373, 446] width 75 height 25
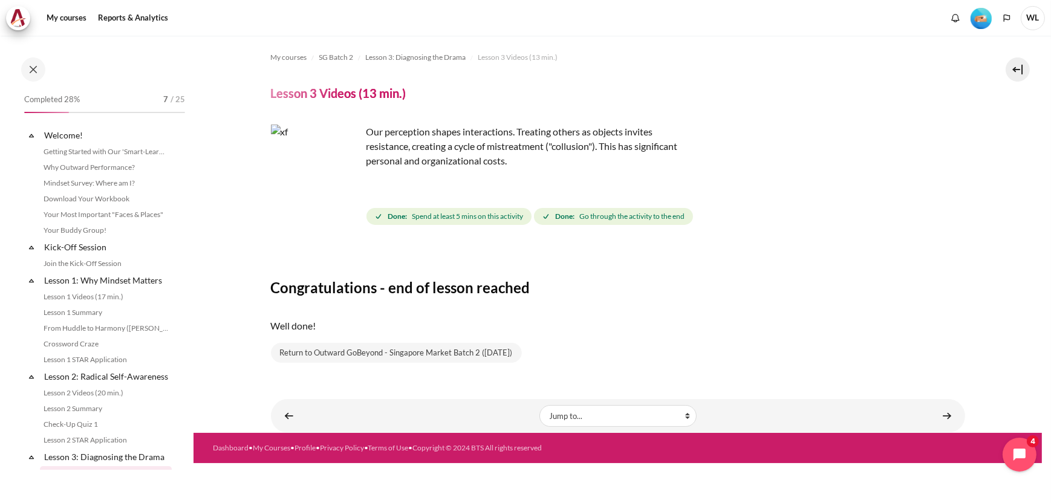
scroll to position [206, 0]
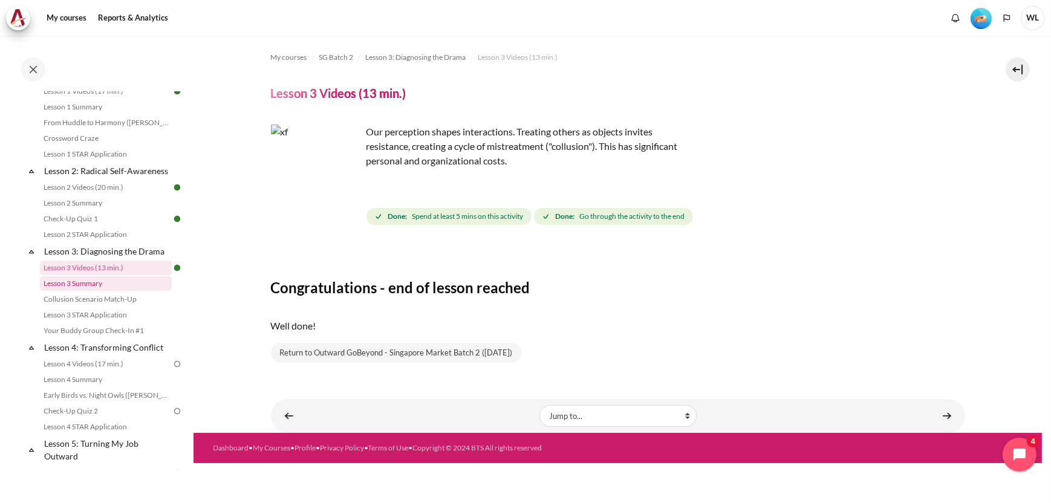
click at [92, 291] on link "Lesson 3 Summary" at bounding box center [106, 283] width 132 height 15
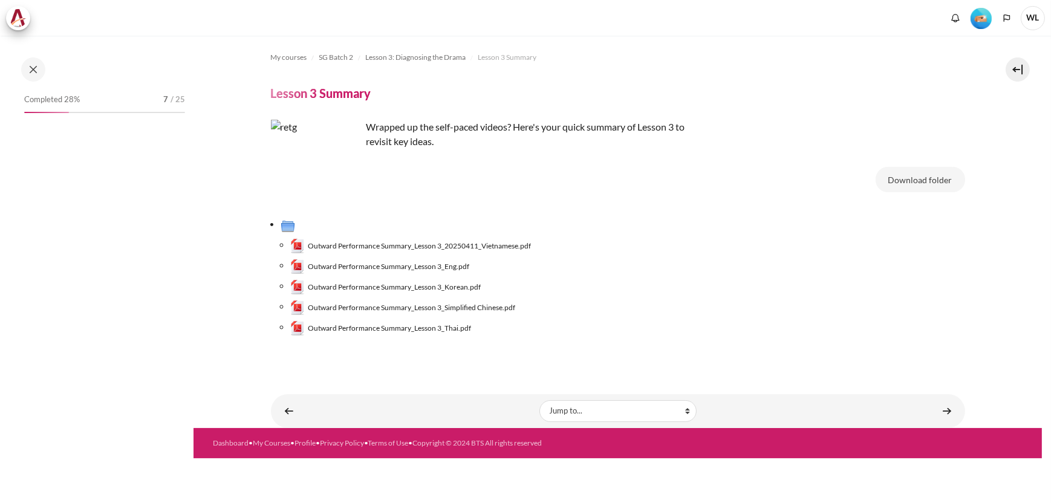
scroll to position [221, 0]
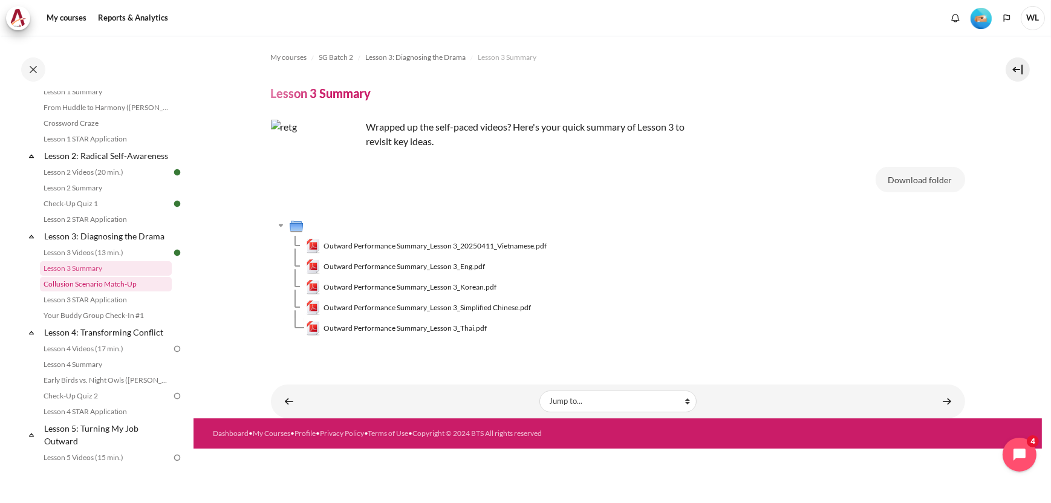
click at [111, 292] on link "Collusion Scenario Match-Up" at bounding box center [106, 284] width 132 height 15
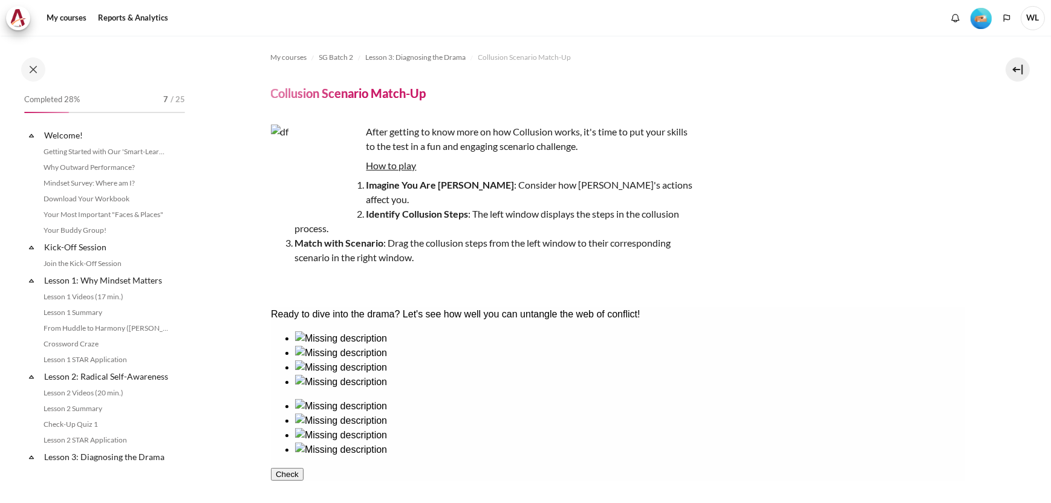
scroll to position [237, 0]
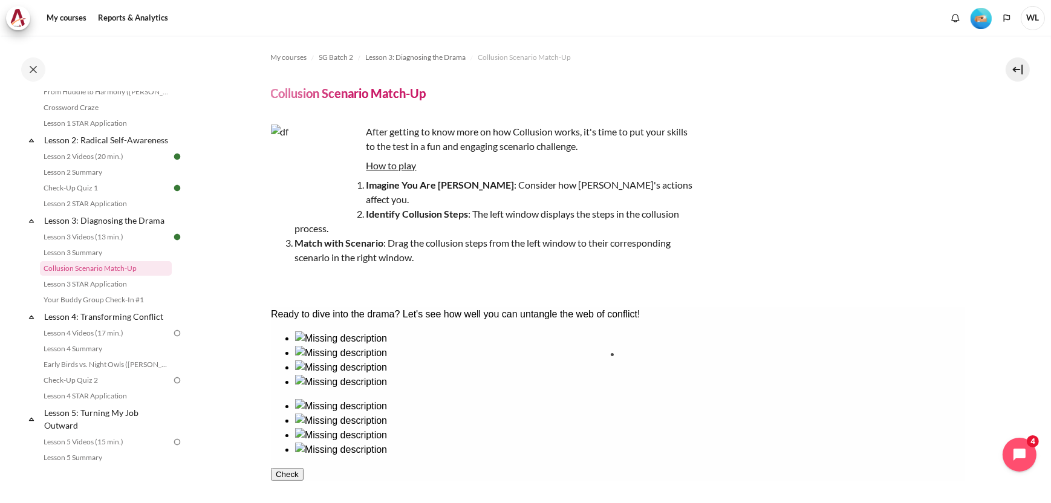
drag, startPoint x: 564, startPoint y: 399, endPoint x: 661, endPoint y: 394, distance: 97.5
drag, startPoint x: 312, startPoint y: 395, endPoint x: 820, endPoint y: 394, distance: 508.2
drag, startPoint x: 467, startPoint y: 387, endPoint x: 739, endPoint y: 389, distance: 271.6
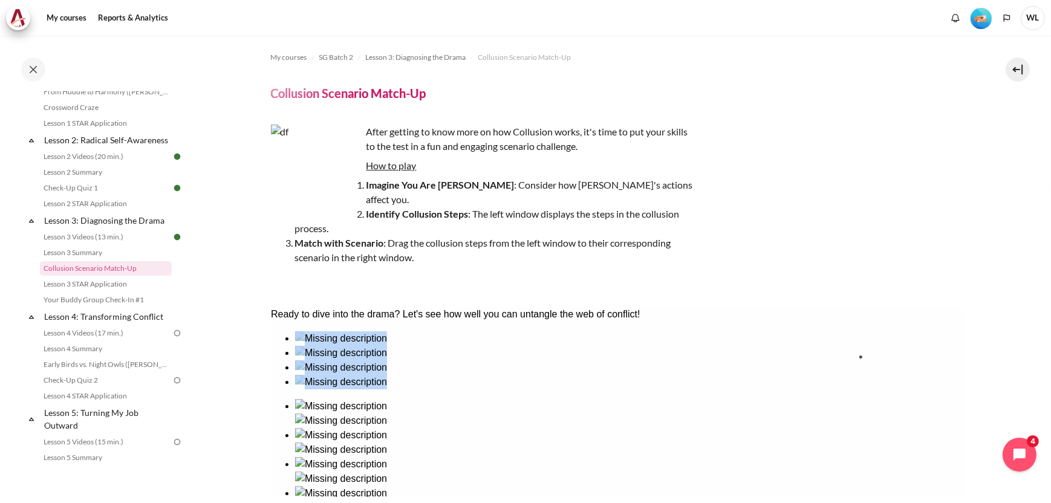
drag, startPoint x: 400, startPoint y: 391, endPoint x: 907, endPoint y: 389, distance: 507.6
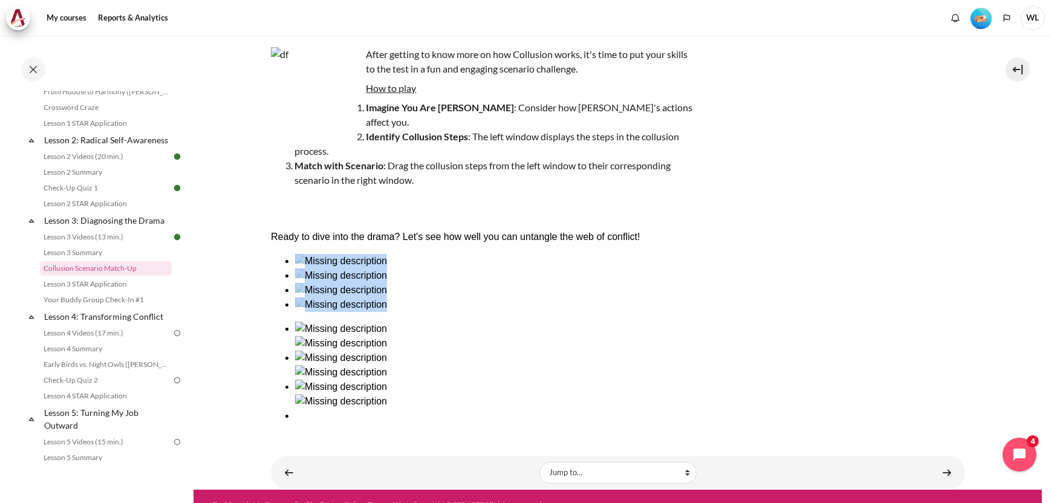
scroll to position [79, 0]
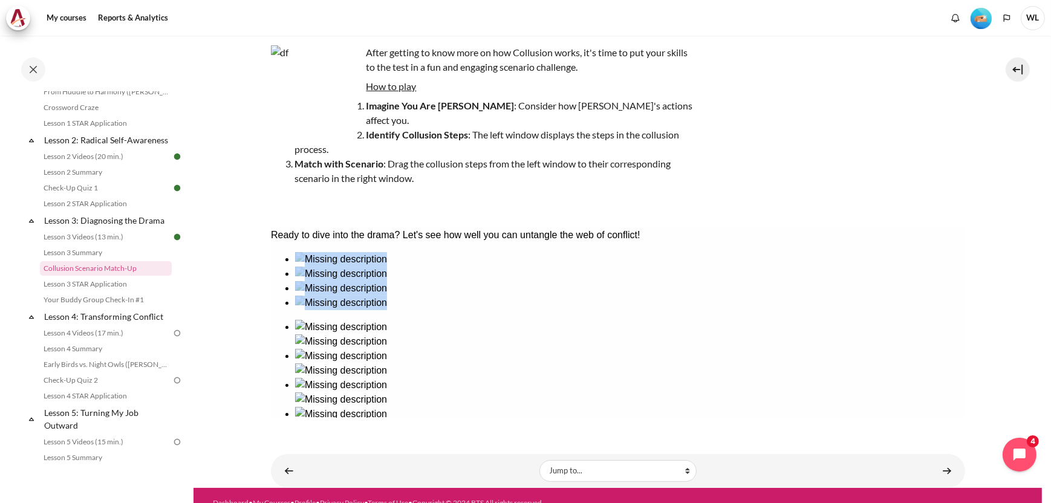
click at [303, 446] on button "Check" at bounding box center [286, 452] width 33 height 13
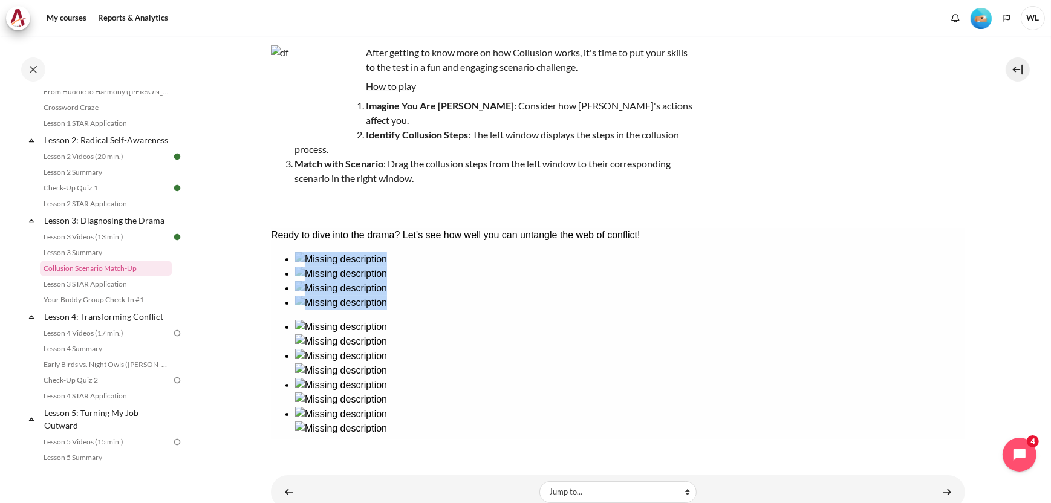
scroll to position [101, 0]
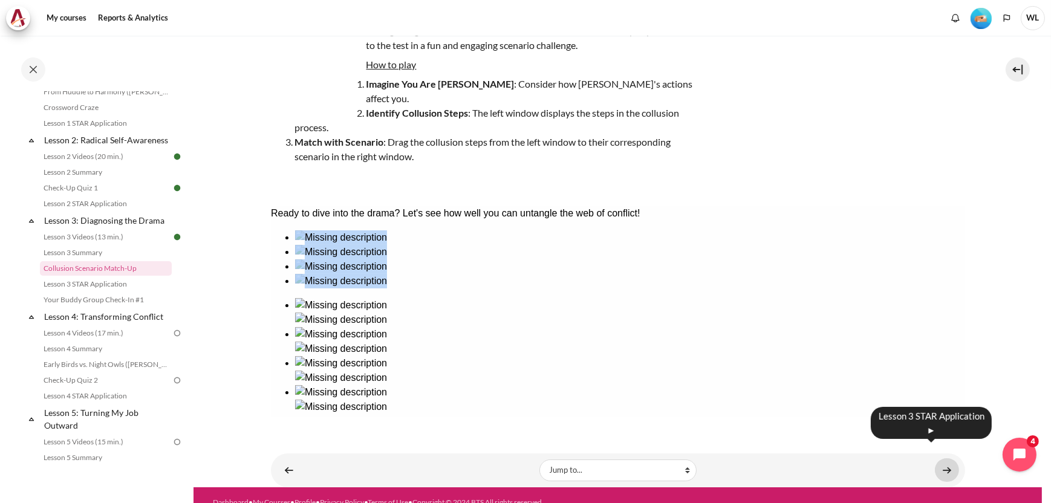
click at [941, 459] on link "Content" at bounding box center [947, 471] width 24 height 24
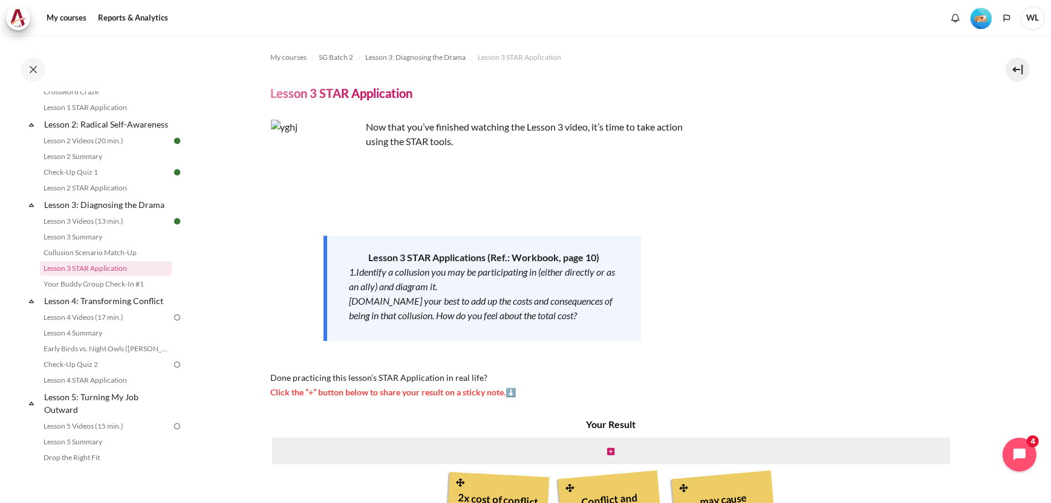
scroll to position [60, 0]
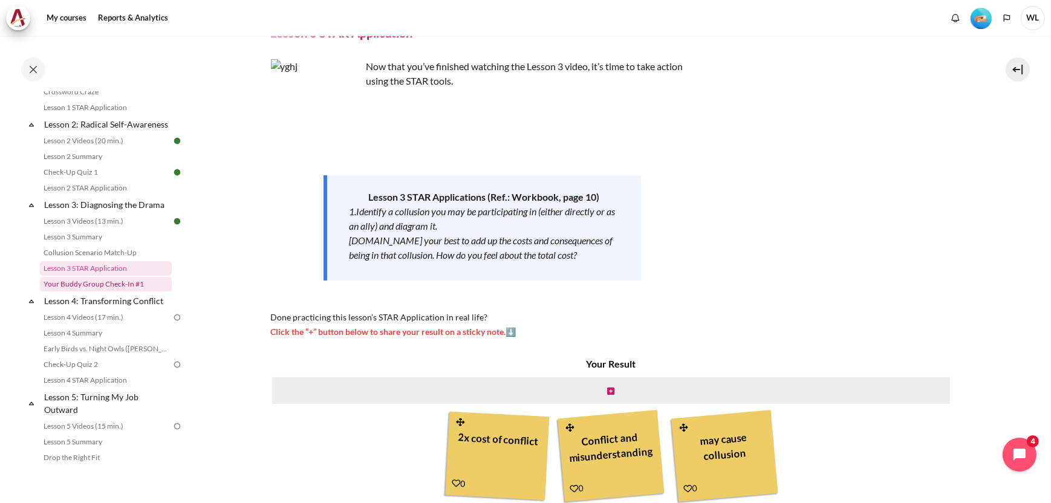
click at [100, 292] on link "Your Buddy Group Check-In #1" at bounding box center [106, 284] width 132 height 15
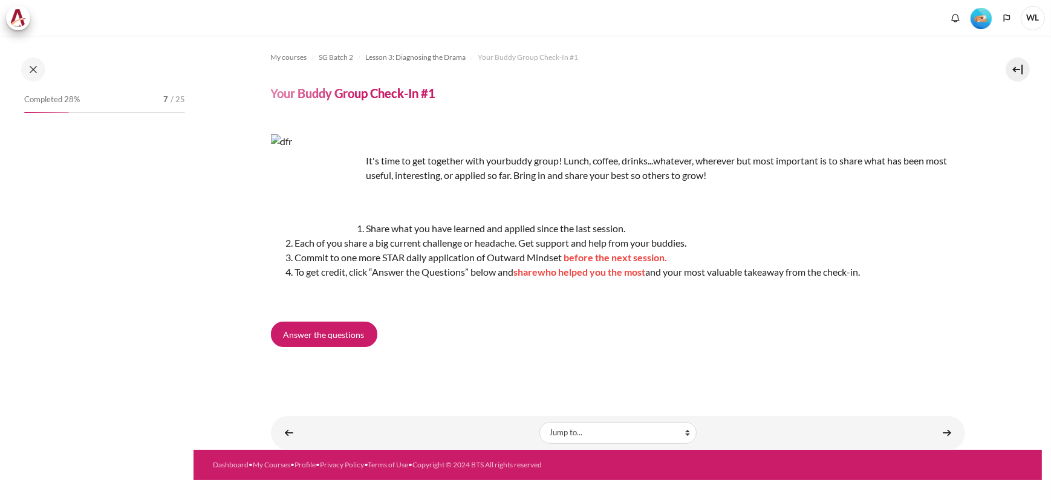
scroll to position [268, 0]
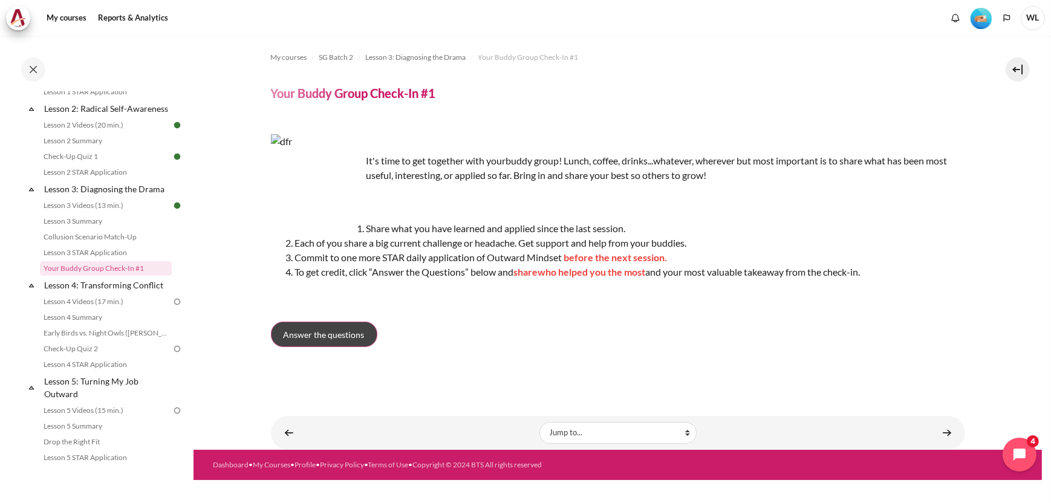
click at [349, 331] on span "Answer the questions" at bounding box center [324, 334] width 81 height 13
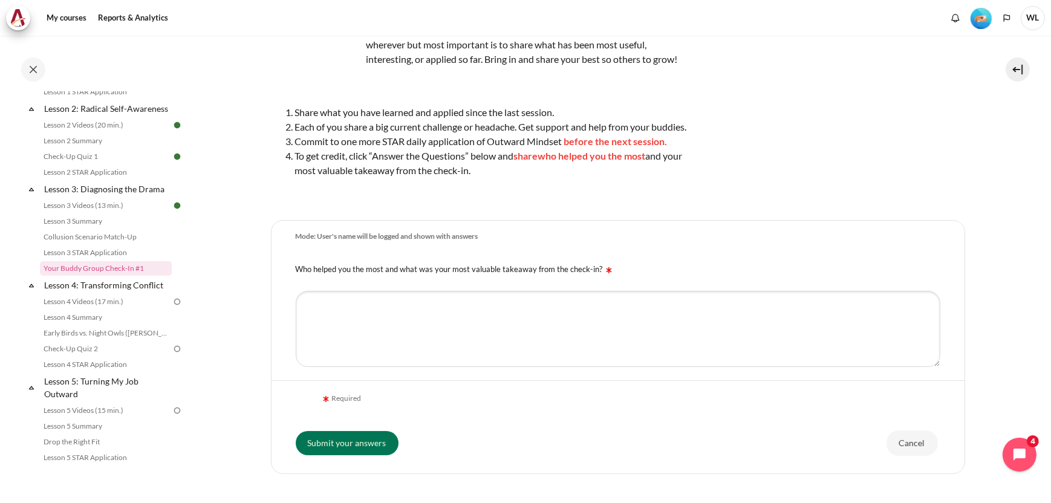
scroll to position [206, 0]
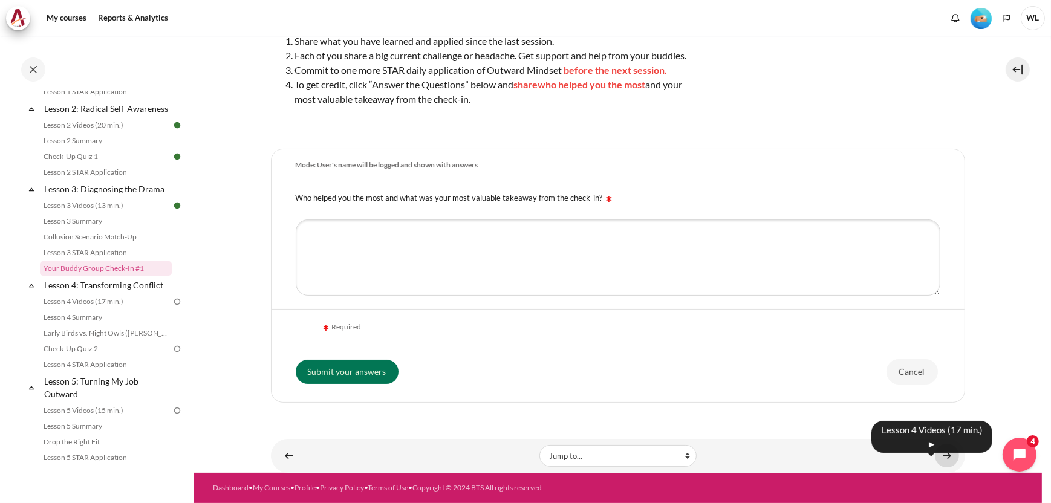
click at [943, 455] on link "Content" at bounding box center [947, 456] width 24 height 24
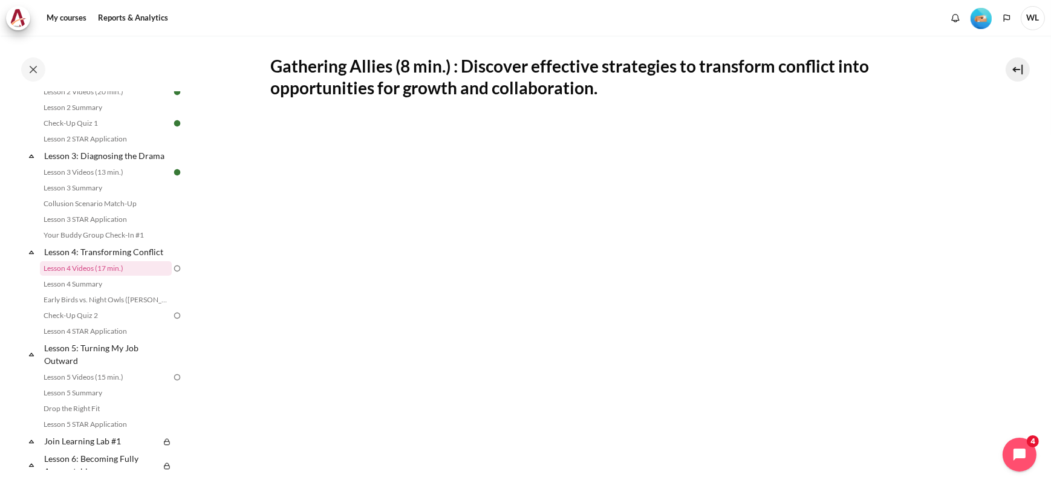
scroll to position [214, 0]
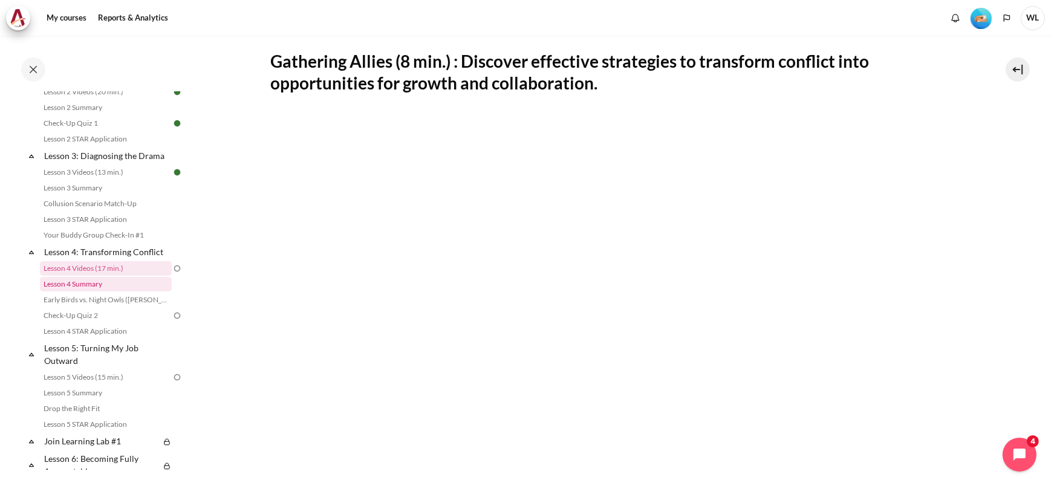
click at [70, 292] on link "Lesson 4 Summary" at bounding box center [106, 284] width 132 height 15
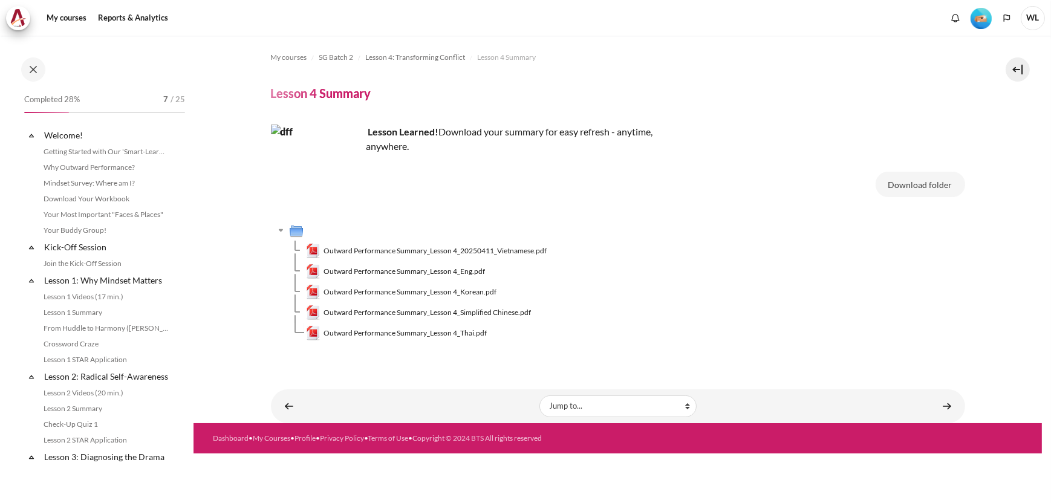
scroll to position [317, 0]
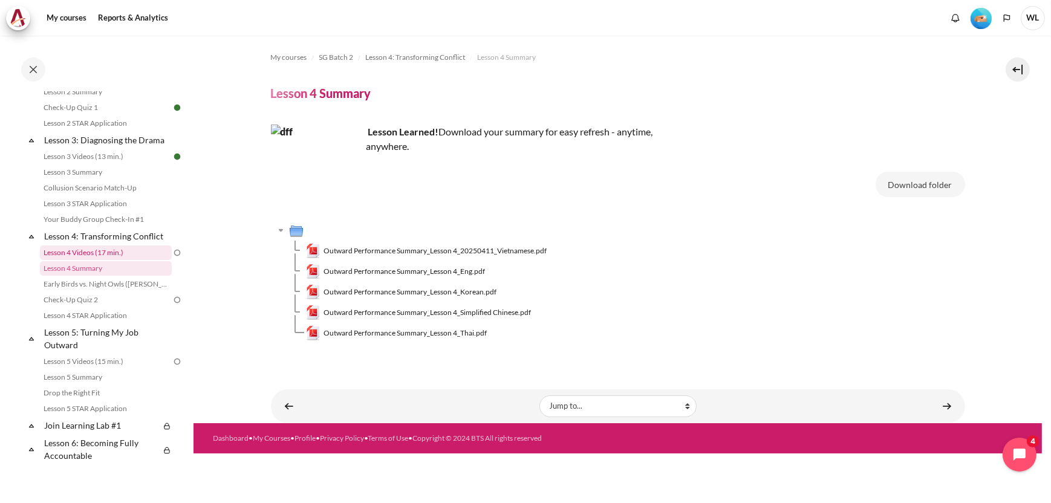
click at [108, 260] on link "Lesson 4 Videos (17 min.)" at bounding box center [106, 253] width 132 height 15
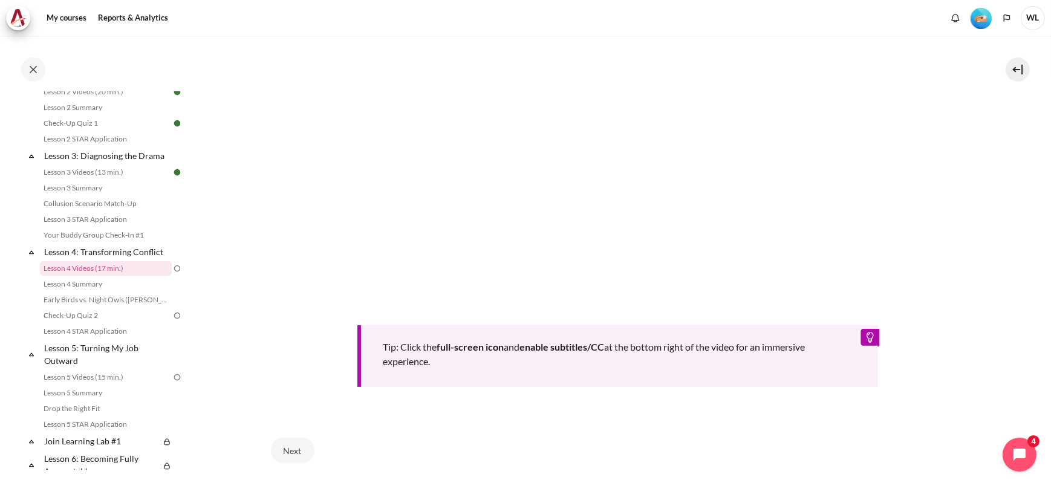
scroll to position [484, 0]
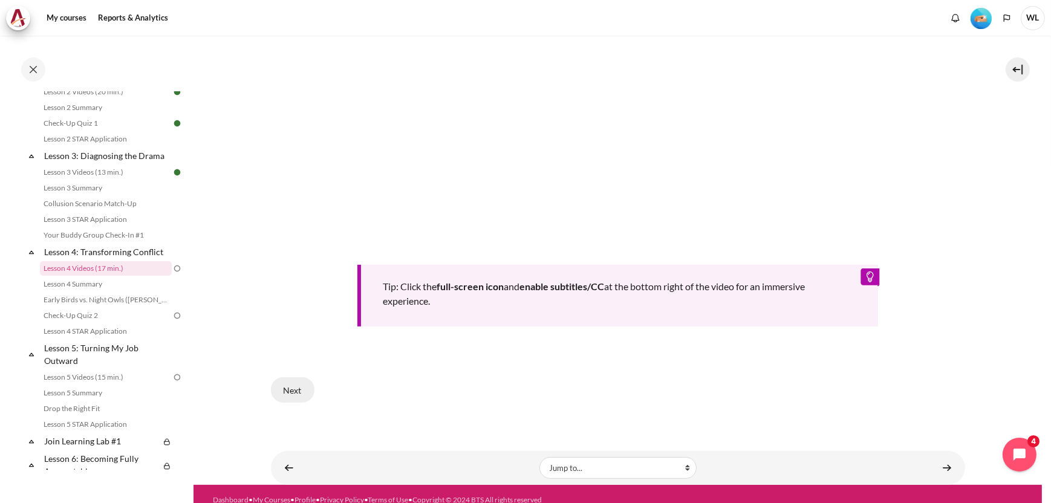
click at [289, 387] on button "Next" at bounding box center [293, 389] width 44 height 25
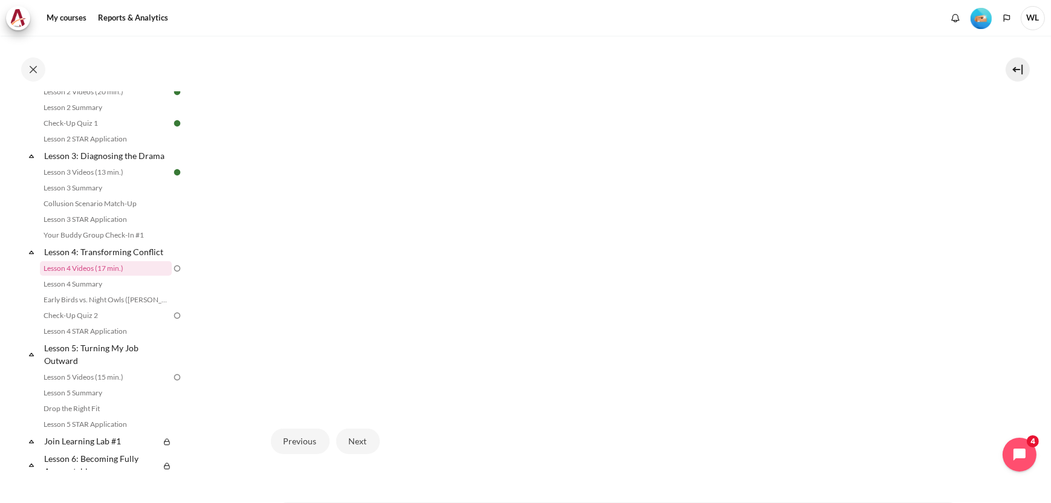
scroll to position [353, 0]
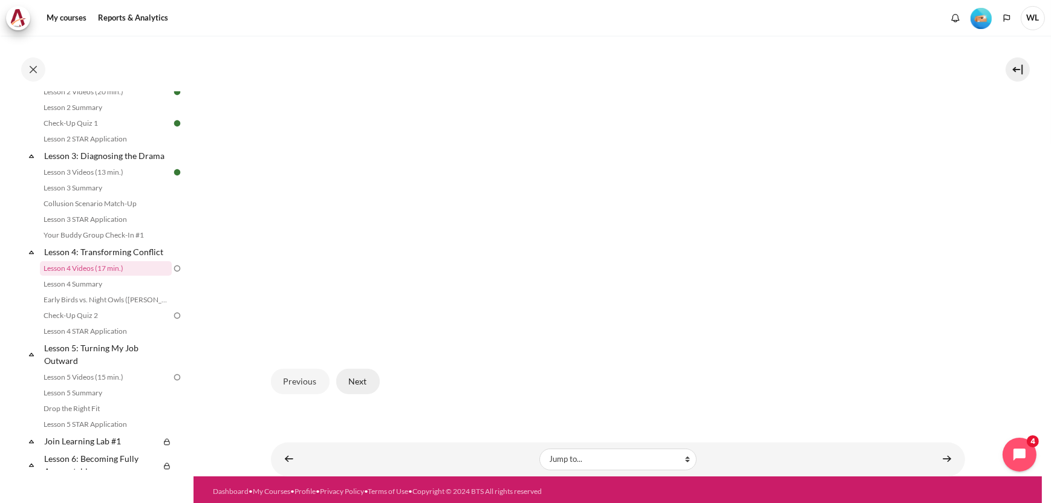
click at [361, 377] on button "Next" at bounding box center [358, 381] width 44 height 25
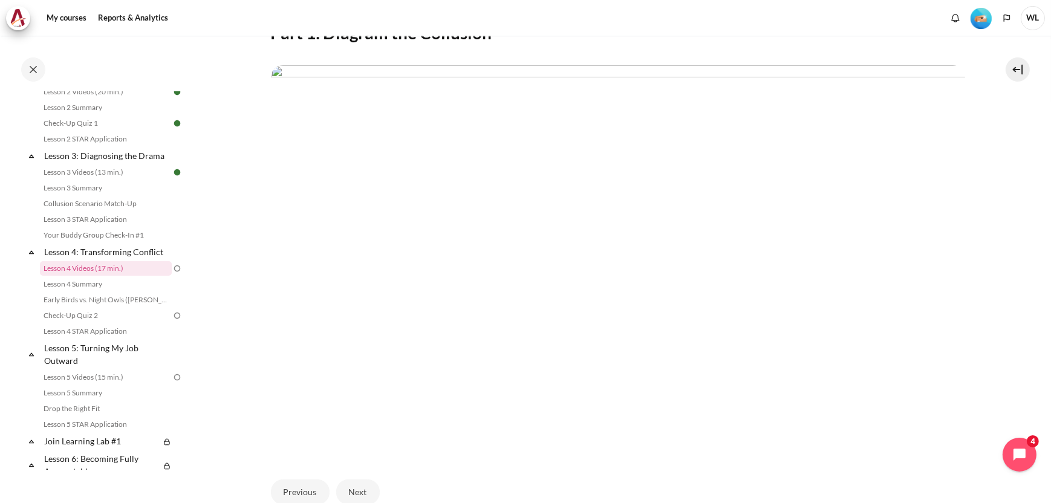
scroll to position [302, 0]
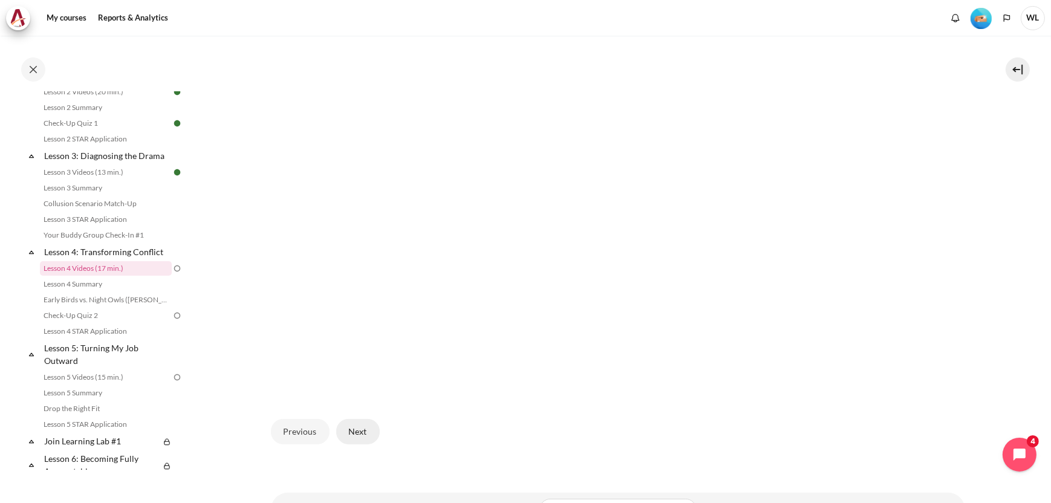
click at [362, 428] on button "Next" at bounding box center [358, 431] width 44 height 25
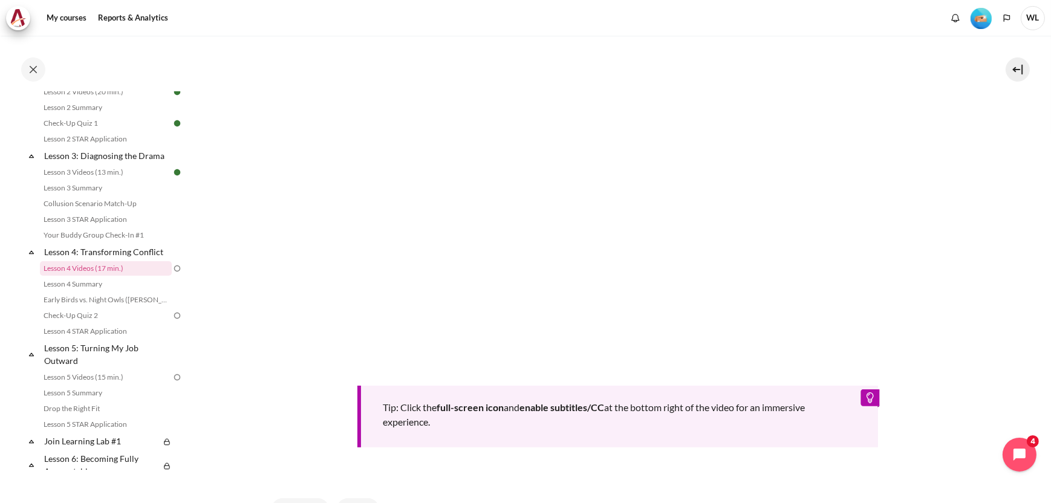
scroll to position [423, 0]
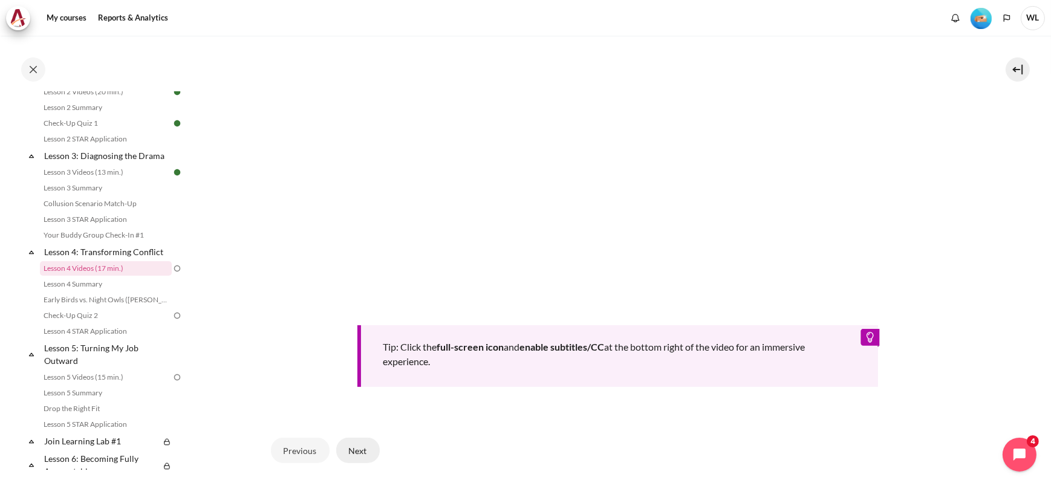
click at [350, 445] on button "Next" at bounding box center [358, 450] width 44 height 25
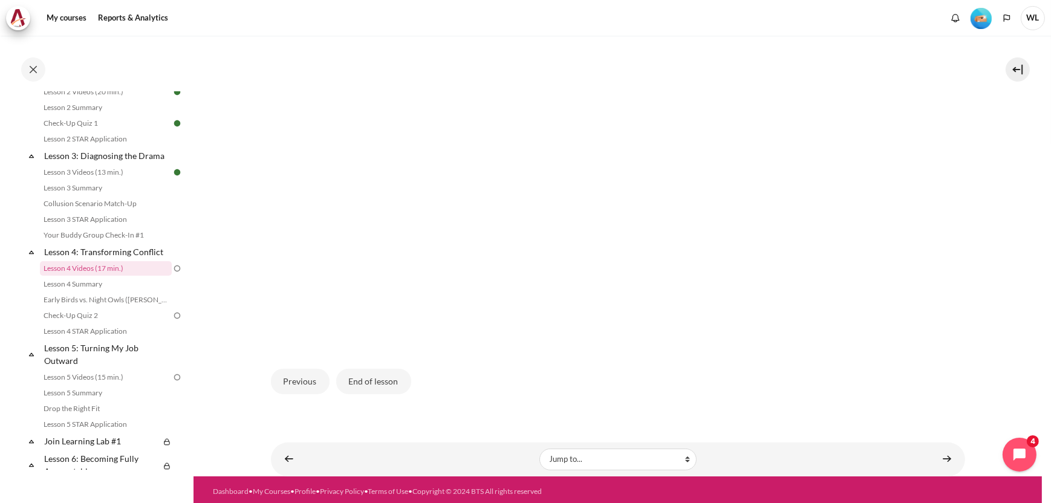
scroll to position [292, 0]
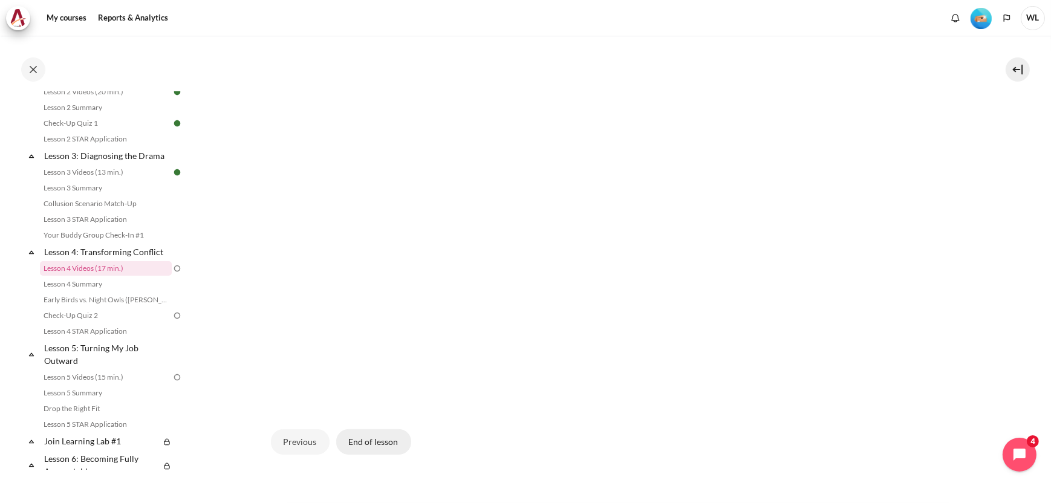
click at [363, 440] on button "End of lesson" at bounding box center [373, 442] width 75 height 25
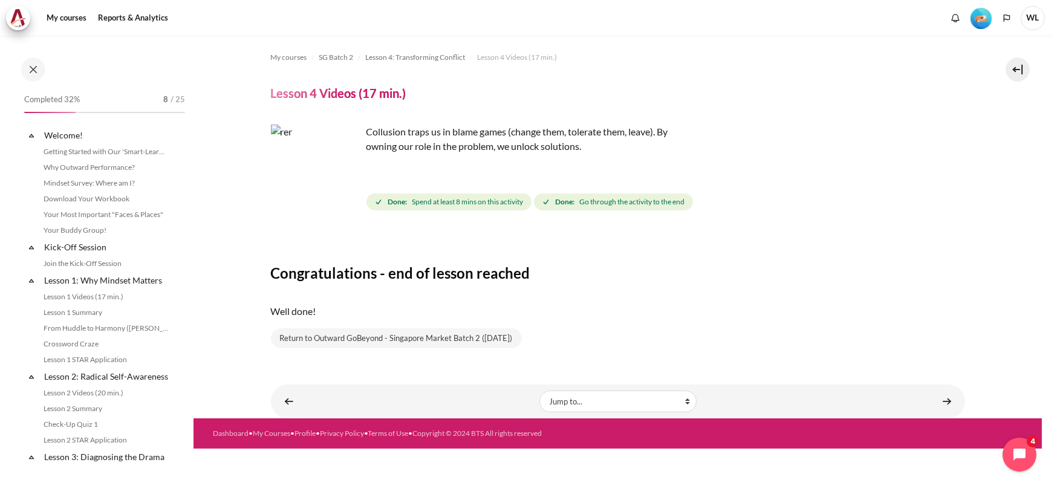
scroll to position [301, 0]
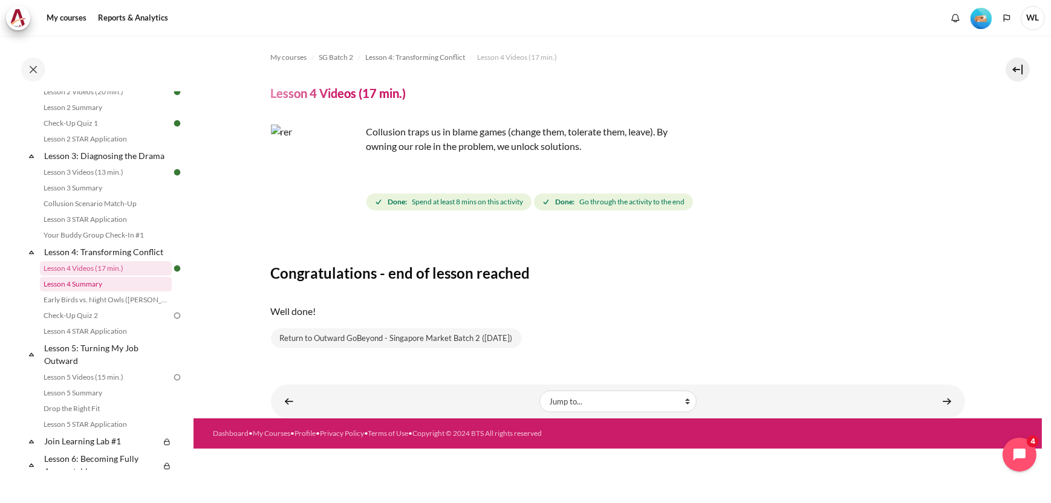
click at [89, 292] on link "Lesson 4 Summary" at bounding box center [106, 284] width 132 height 15
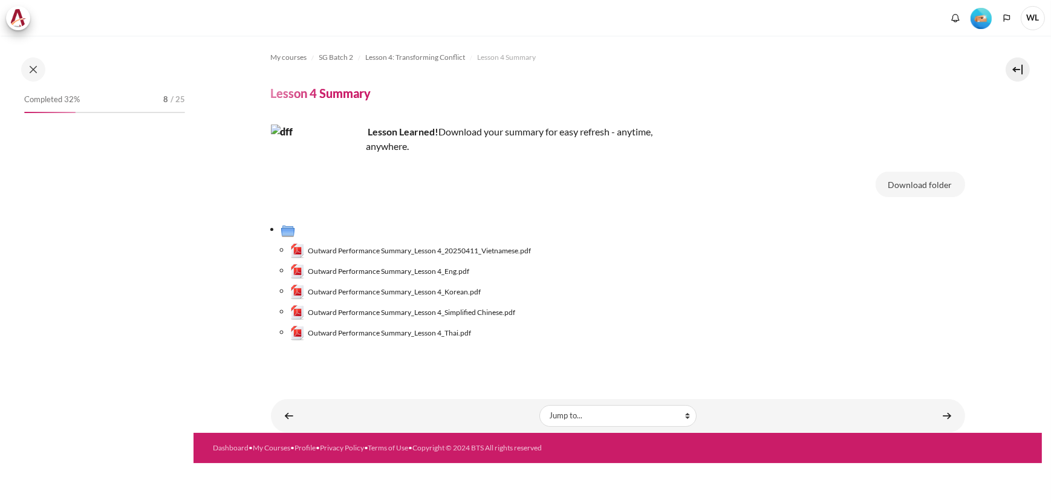
scroll to position [317, 0]
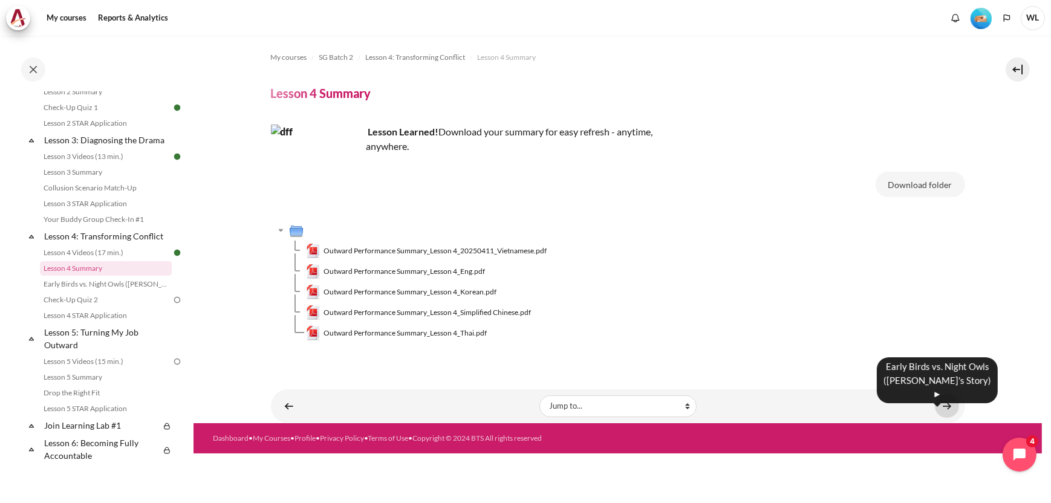
click at [950, 404] on link "Content" at bounding box center [947, 406] width 24 height 24
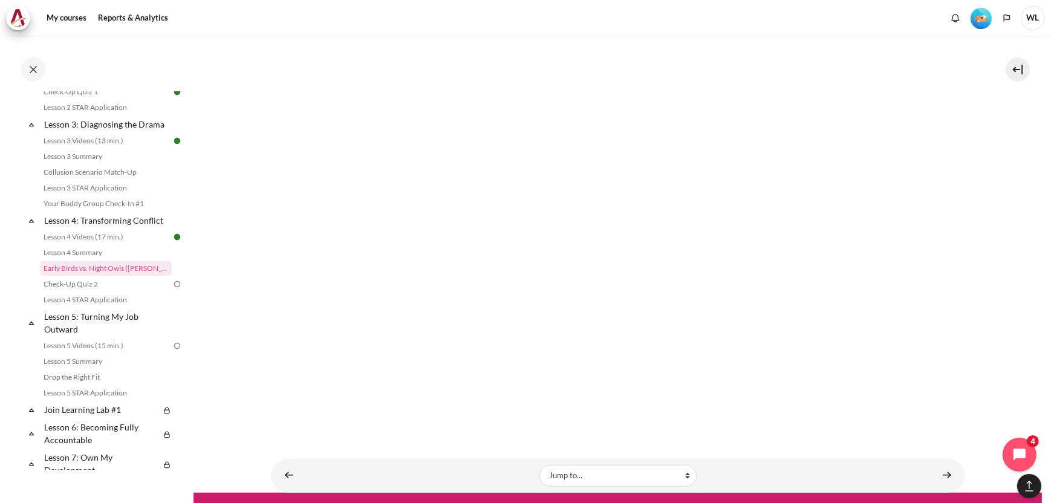
scroll to position [999, 0]
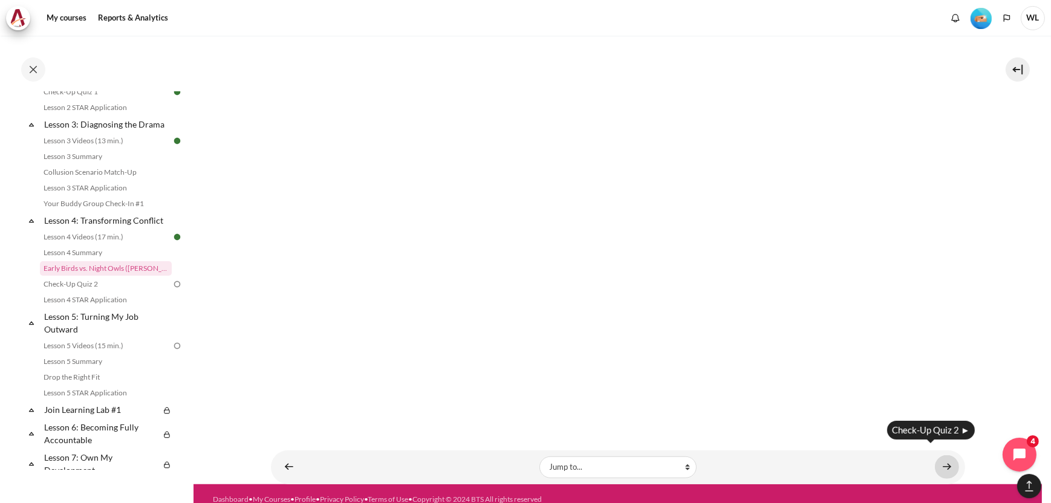
click at [944, 457] on link "Content" at bounding box center [947, 468] width 24 height 24
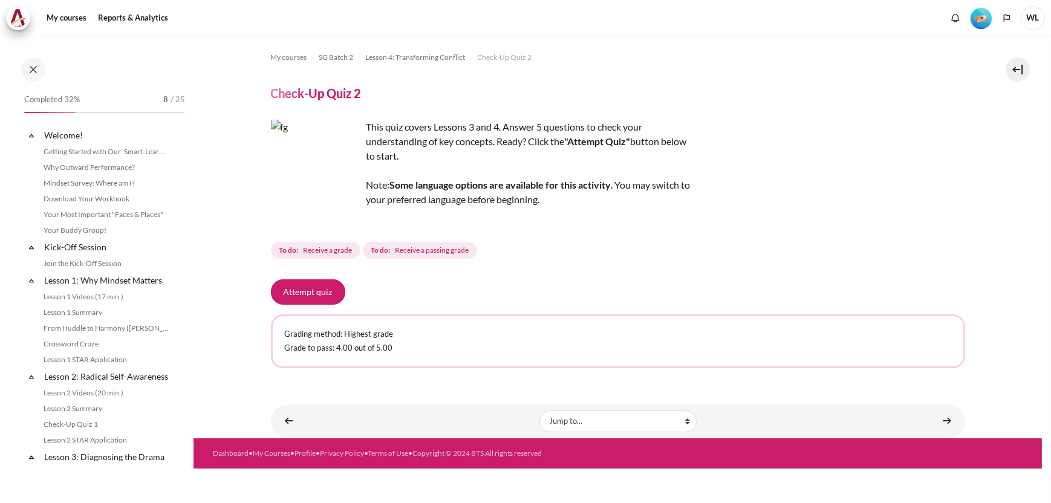
scroll to position [348, 0]
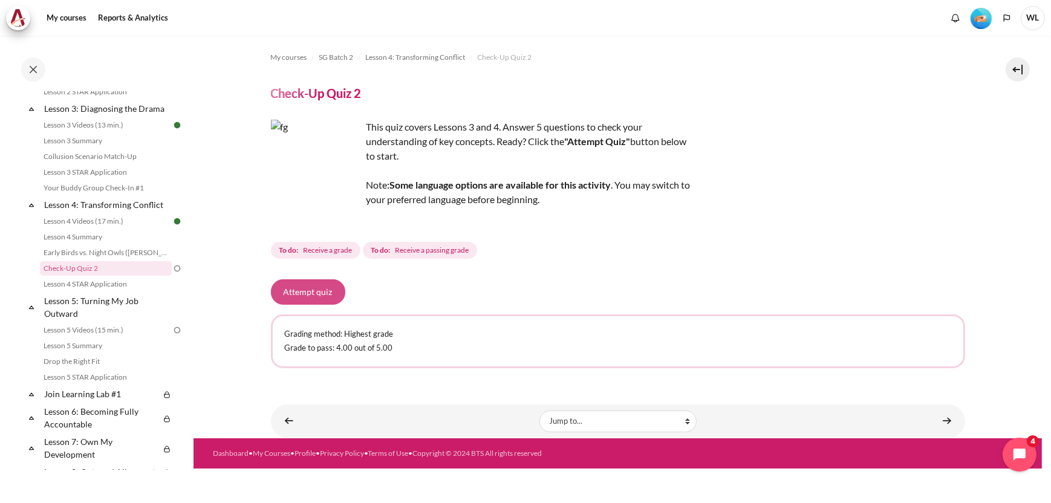
click at [316, 294] on button "Attempt quiz" at bounding box center [308, 291] width 74 height 25
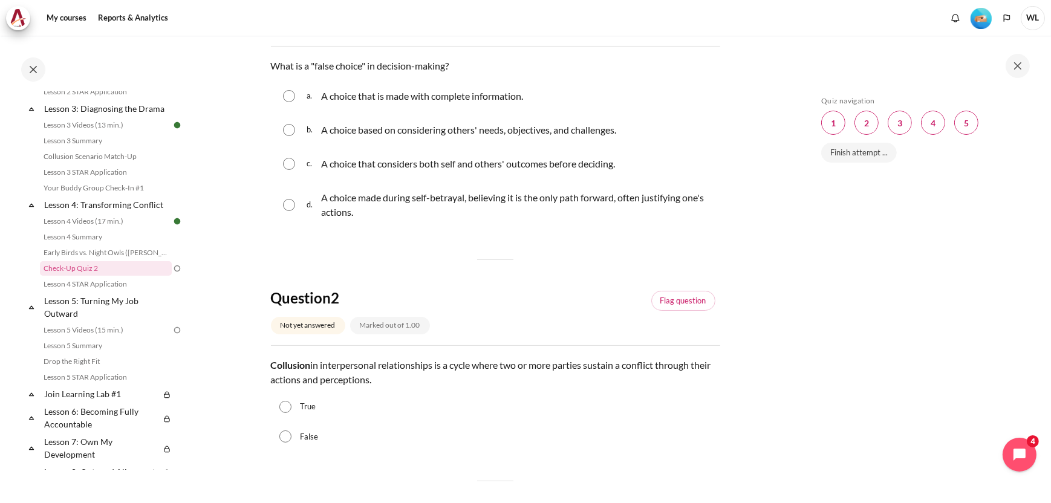
scroll to position [181, 0]
click at [287, 407] on input "True" at bounding box center [285, 406] width 12 height 12
radio input "true"
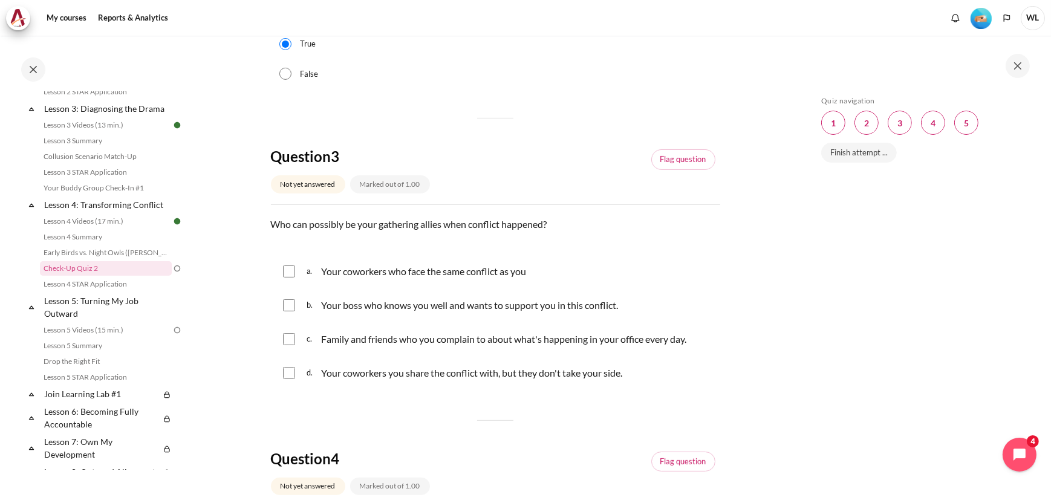
scroll to position [544, 0]
click at [287, 266] on input "Content" at bounding box center [289, 271] width 12 height 12
checkbox input "true"
click at [292, 338] on input "Content" at bounding box center [289, 339] width 12 height 12
checkbox input "true"
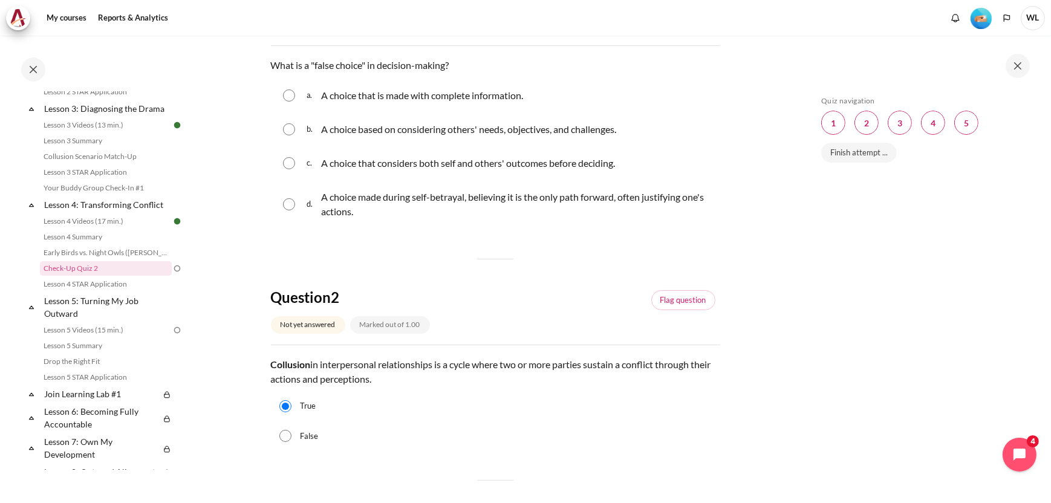
scroll to position [0, 0]
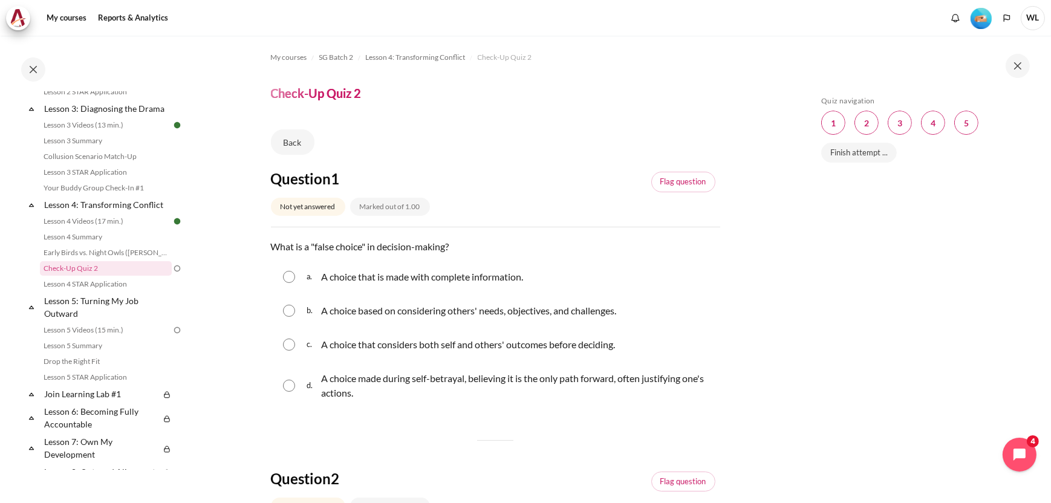
click at [288, 387] on input "Content" at bounding box center [289, 386] width 12 height 12
radio input "true"
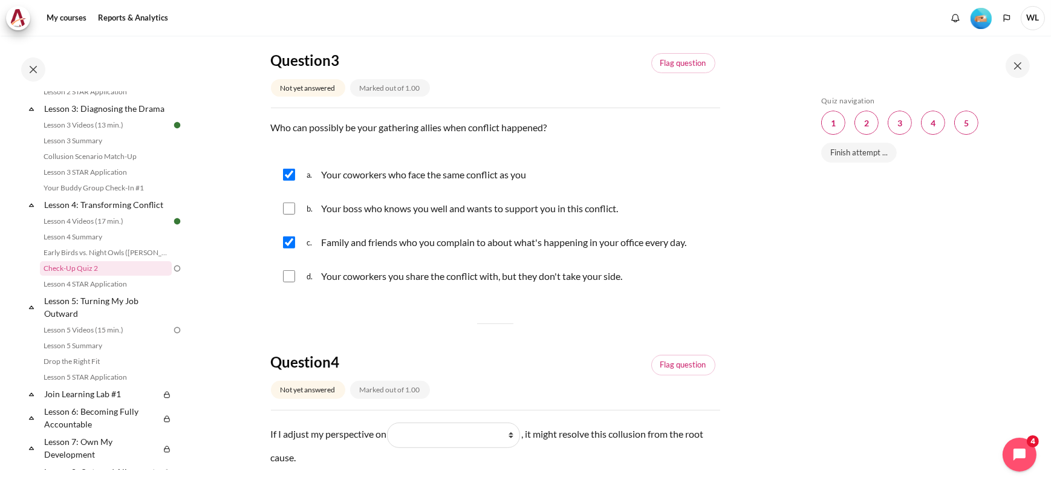
scroll to position [665, 0]
drag, startPoint x: 283, startPoint y: 209, endPoint x: 316, endPoint y: 220, distance: 35.2
click at [283, 209] on input "Content" at bounding box center [289, 208] width 12 height 12
checkbox input "true"
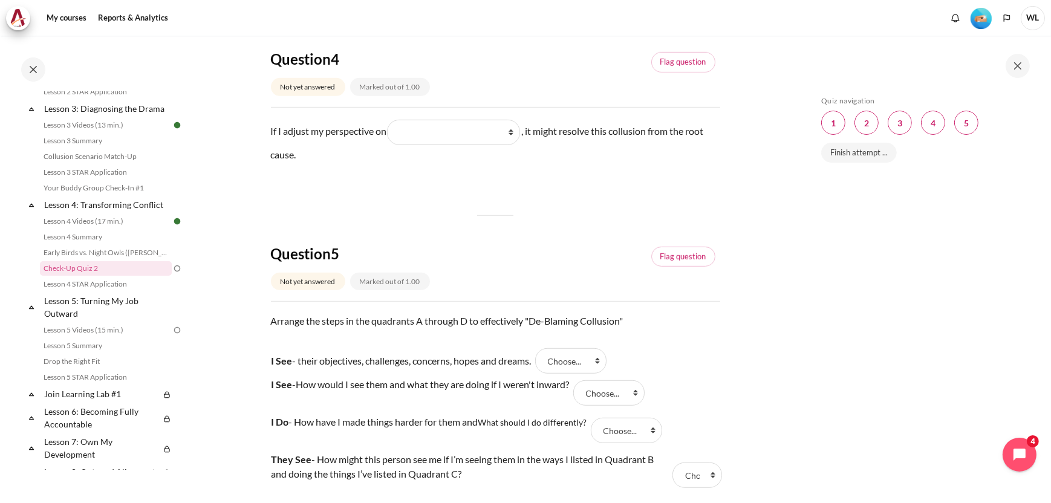
scroll to position [968, 0]
click at [515, 132] on select "What they do What I see and feel about what they do What I do What they see and…" at bounding box center [453, 132] width 133 height 25
click at [514, 134] on select "What they do What I see and feel about what they do What I do What they see and…" at bounding box center [453, 132] width 133 height 25
click at [514, 132] on select "What they do What I see and feel about what they do What I do What they see and…" at bounding box center [453, 132] width 133 height 25
select select "2"
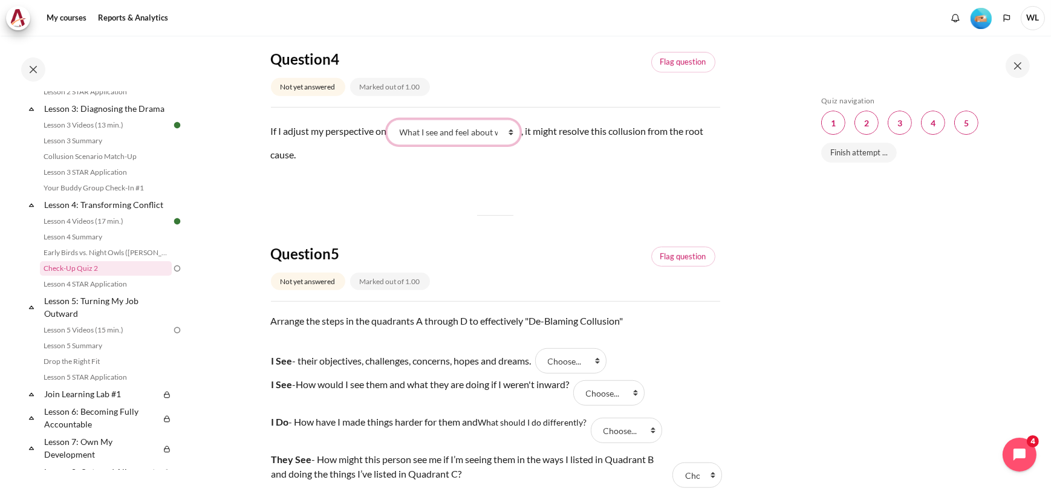
click at [391, 120] on select "What they do What I see and feel about what they do What I do What they see and…" at bounding box center [453, 132] width 133 height 25
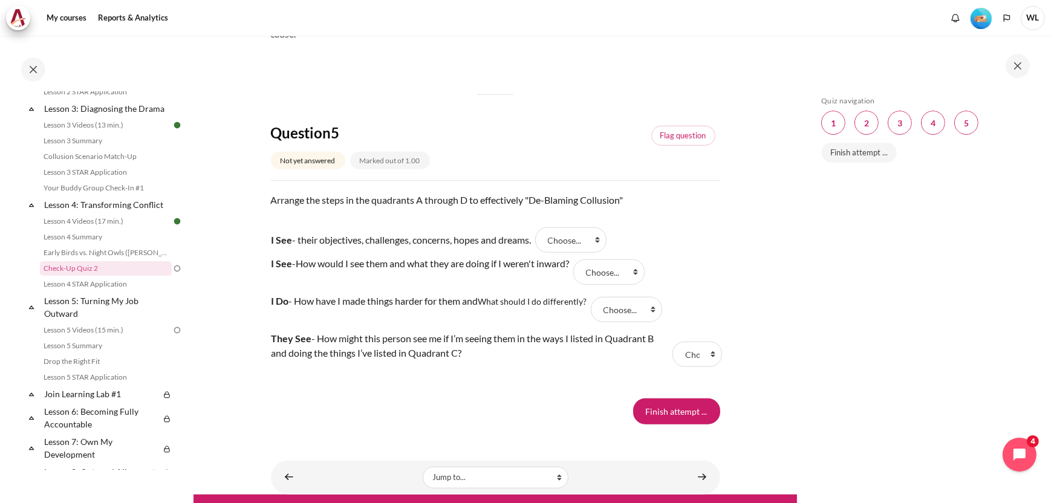
scroll to position [1120, 0]
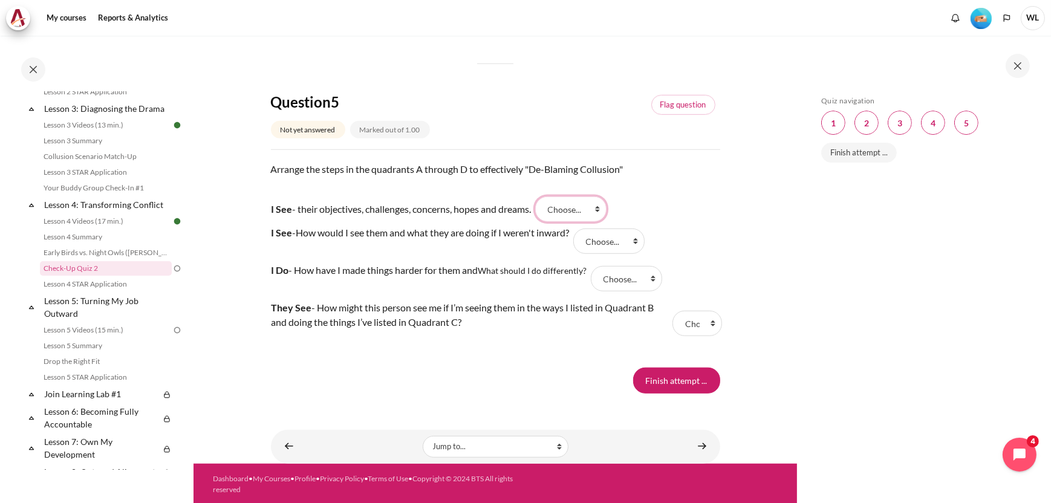
click at [607, 209] on select "Choose... A D B C" at bounding box center [570, 209] width 71 height 25
select select "1"
click at [542, 197] on select "Choose... A D B C" at bounding box center [570, 209] width 71 height 25
click at [642, 239] on select "Choose... A D B C" at bounding box center [609, 241] width 71 height 25
select select "3"
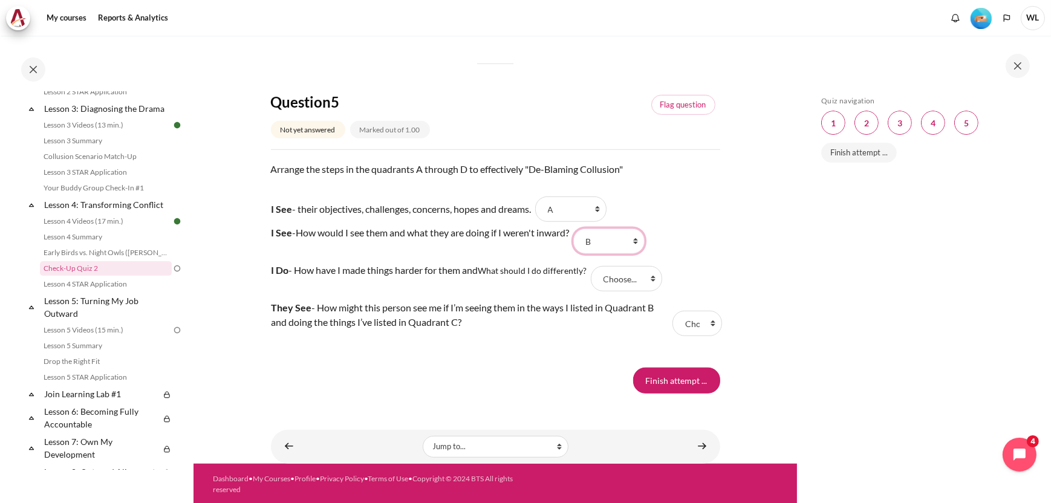
click at [581, 229] on select "Choose... A D B C" at bounding box center [609, 241] width 71 height 25
click at [656, 278] on select "Choose... A D B C" at bounding box center [626, 278] width 71 height 25
select select "4"
click at [594, 266] on select "Choose... A D B C" at bounding box center [626, 278] width 71 height 25
click at [704, 325] on select "Choose... A D B C" at bounding box center [698, 323] width 50 height 25
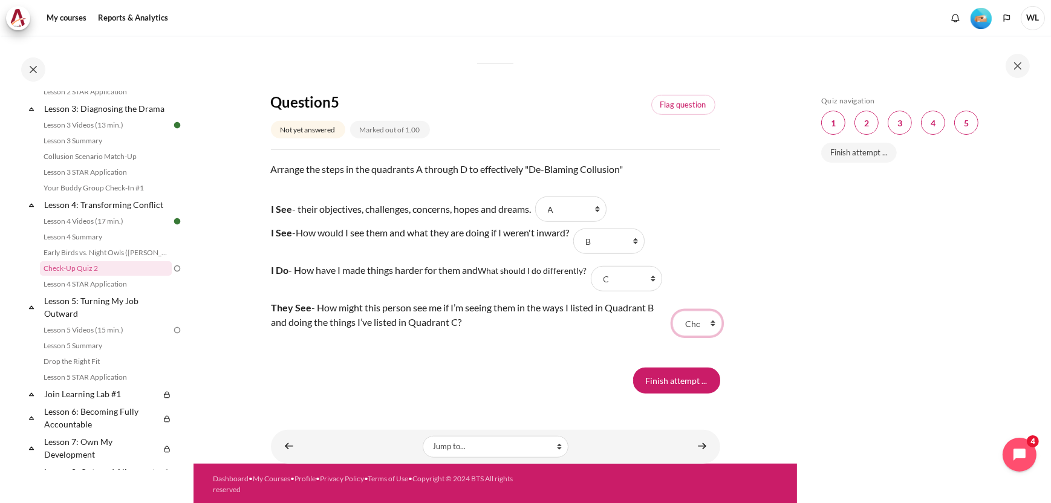
select select "2"
click at [673, 311] on select "Choose... A D B C" at bounding box center [698, 323] width 50 height 25
click at [675, 381] on input "Finish attempt ..." at bounding box center [676, 380] width 87 height 25
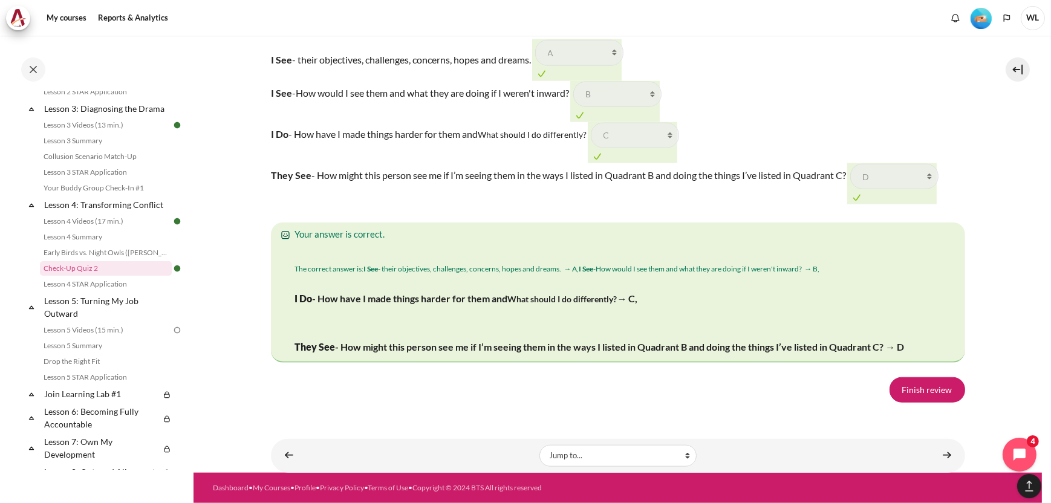
scroll to position [1954, 0]
click at [920, 393] on link "Finish review" at bounding box center [928, 389] width 76 height 25
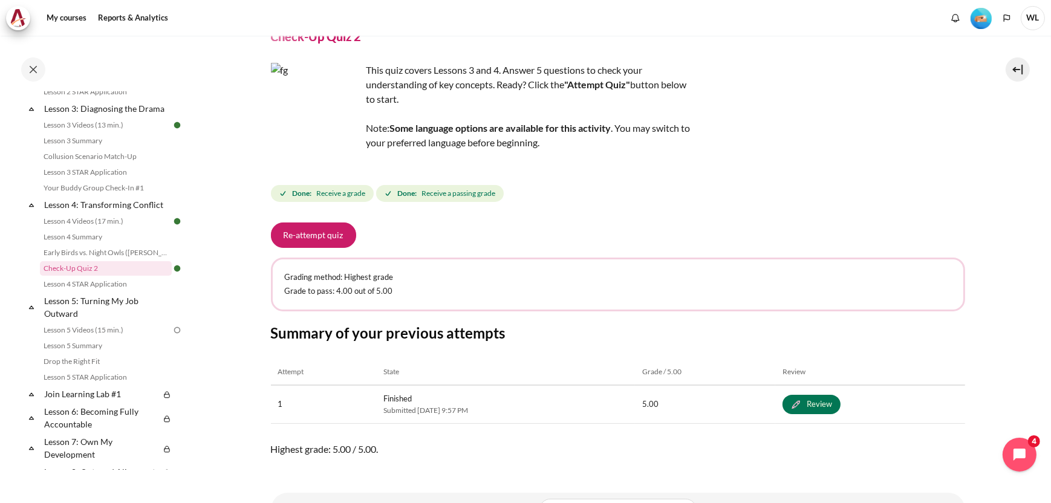
scroll to position [109, 0]
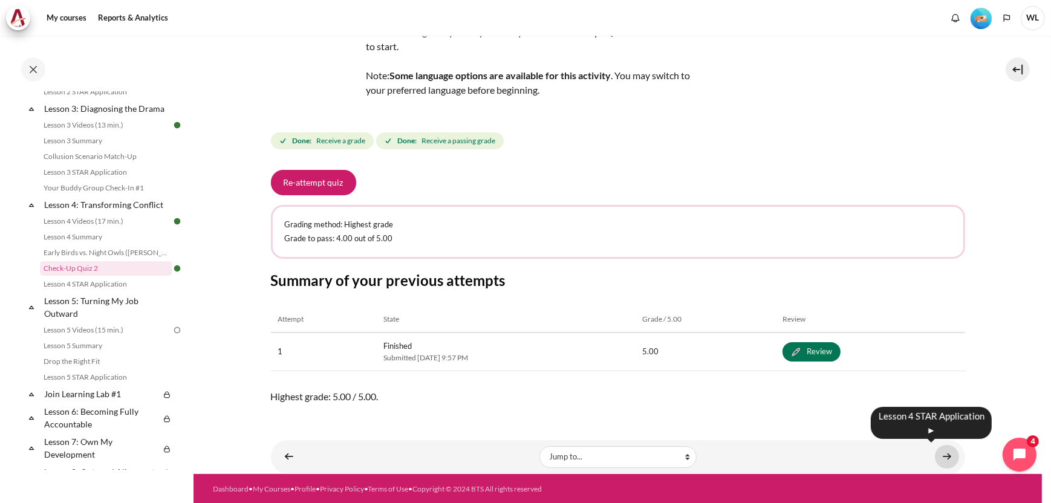
click at [936, 456] on link "Content" at bounding box center [947, 457] width 24 height 24
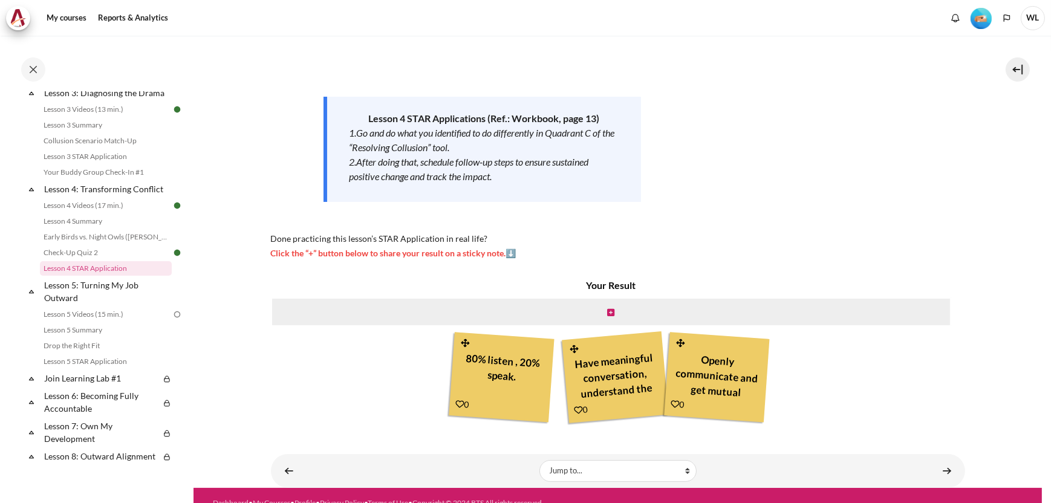
scroll to position [154, 0]
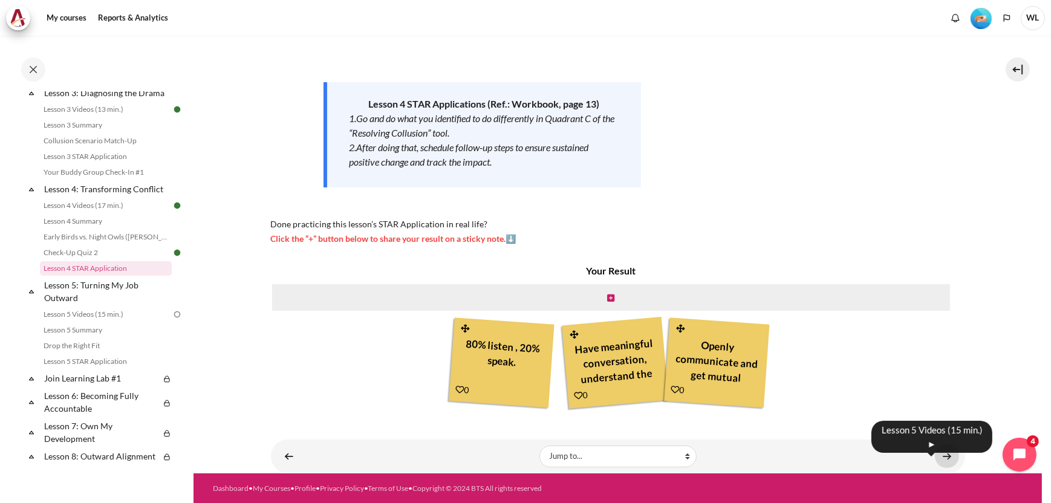
click at [941, 456] on link "Content" at bounding box center [947, 457] width 24 height 24
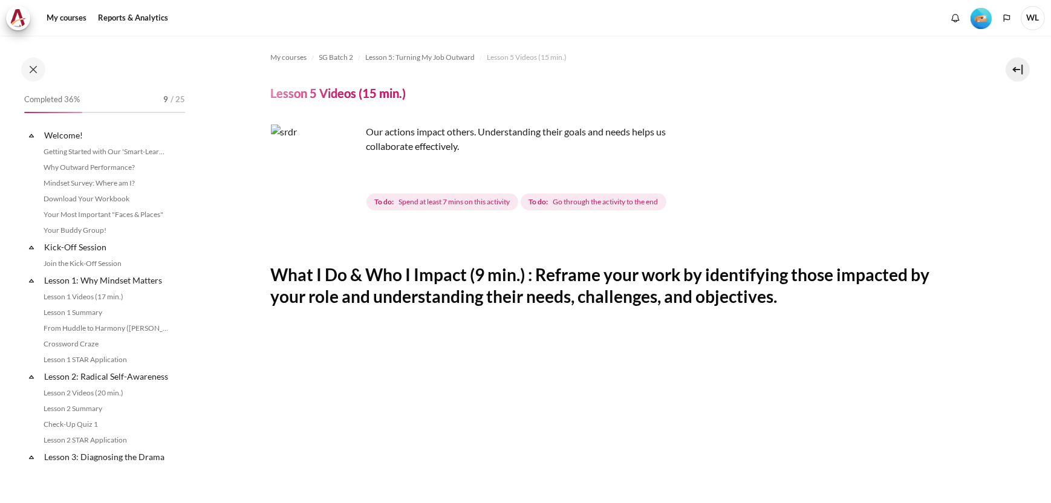
scroll to position [410, 0]
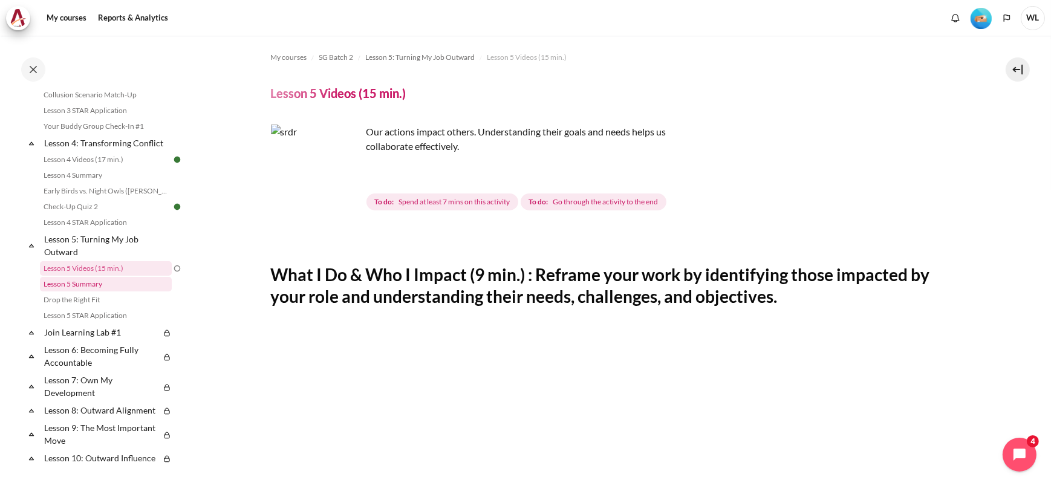
click at [71, 292] on link "Lesson 5 Summary" at bounding box center [106, 284] width 132 height 15
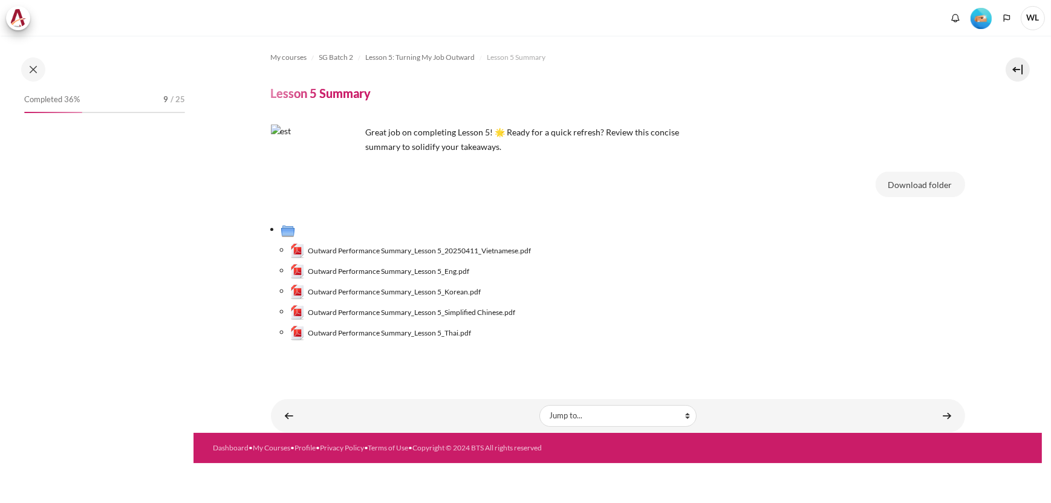
scroll to position [426, 0]
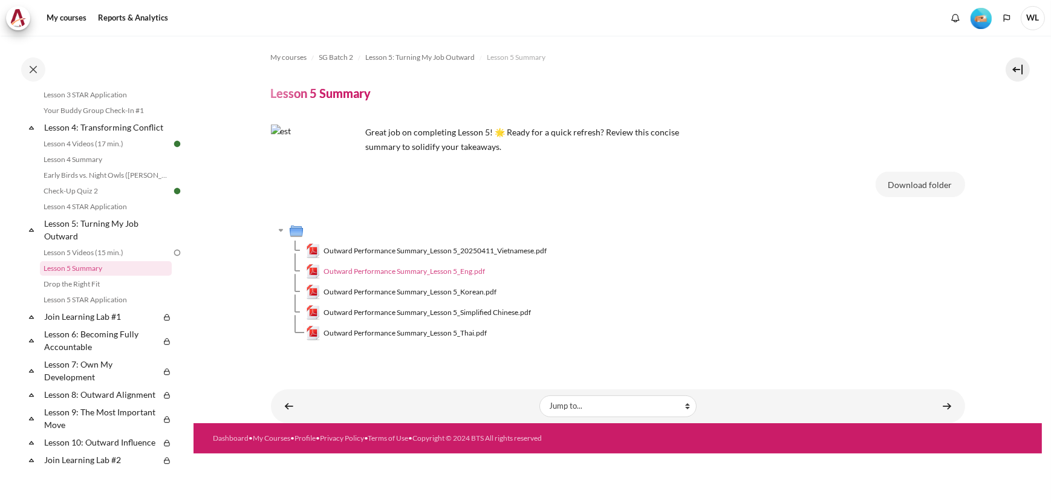
click at [459, 269] on span "Outward Performance Summary_Lesson 5_Eng.pdf" at bounding box center [405, 271] width 162 height 11
click at [700, 257] on td "Outward Performance Summary_Lesson 5_20250411_Vietnamese.pdf" at bounding box center [635, 251] width 659 height 21
click at [107, 260] on link "Lesson 5 Videos (15 min.)" at bounding box center [106, 253] width 132 height 15
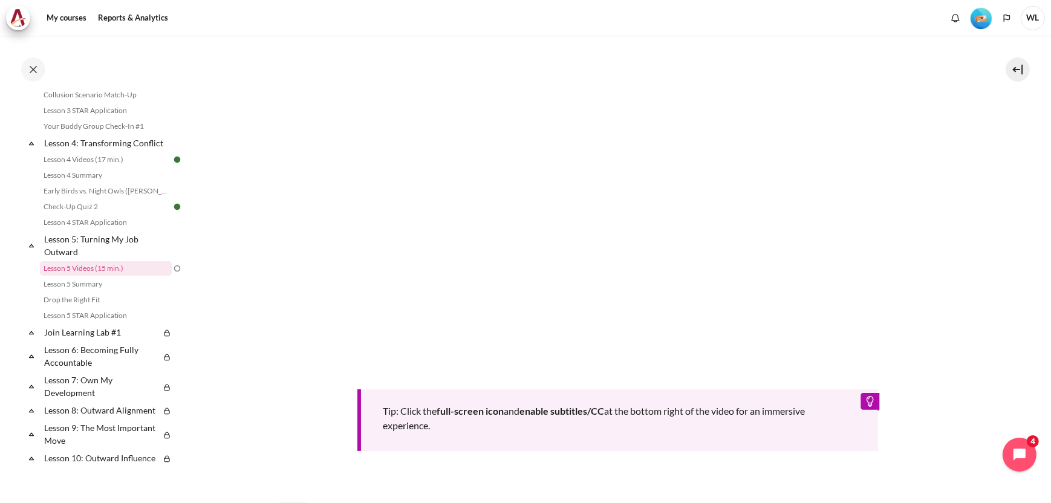
scroll to position [423, 0]
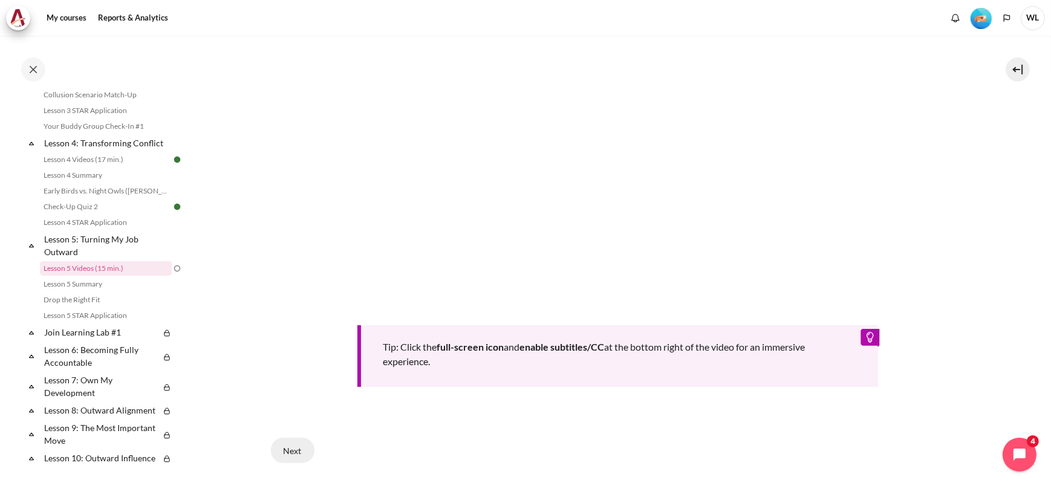
click at [292, 446] on button "Next" at bounding box center [293, 450] width 44 height 25
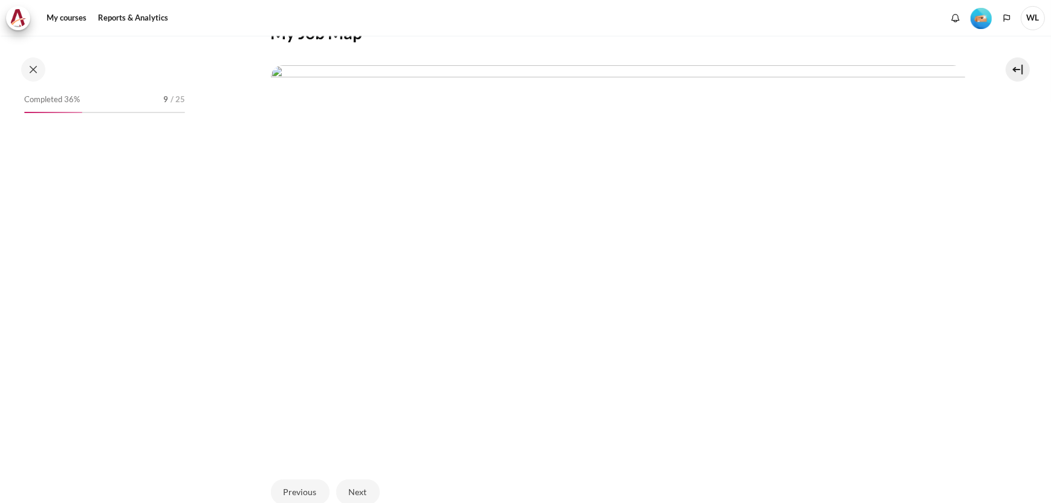
scroll to position [410, 0]
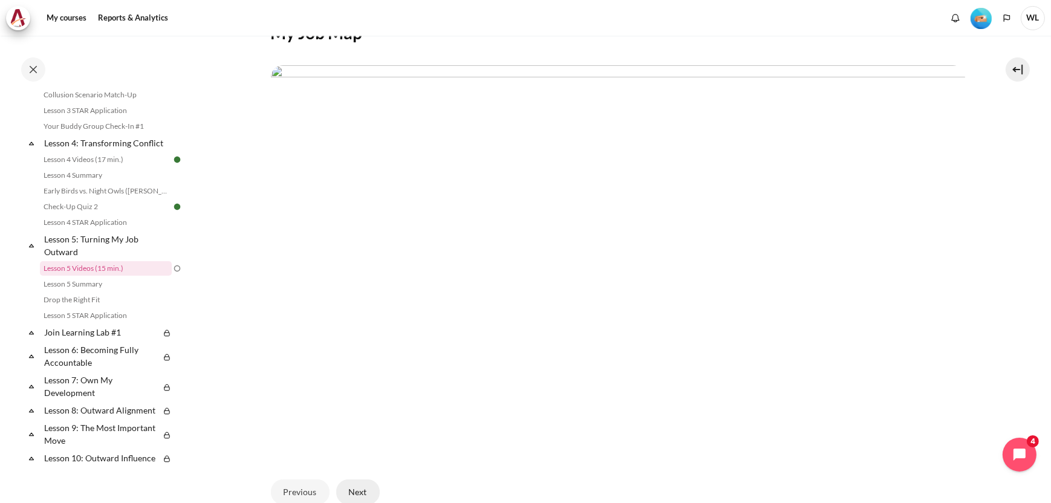
click at [347, 487] on button "Next" at bounding box center [358, 492] width 44 height 25
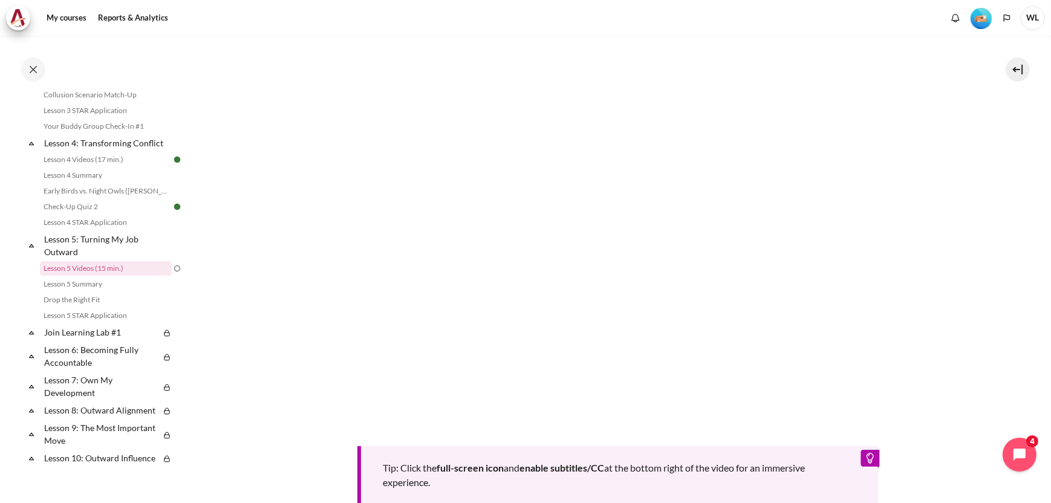
scroll to position [492, 0]
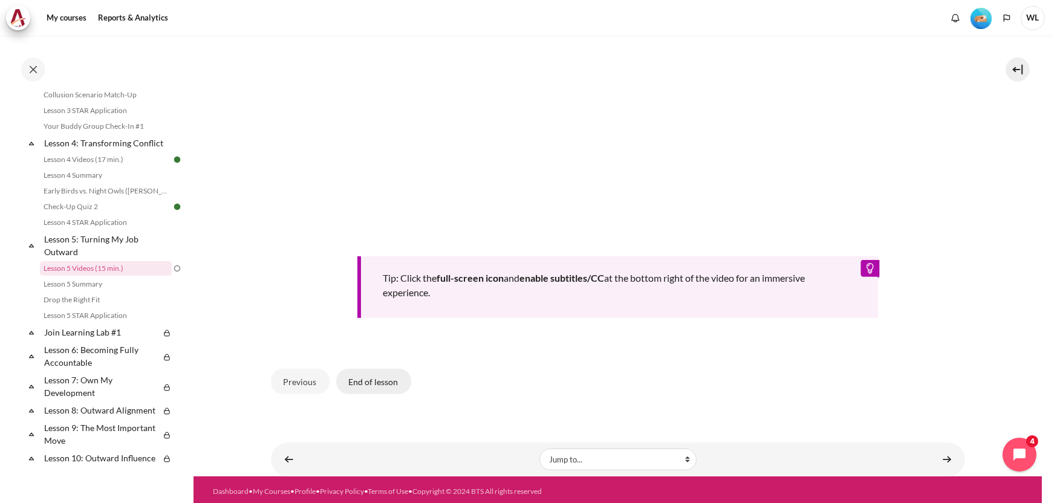
click at [380, 384] on button "End of lesson" at bounding box center [373, 381] width 75 height 25
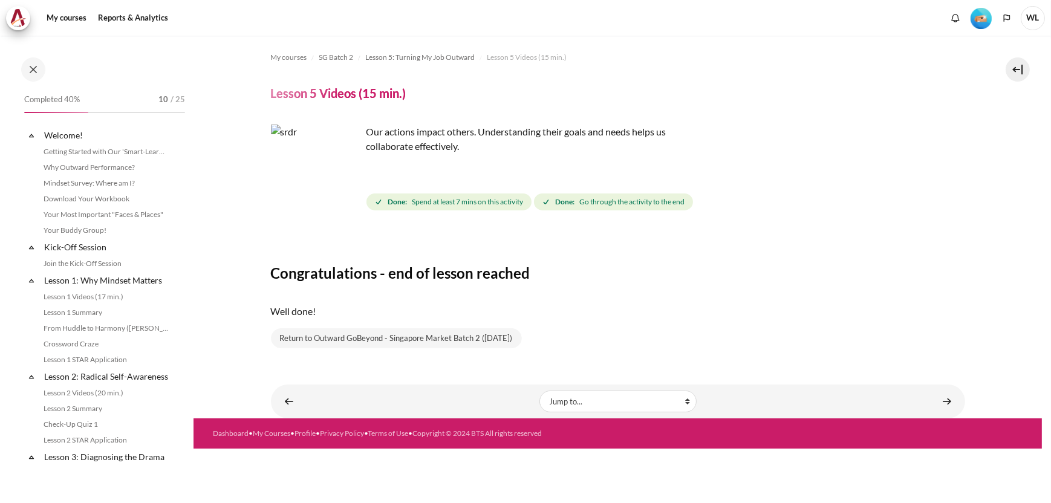
scroll to position [410, 0]
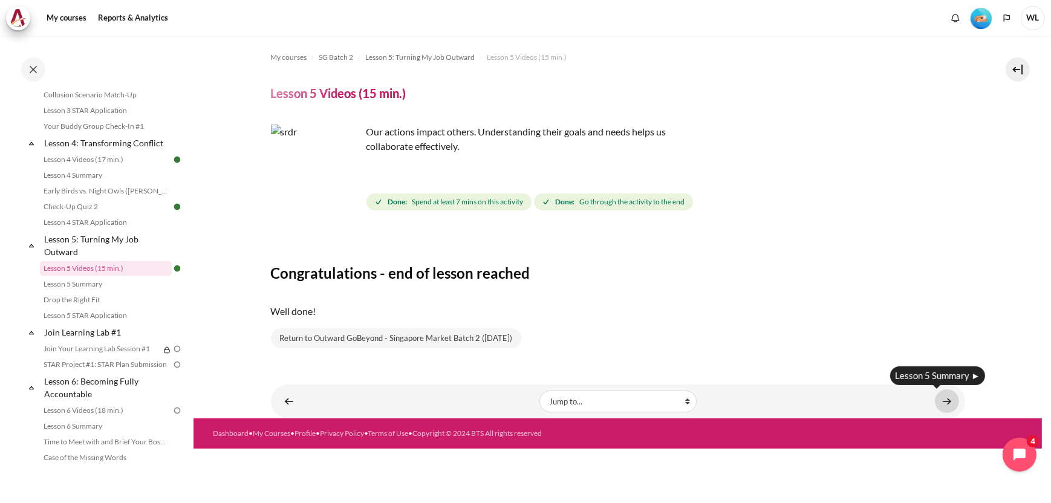
click at [950, 402] on link "Content" at bounding box center [947, 402] width 24 height 24
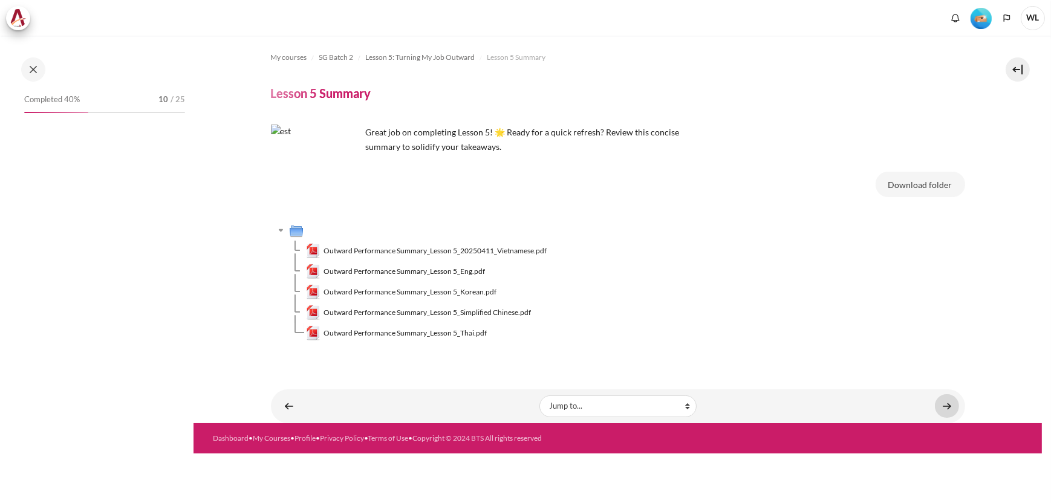
click at [950, 408] on link "Content" at bounding box center [947, 406] width 24 height 24
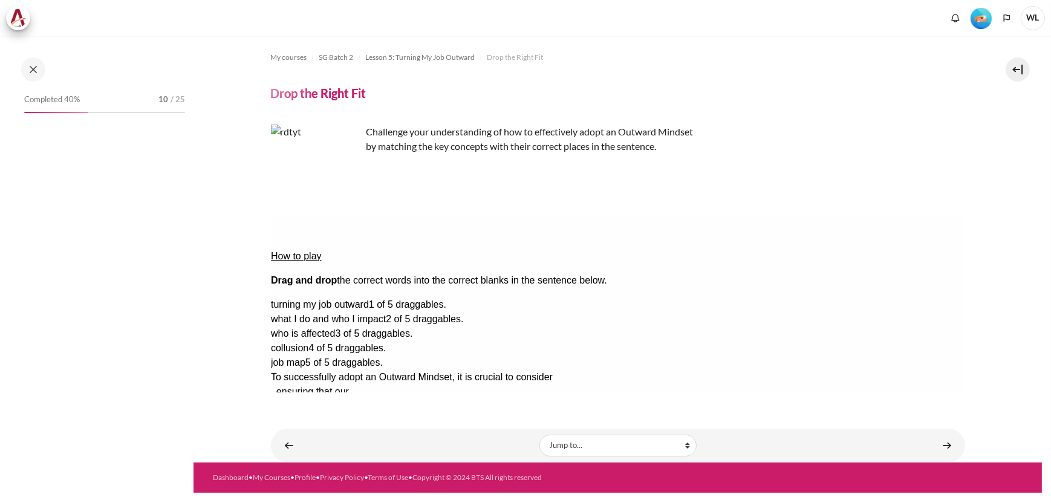
scroll to position [442, 0]
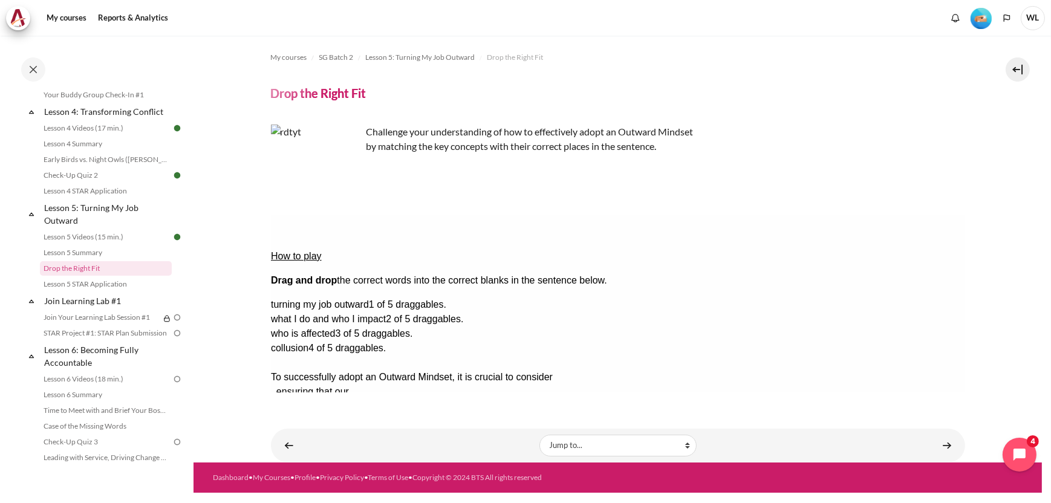
drag, startPoint x: 883, startPoint y: 342, endPoint x: 708, endPoint y: 287, distance: 184.1
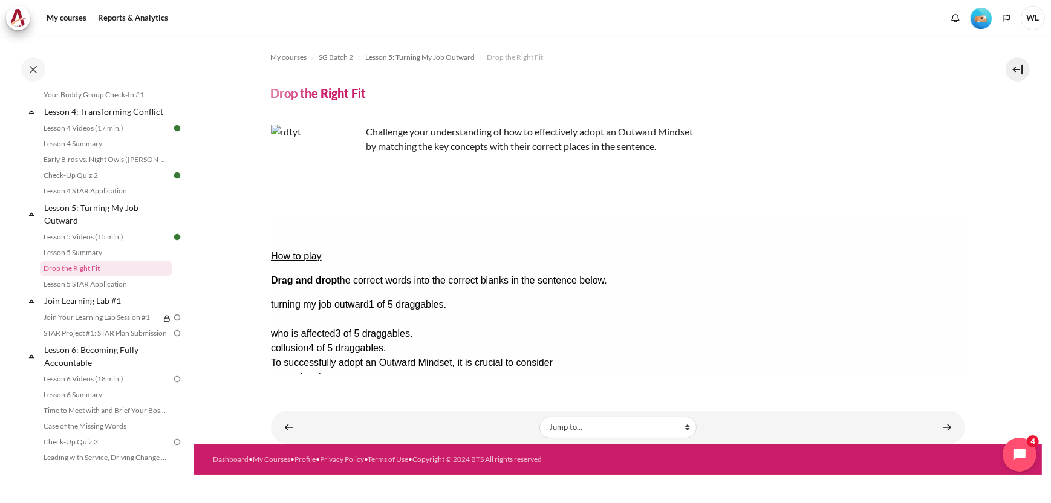
drag, startPoint x: 872, startPoint y: 287, endPoint x: 405, endPoint y: 301, distance: 467.2
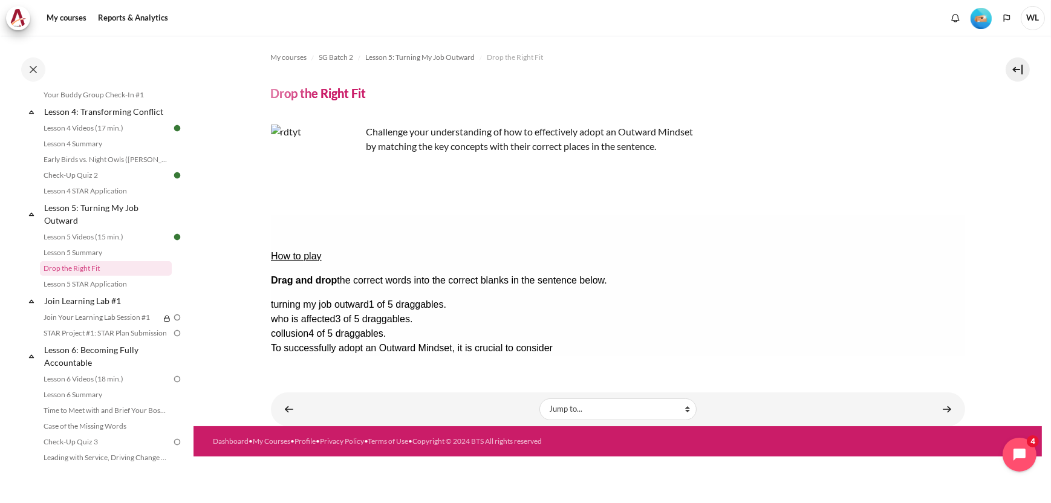
drag, startPoint x: 712, startPoint y: 284, endPoint x: 314, endPoint y: 285, distance: 398.1
drag, startPoint x: 874, startPoint y: 286, endPoint x: 578, endPoint y: 257, distance: 297.2
drag, startPoint x: 886, startPoint y: 267, endPoint x: 587, endPoint y: 262, distance: 298.3
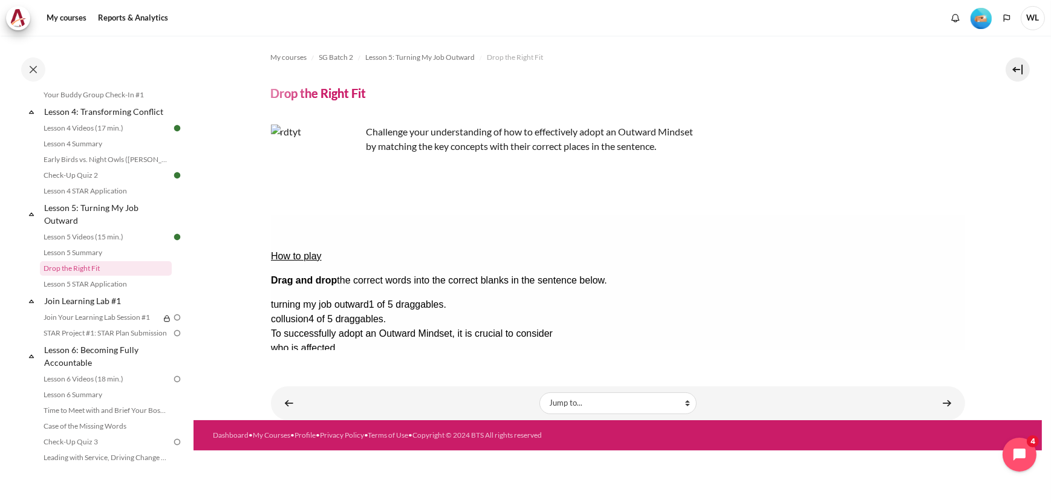
drag, startPoint x: 367, startPoint y: 286, endPoint x: 753, endPoint y: 286, distance: 386.6
click at [532, 442] on div "Check Check the answers. The responses will be marked as correct, incorrect, or…" at bounding box center [617, 449] width 694 height 15
drag, startPoint x: 912, startPoint y: 286, endPoint x: 288, endPoint y: 280, distance: 624.3
click at [296, 443] on button "Check Check the answers. The responses will be marked as correct, incorrect, or…" at bounding box center [286, 449] width 33 height 13
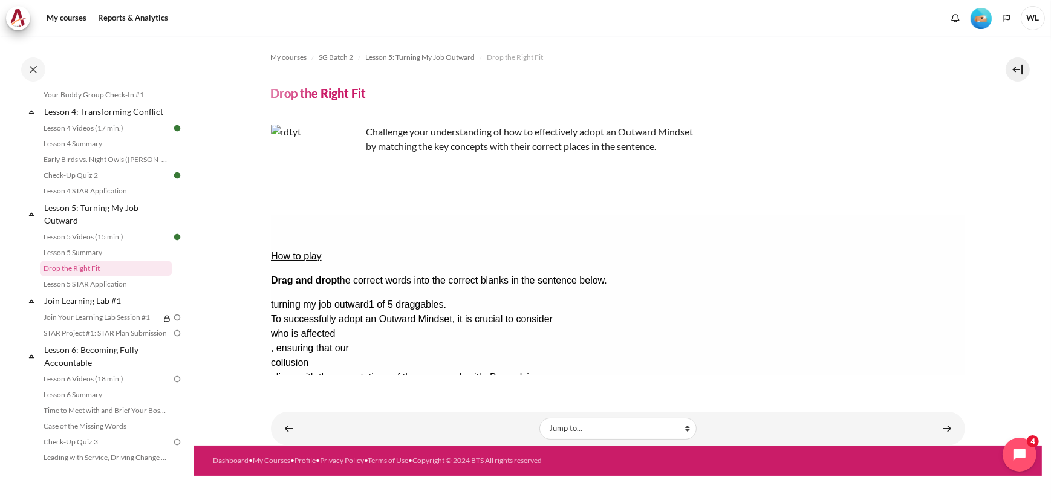
click at [359, 480] on button "Retry Retry the task. Reset all responses and start the task over again." at bounding box center [344, 486] width 29 height 13
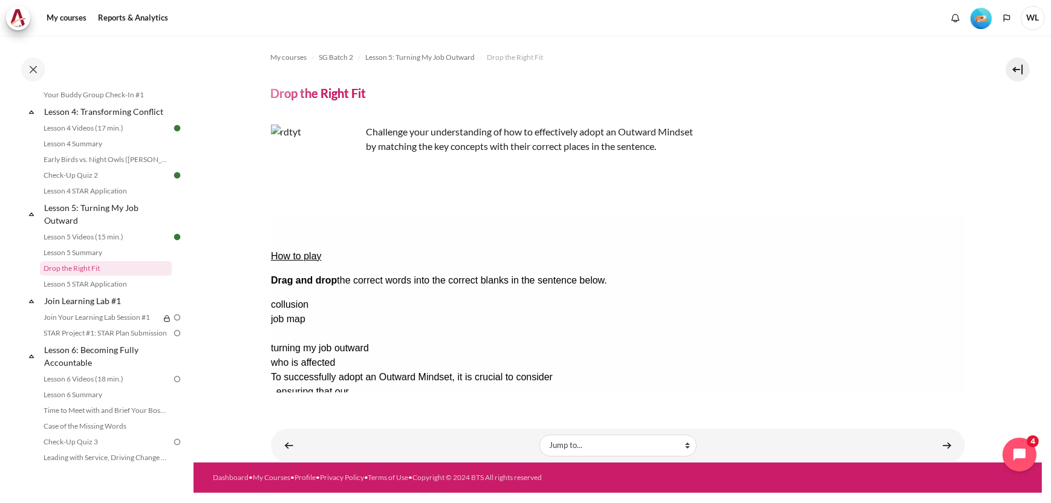
drag, startPoint x: 854, startPoint y: 305, endPoint x: 575, endPoint y: 267, distance: 281.4
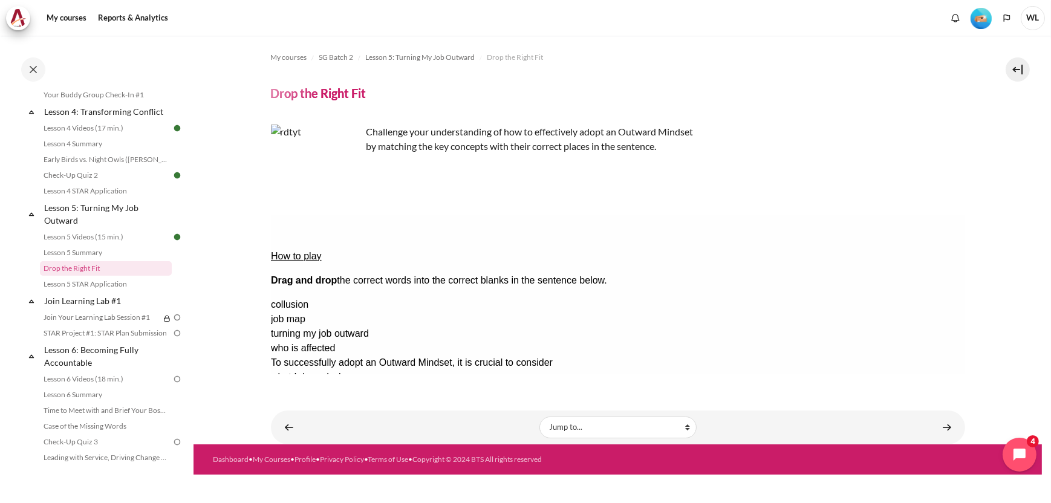
click at [367, 370] on div "what I do and who..." at bounding box center [318, 377] width 96 height 15
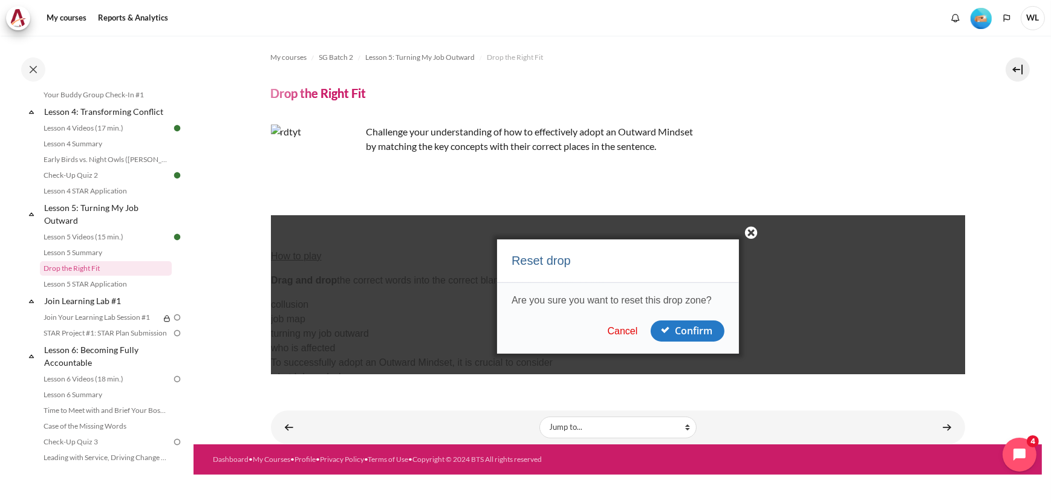
click at [616, 328] on button "Cancel" at bounding box center [623, 331] width 38 height 12
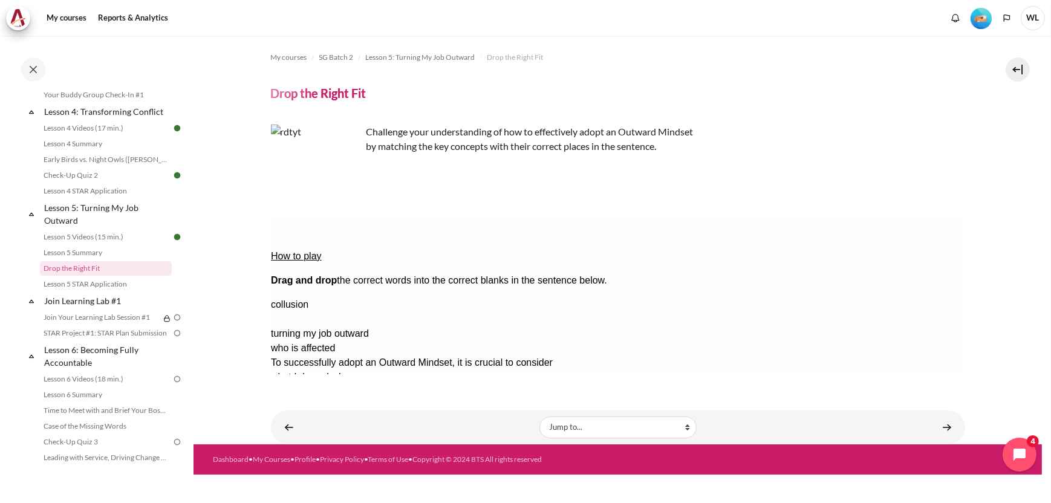
drag, startPoint x: 901, startPoint y: 284, endPoint x: 313, endPoint y: 284, distance: 587.4
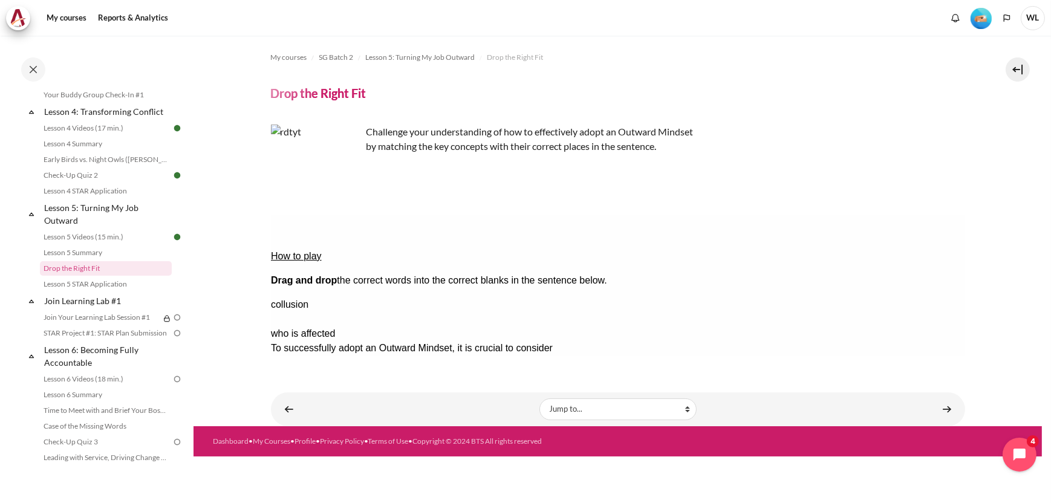
drag, startPoint x: 895, startPoint y: 287, endPoint x: 603, endPoint y: 250, distance: 295.1
drag, startPoint x: 614, startPoint y: 264, endPoint x: 913, endPoint y: 372, distance: 318.2
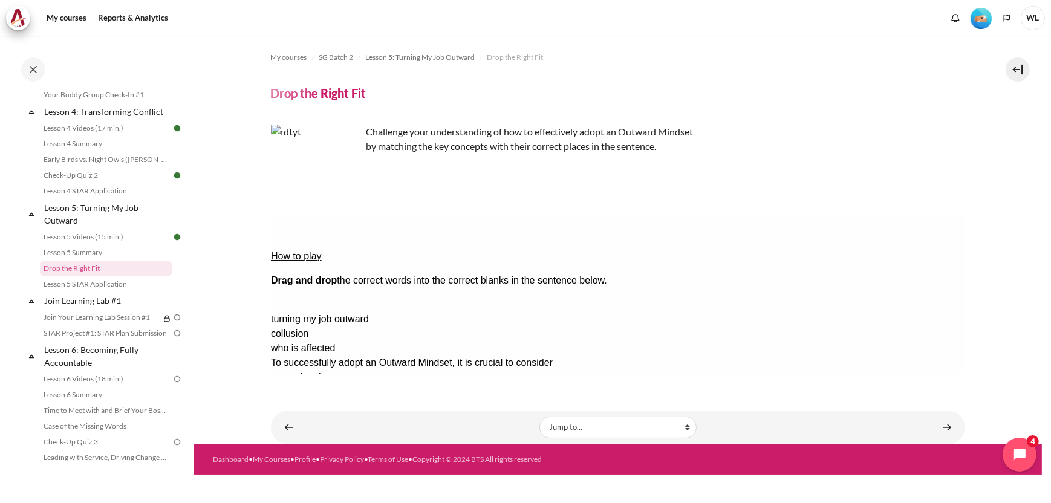
drag, startPoint x: 901, startPoint y: 269, endPoint x: 627, endPoint y: 238, distance: 275.8
drag, startPoint x: 849, startPoint y: 266, endPoint x: 588, endPoint y: 258, distance: 260.9
drag, startPoint x: 854, startPoint y: 271, endPoint x: 566, endPoint y: 261, distance: 288.1
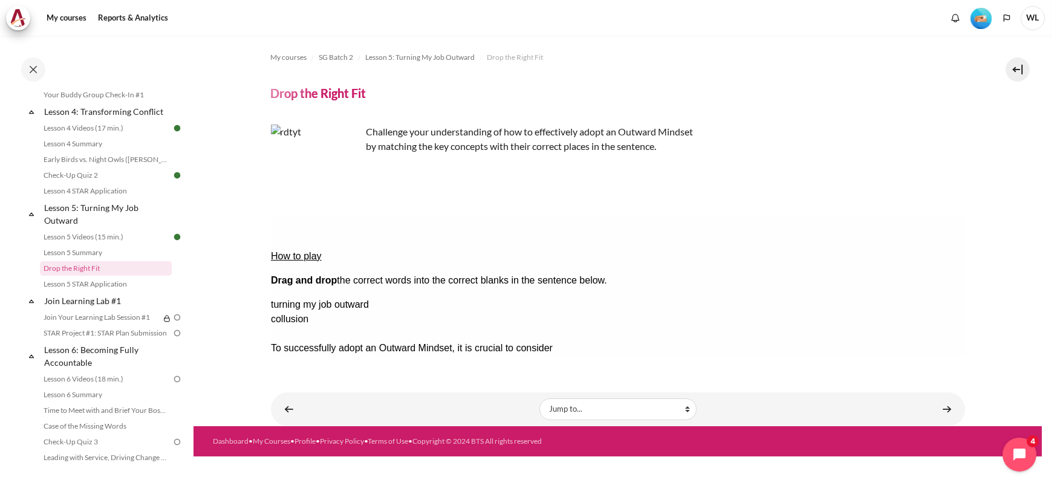
drag, startPoint x: 916, startPoint y: 304, endPoint x: 438, endPoint y: 299, distance: 477.9
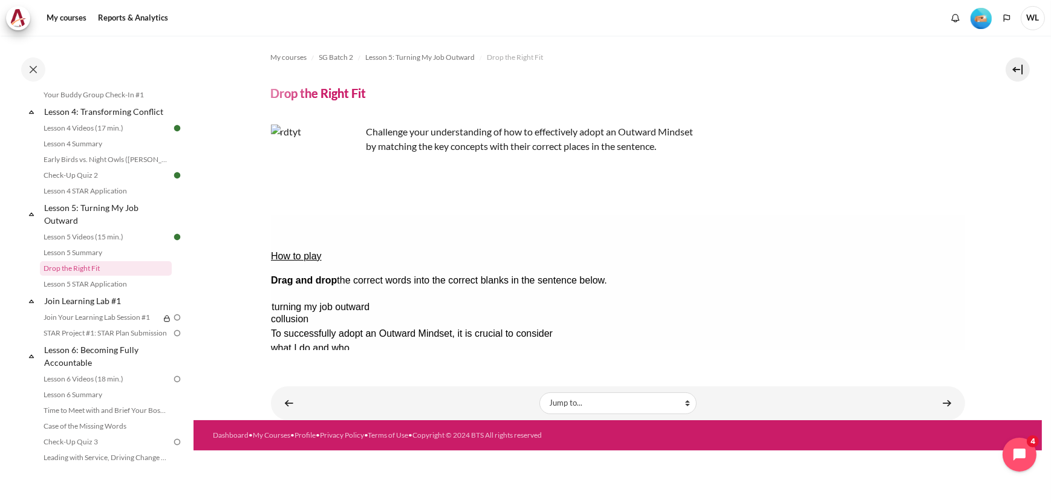
drag, startPoint x: 944, startPoint y: 266, endPoint x: 1002, endPoint y: 268, distance: 58.7
drag, startPoint x: 912, startPoint y: 289, endPoint x: 717, endPoint y: 281, distance: 195.6
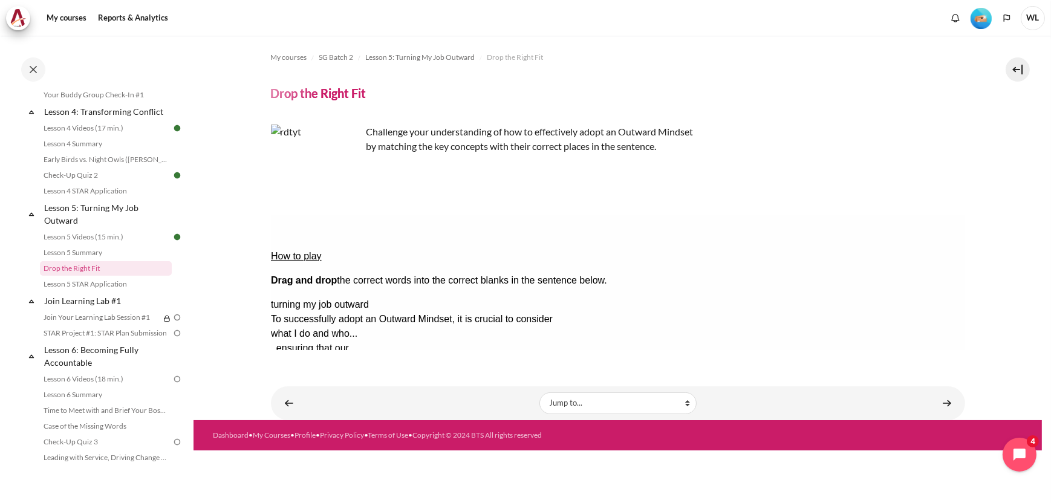
click at [303, 443] on button "Check Check the answers. The responses will be marked as correct, incorrect, or…" at bounding box center [286, 449] width 33 height 13
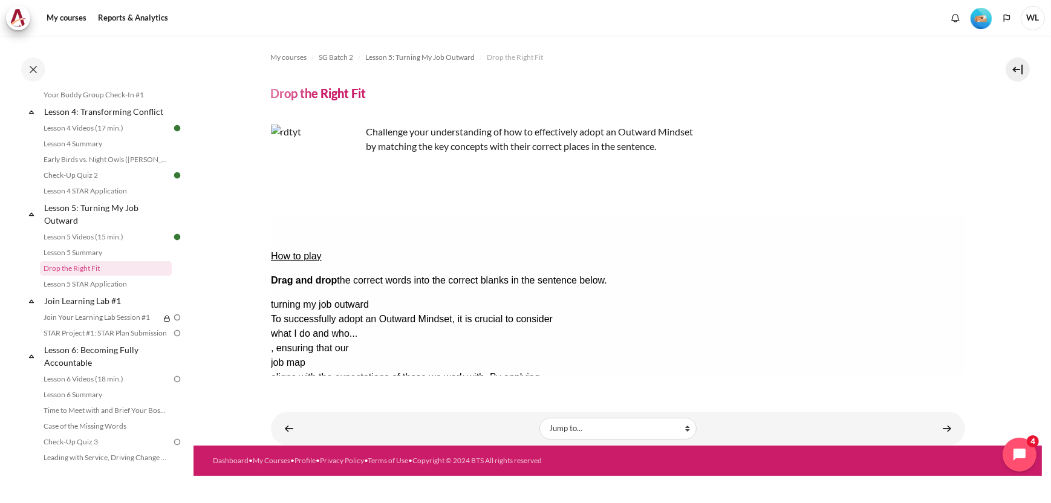
drag, startPoint x: 540, startPoint y: 354, endPoint x: 940, endPoint y: 276, distance: 406.7
click at [961, 309] on div "How to play Drag and drop the correct words into the correct blanks in the sent…" at bounding box center [617, 354] width 694 height 279
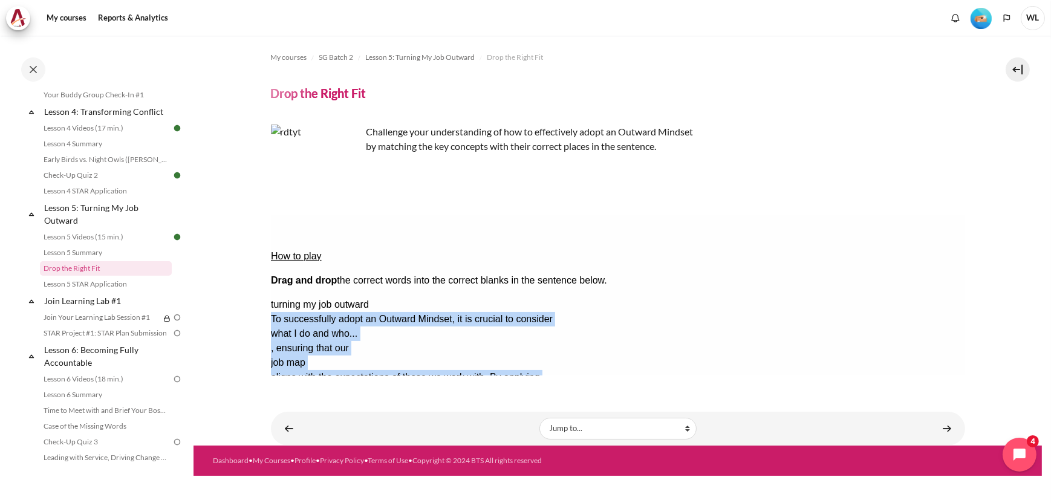
drag, startPoint x: 926, startPoint y: 260, endPoint x: 843, endPoint y: 286, distance: 86.9
click at [843, 297] on div "turning my job outward To successfully adopt an Outward Mindset, it is crucial …" at bounding box center [617, 369] width 694 height 145
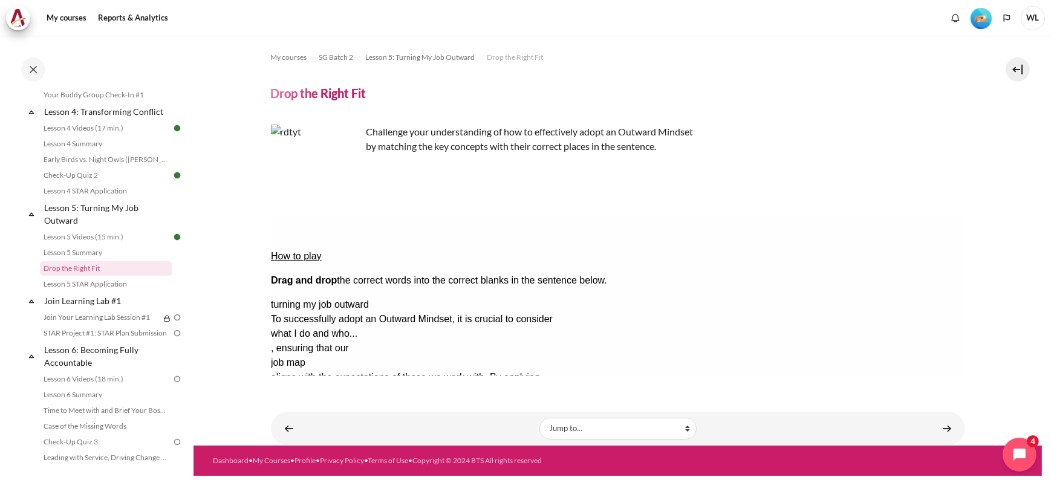
drag, startPoint x: 843, startPoint y: 286, endPoint x: 764, endPoint y: 315, distance: 83.8
click at [765, 318] on div "How to play Drag and drop the correct words into the correct blanks in the sent…" at bounding box center [617, 354] width 694 height 279
click at [359, 480] on button "Retry Retry the task. Reset all responses and start the task over again." at bounding box center [344, 486] width 29 height 13
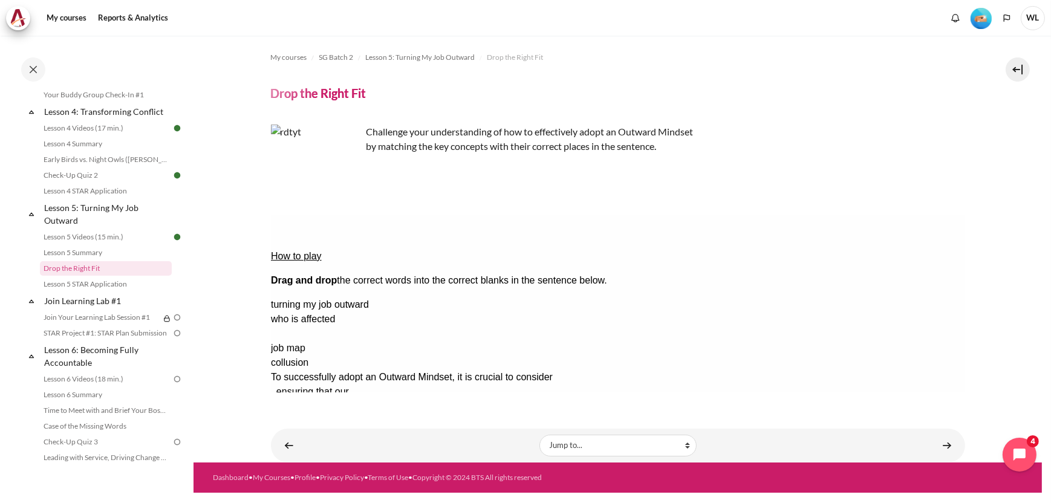
drag, startPoint x: 913, startPoint y: 299, endPoint x: 630, endPoint y: 235, distance: 290.3
drag, startPoint x: 909, startPoint y: 269, endPoint x: 634, endPoint y: 257, distance: 275.6
drag, startPoint x: 894, startPoint y: 267, endPoint x: 615, endPoint y: 269, distance: 278.9
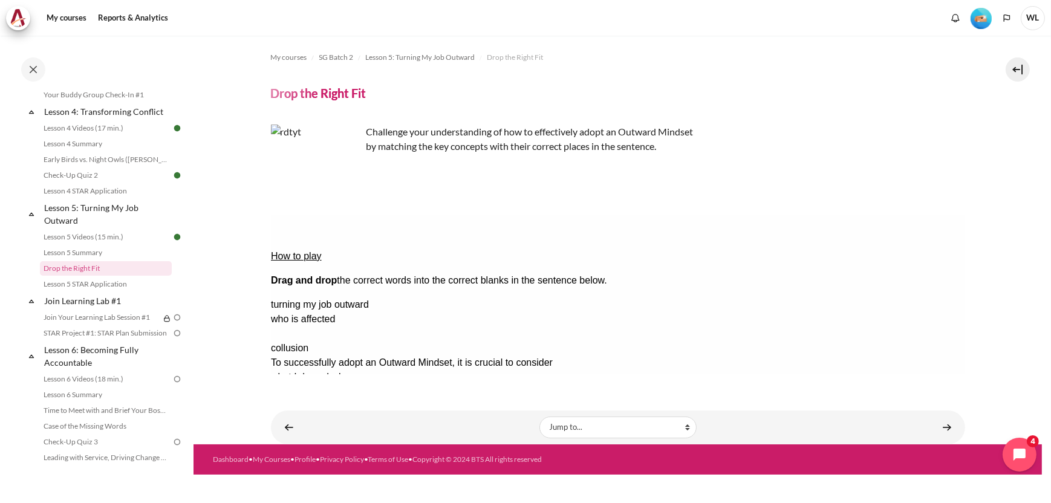
drag, startPoint x: 889, startPoint y: 301, endPoint x: 327, endPoint y: 282, distance: 562.3
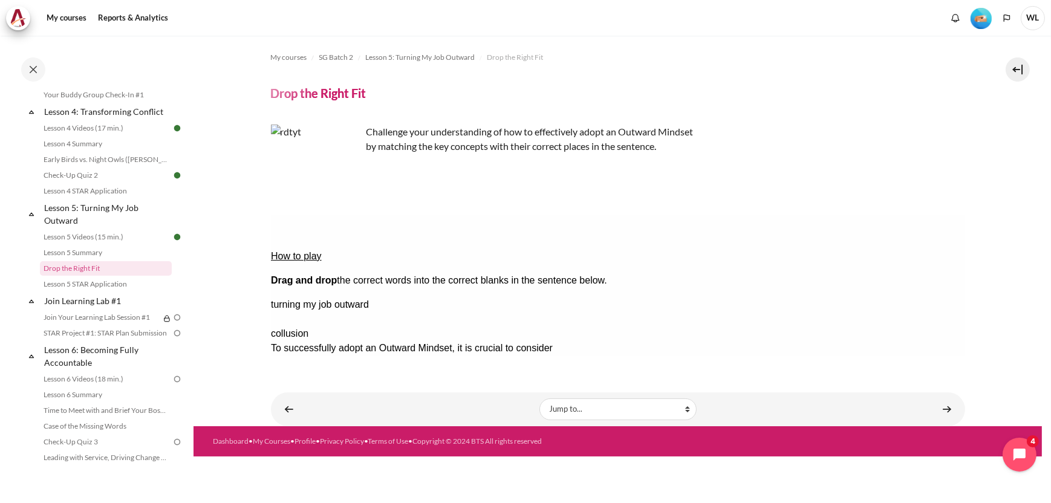
drag, startPoint x: 913, startPoint y: 289, endPoint x: 726, endPoint y: 287, distance: 187.5
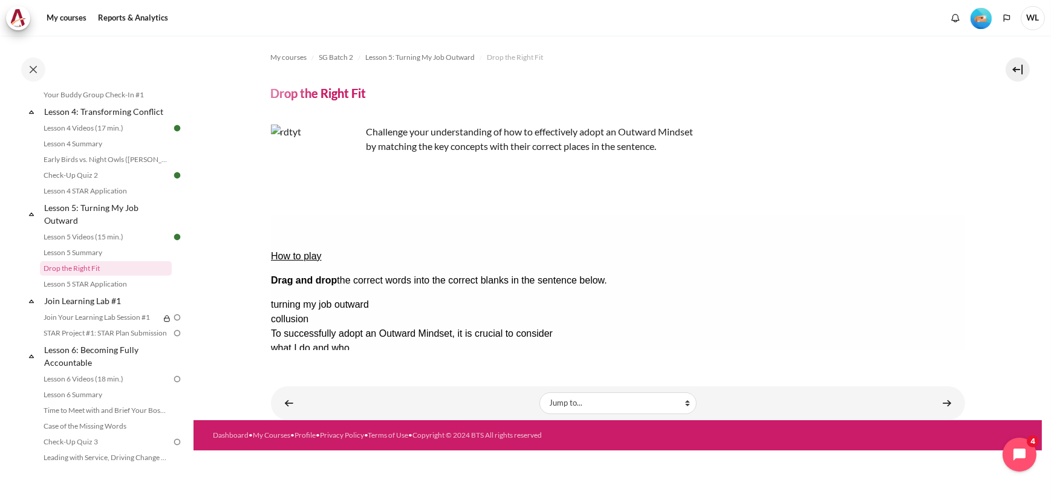
drag, startPoint x: 733, startPoint y: 286, endPoint x: 437, endPoint y: 304, distance: 296.3
drag, startPoint x: 922, startPoint y: 264, endPoint x: 726, endPoint y: 279, distance: 196.6
click at [303, 443] on button "Check Check the answers. The responses will be marked as correct, incorrect, or…" at bounding box center [286, 449] width 33 height 13
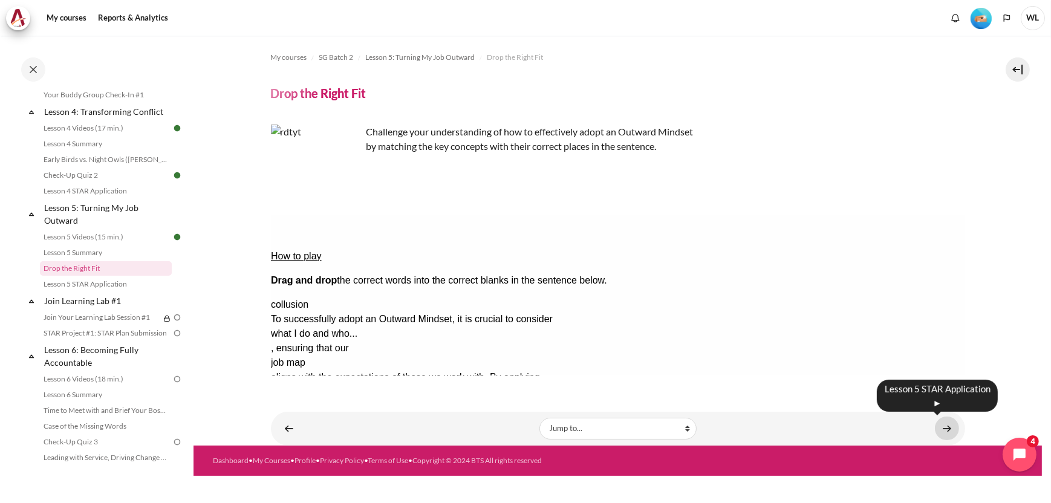
click at [950, 432] on link "Content" at bounding box center [947, 429] width 24 height 24
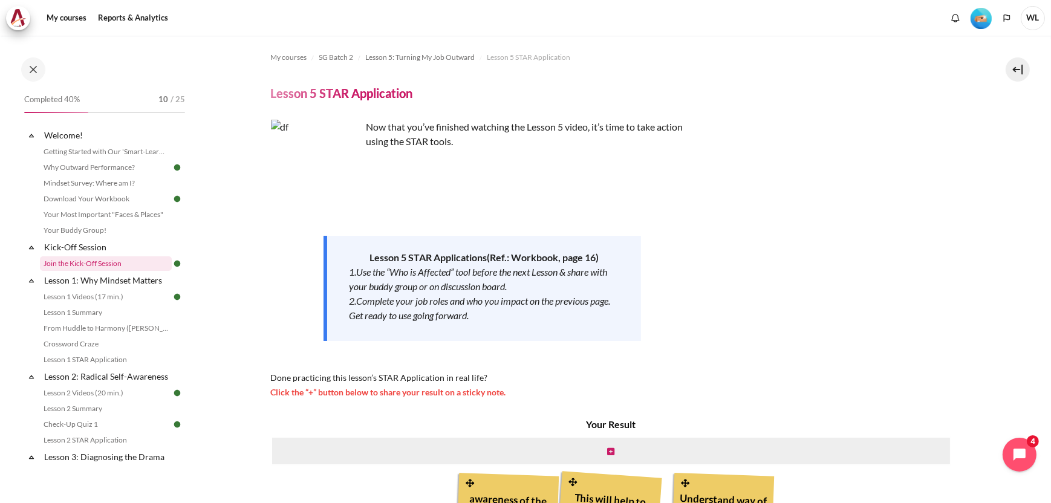
click at [97, 267] on link "Join the Kick-Off Session" at bounding box center [106, 264] width 132 height 15
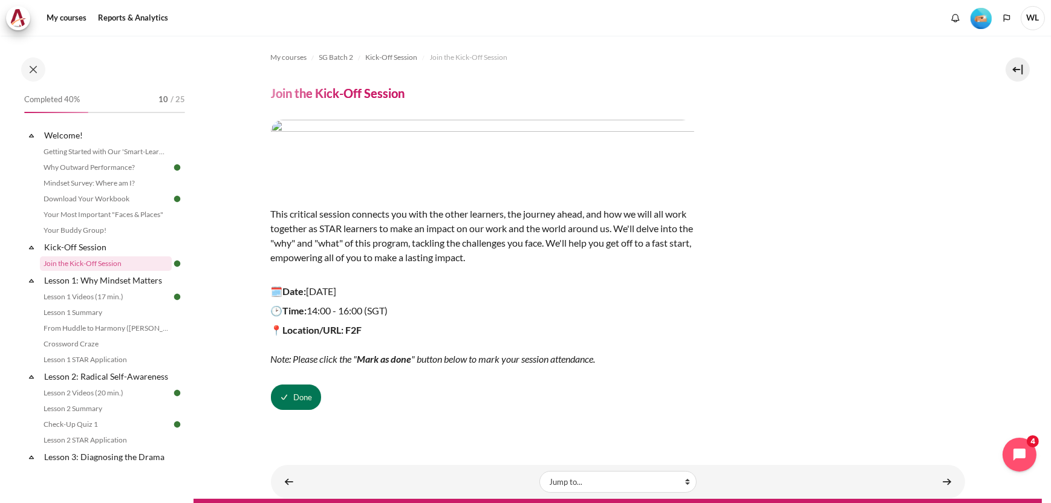
scroll to position [26, 0]
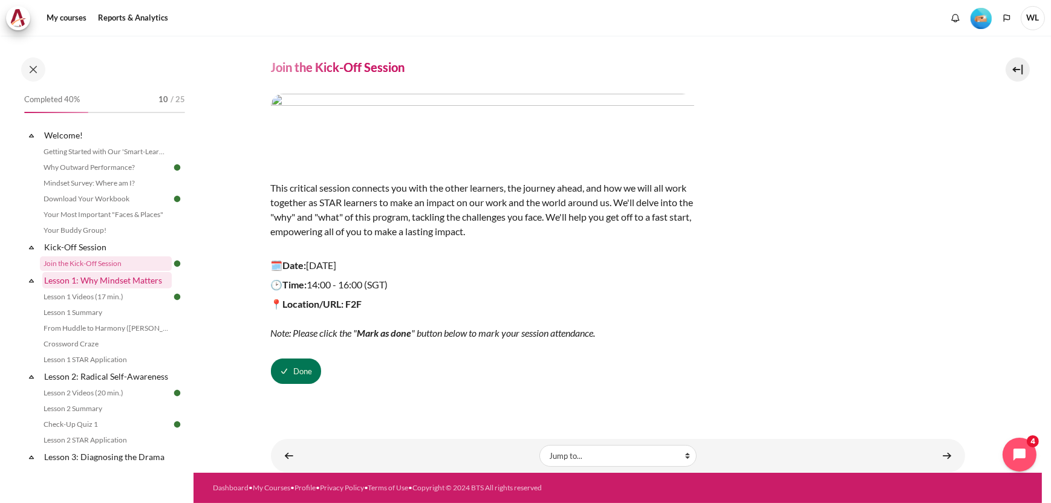
click at [135, 280] on link "Lesson 1: Why Mindset Matters" at bounding box center [106, 280] width 129 height 16
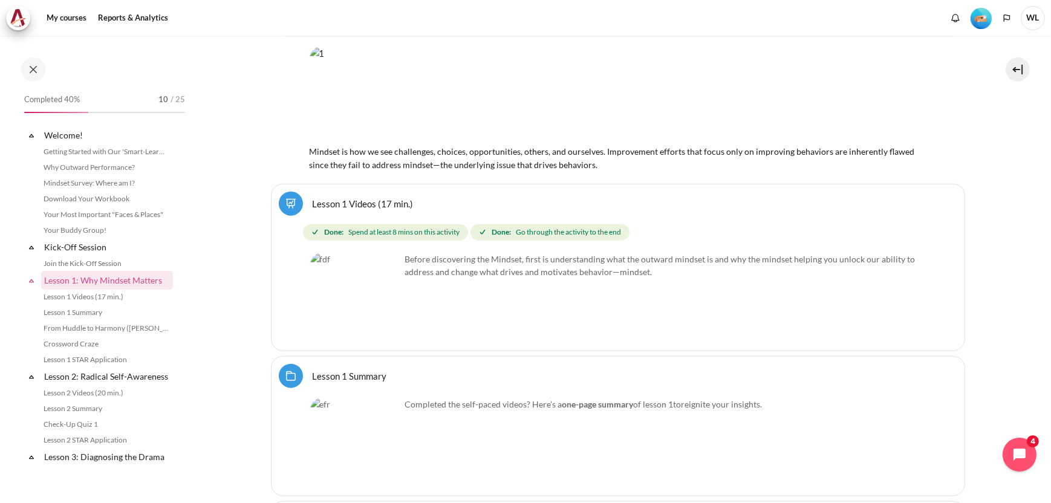
scroll to position [132, 0]
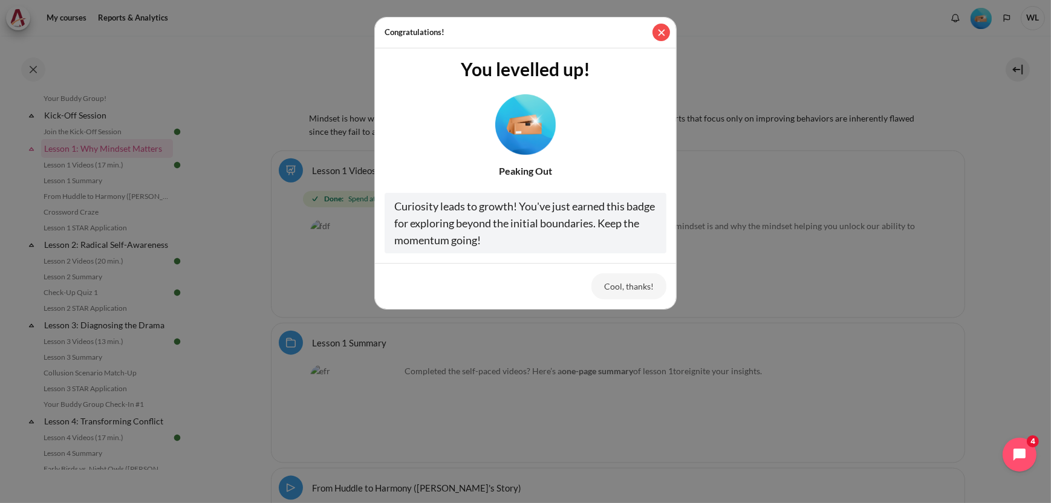
click at [662, 34] on button "Close" at bounding box center [662, 33] width 18 height 18
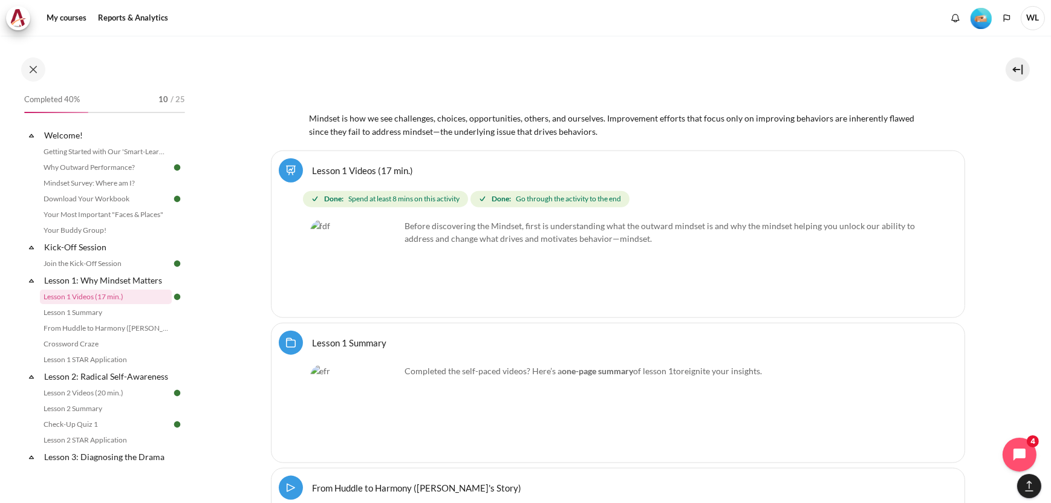
scroll to position [1845, 0]
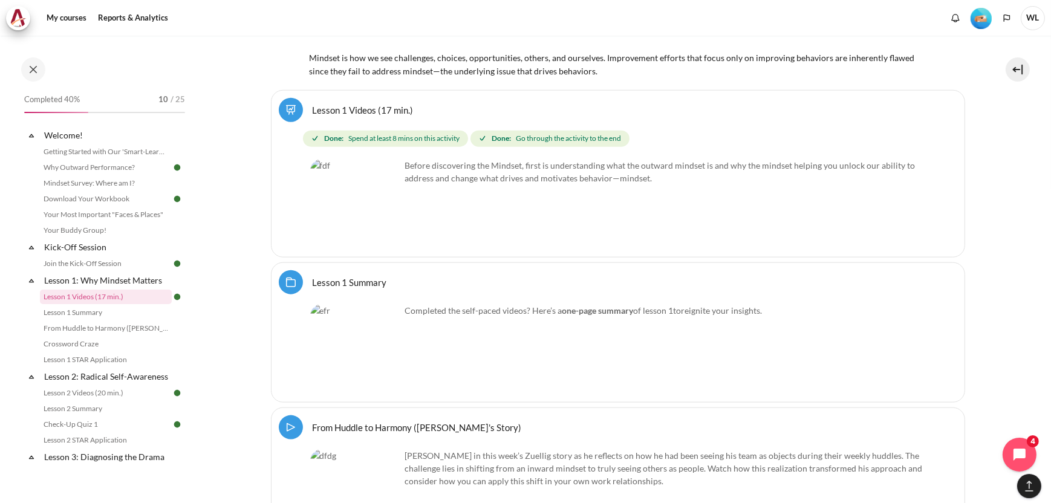
click at [384, 355] on img "Content" at bounding box center [355, 349] width 91 height 91
click at [431, 304] on p "Completed the self-paced videos? Here’s a one-page summary of lesson 1 to reign…" at bounding box center [618, 310] width 616 height 13
click at [335, 276] on link "Lesson 1 Summary Folder" at bounding box center [350, 281] width 74 height 11
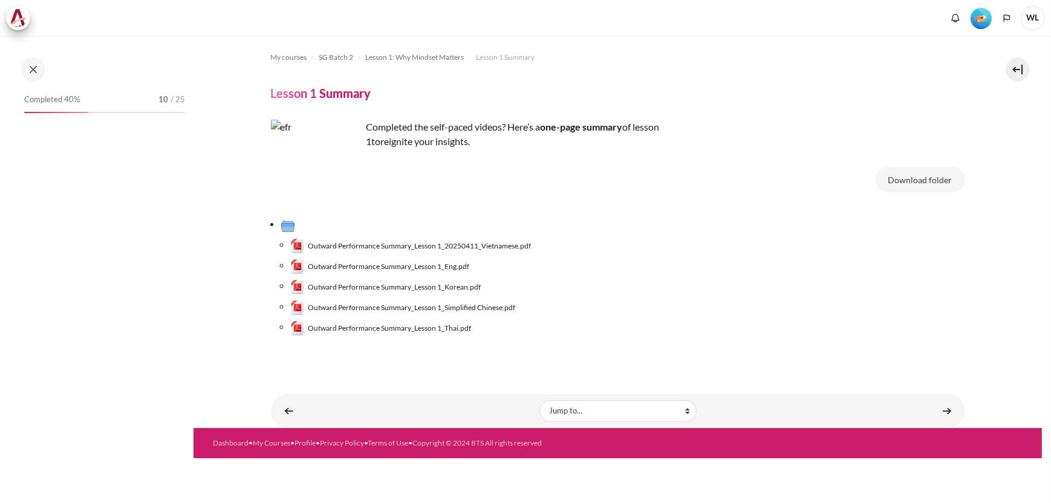
scroll to position [31, 0]
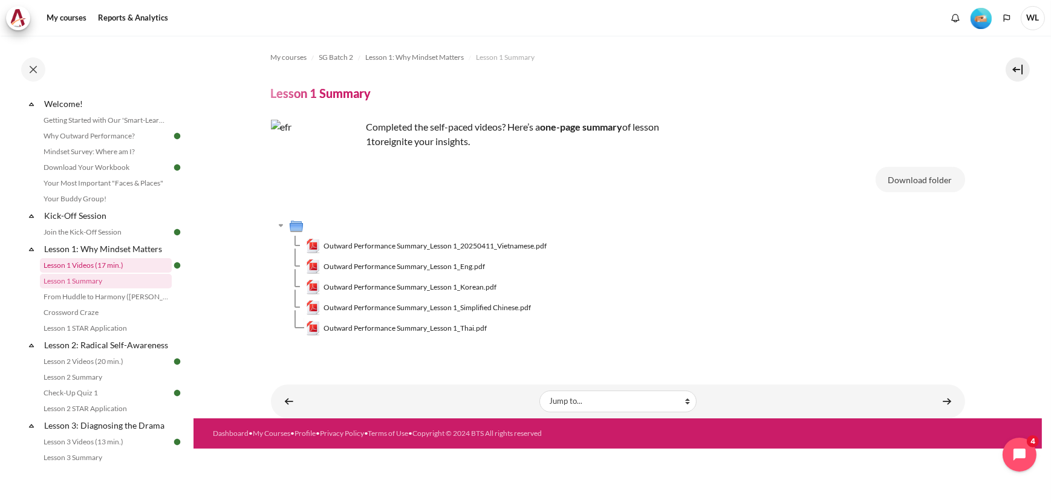
click at [108, 269] on link "Lesson 1 Videos (17 min.)" at bounding box center [106, 265] width 132 height 15
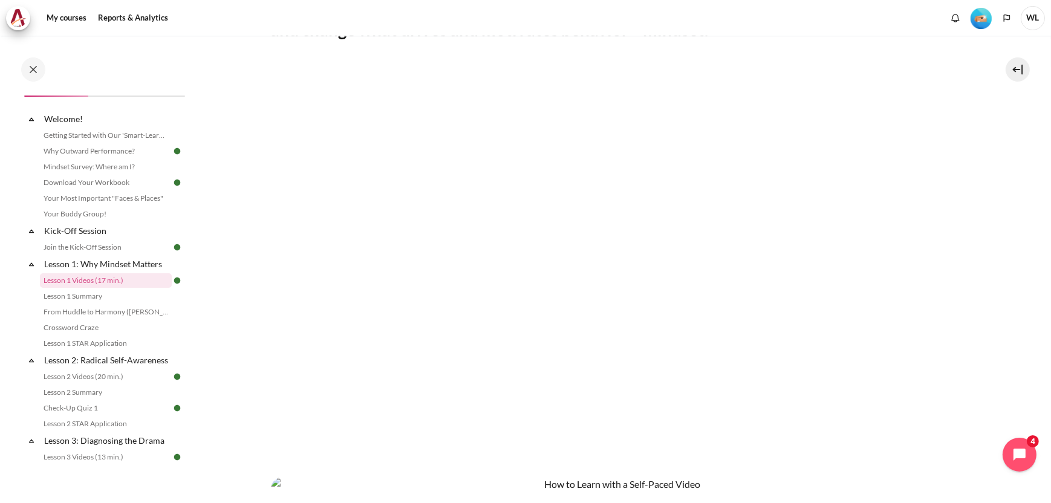
scroll to position [95, 0]
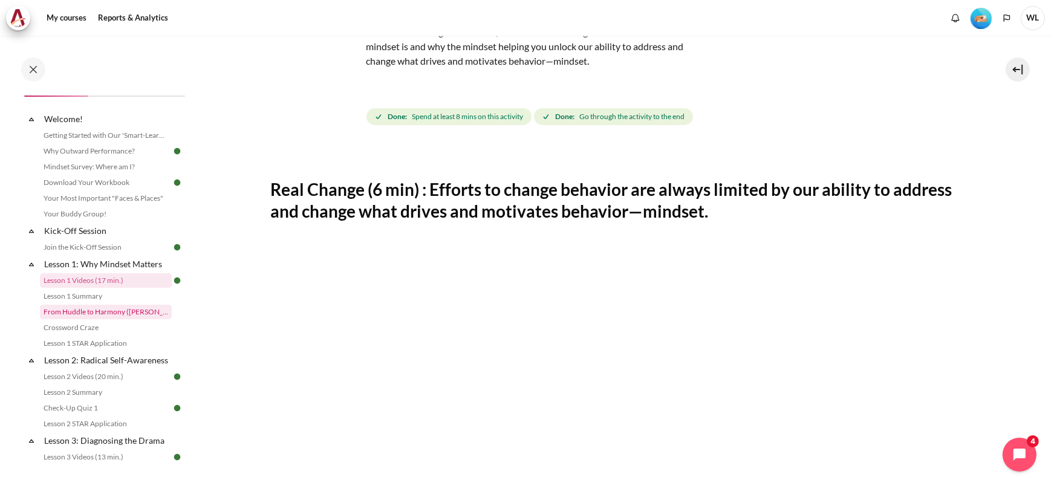
click at [131, 308] on link "From Huddle to Harmony ([PERSON_NAME]'s Story)" at bounding box center [106, 312] width 132 height 15
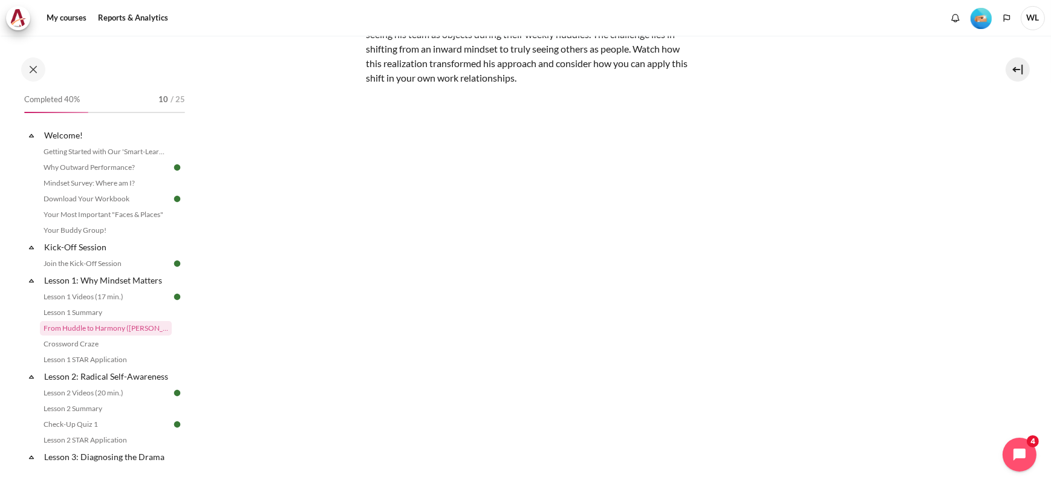
scroll to position [60, 0]
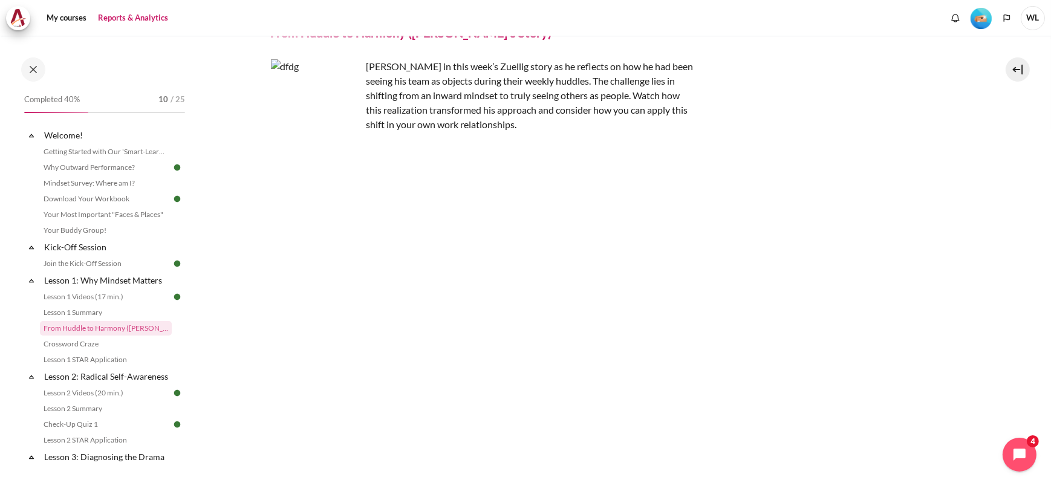
click at [142, 21] on link "Reports & Analytics" at bounding box center [133, 18] width 79 height 24
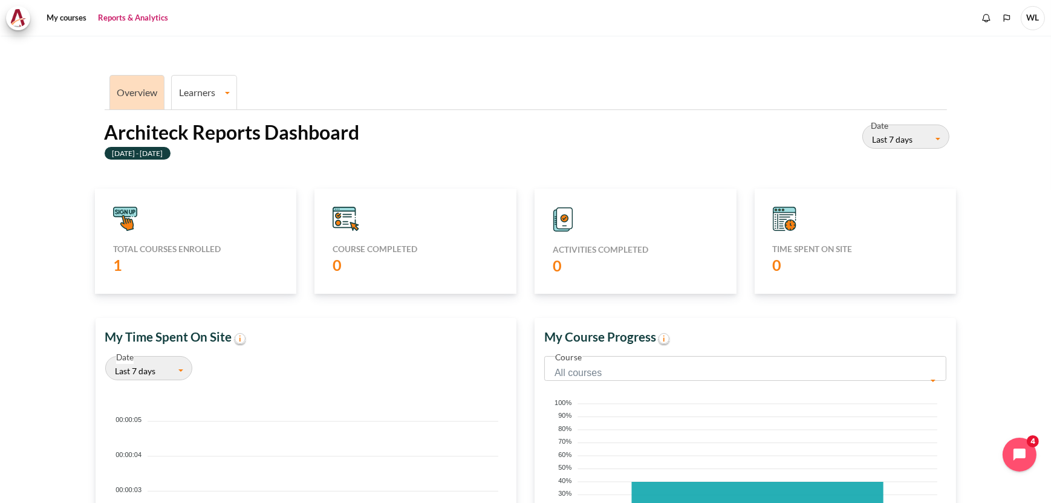
click at [214, 94] on link "Learners" at bounding box center [204, 92] width 65 height 11
click at [195, 148] on link "Learner Course Progress" at bounding box center [204, 134] width 58 height 41
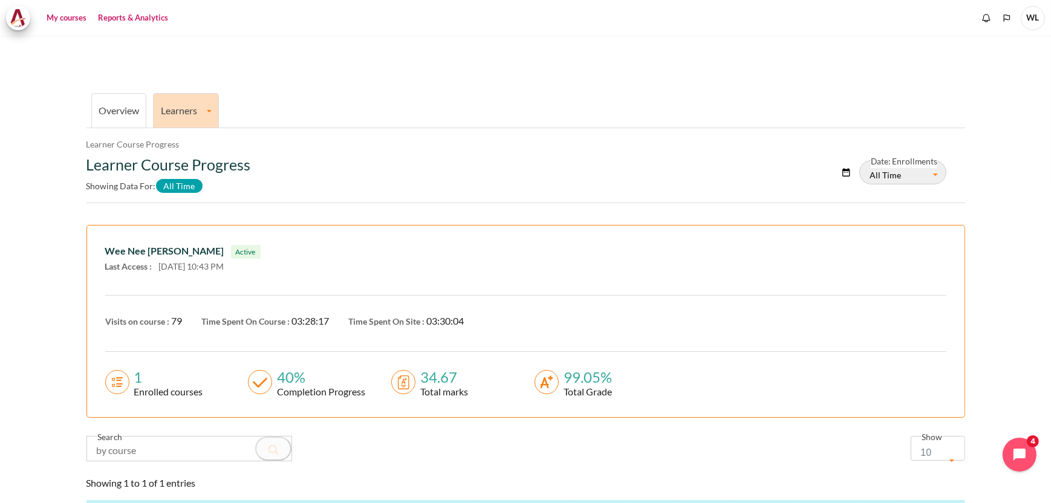
click at [80, 16] on link "My courses" at bounding box center [66, 18] width 48 height 24
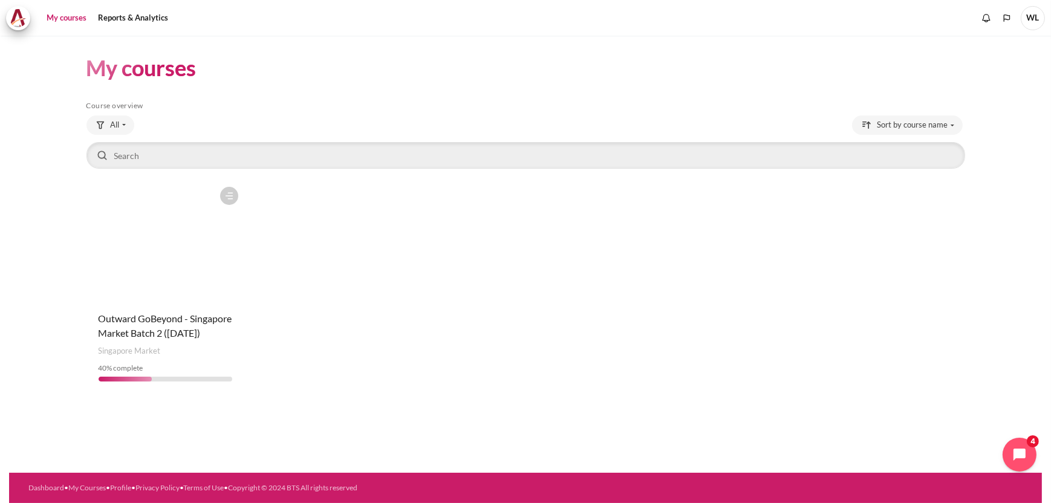
click at [197, 285] on figure "Content" at bounding box center [166, 241] width 159 height 121
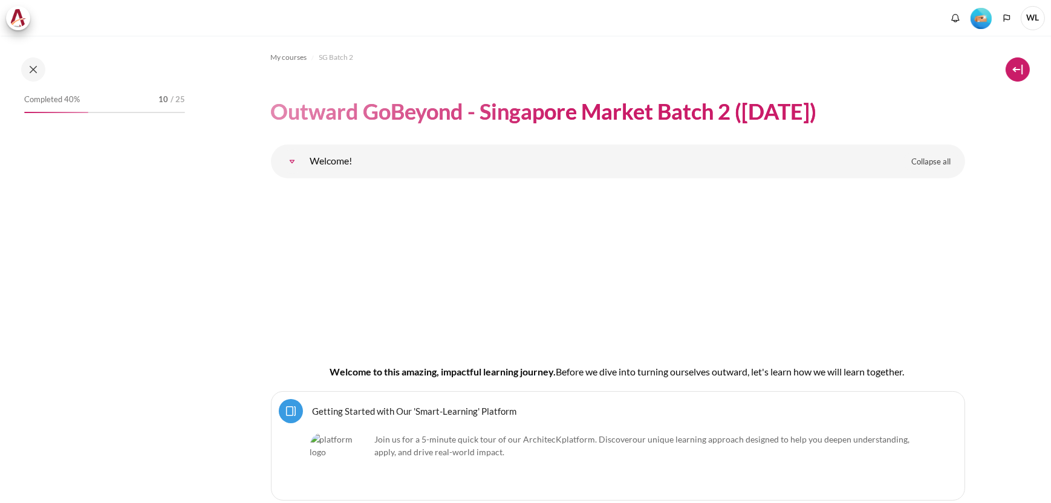
drag, startPoint x: 0, startPoint y: 0, endPoint x: 1022, endPoint y: 72, distance: 1024.9
click at [1022, 72] on button at bounding box center [1018, 69] width 24 height 24
click at [1013, 71] on button at bounding box center [1018, 69] width 24 height 24
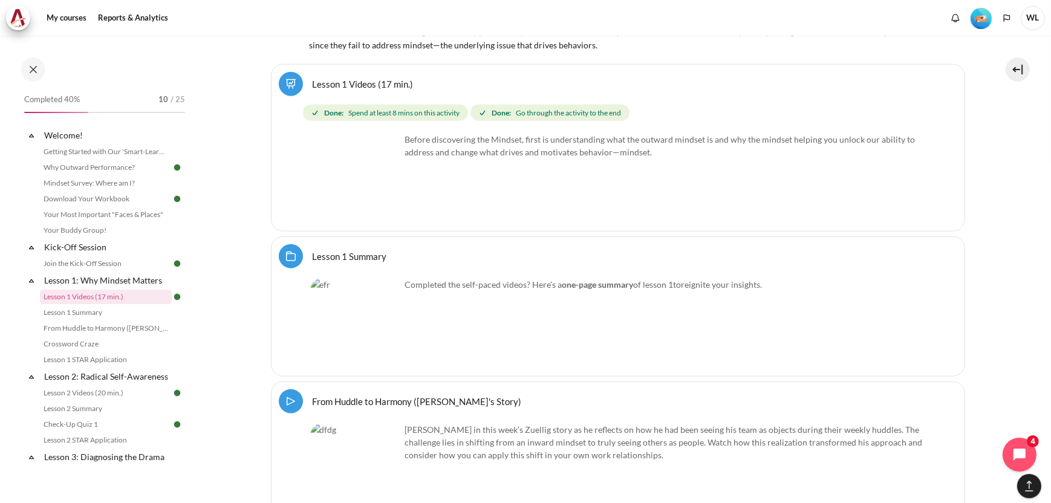
scroll to position [1849, 0]
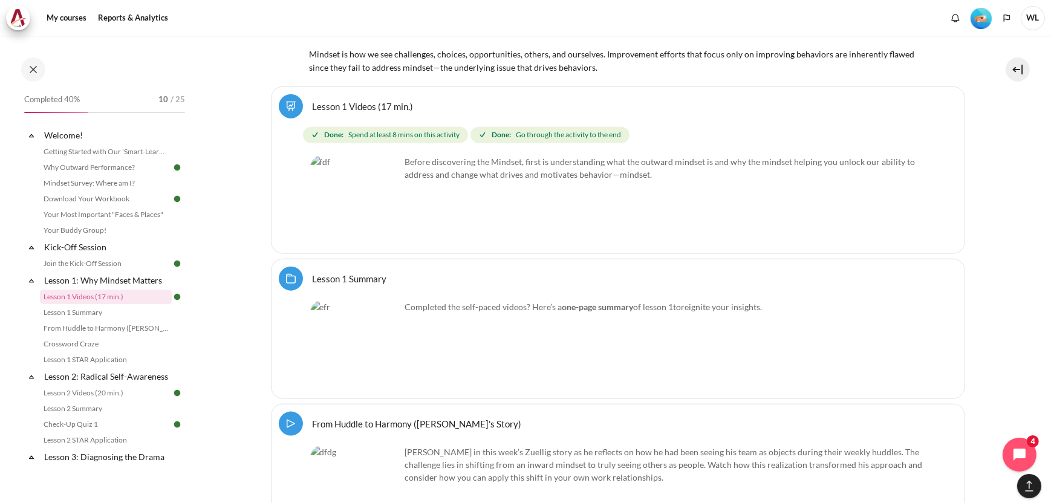
click at [355, 168] on img "Content" at bounding box center [355, 200] width 91 height 91
click at [361, 100] on link "Lesson 1 Videos (17 min.)" at bounding box center [363, 105] width 101 height 11
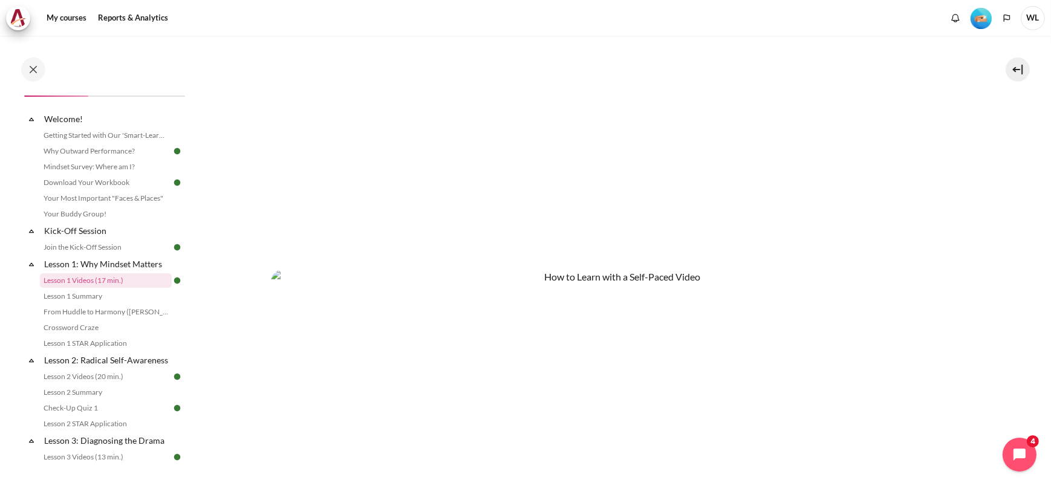
scroll to position [639, 0]
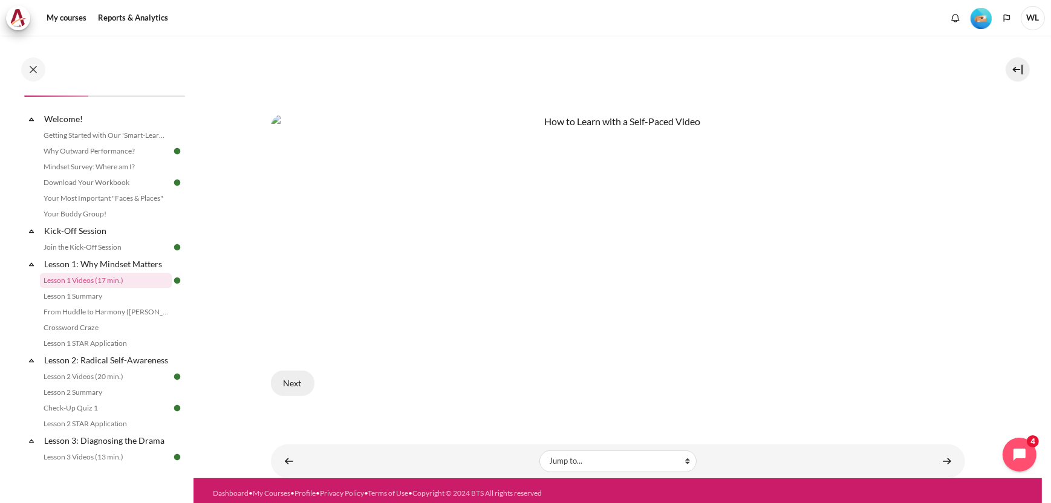
click at [291, 385] on button "Next" at bounding box center [293, 383] width 44 height 25
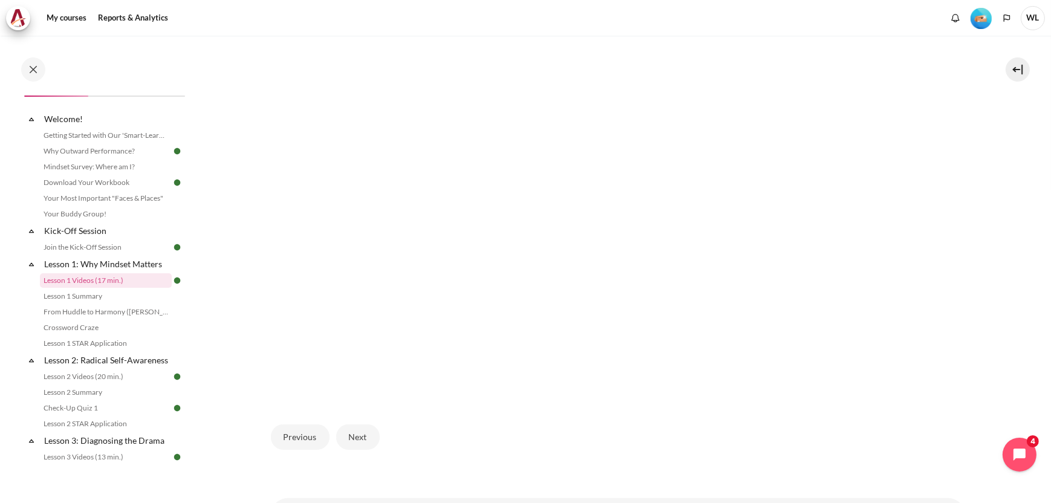
scroll to position [362, 0]
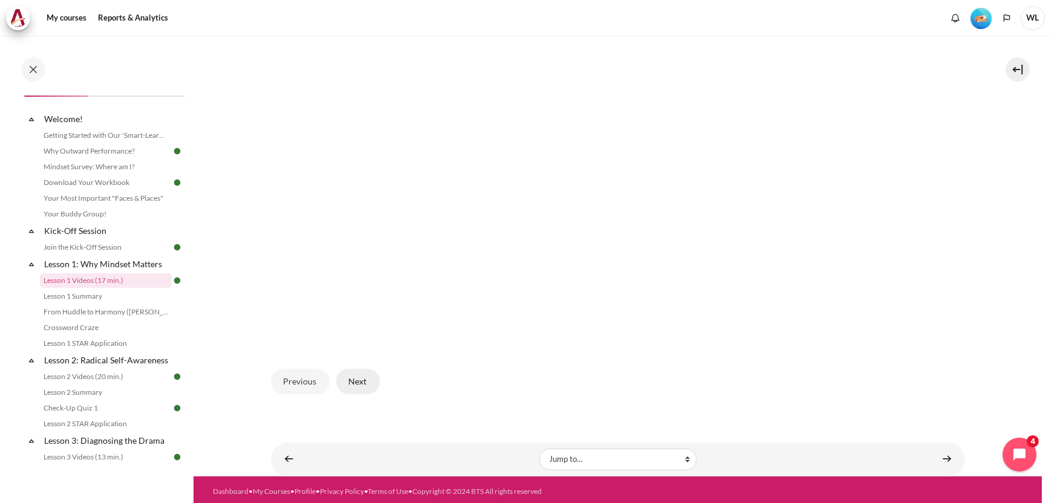
click at [347, 378] on button "Next" at bounding box center [358, 381] width 44 height 25
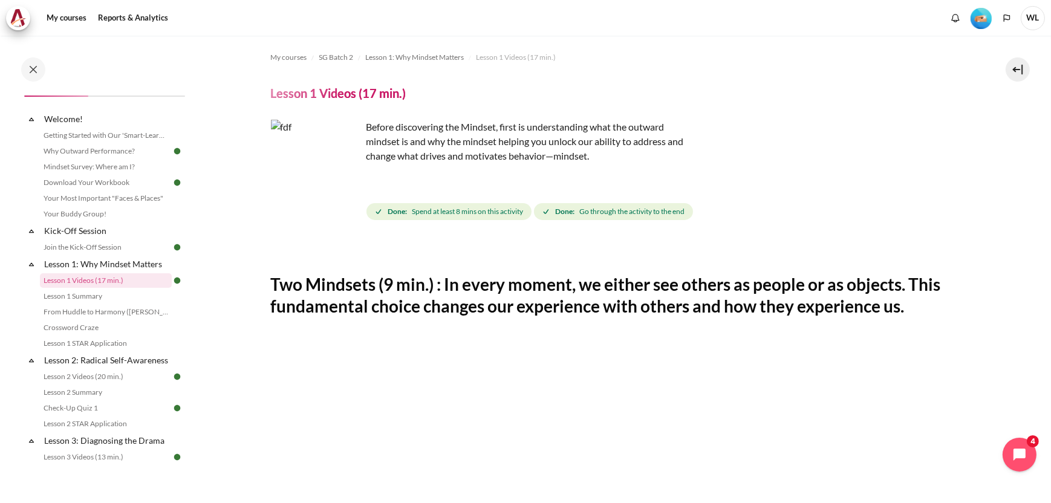
click at [1033, 13] on span "WL" at bounding box center [1033, 18] width 24 height 24
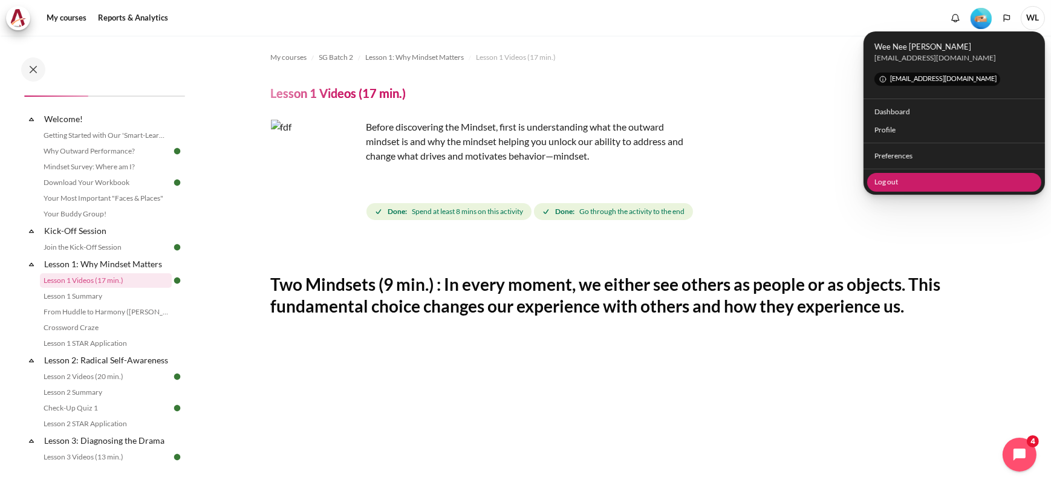
click at [882, 185] on link "Log out" at bounding box center [955, 182] width 175 height 19
